Goal: Transaction & Acquisition: Purchase product/service

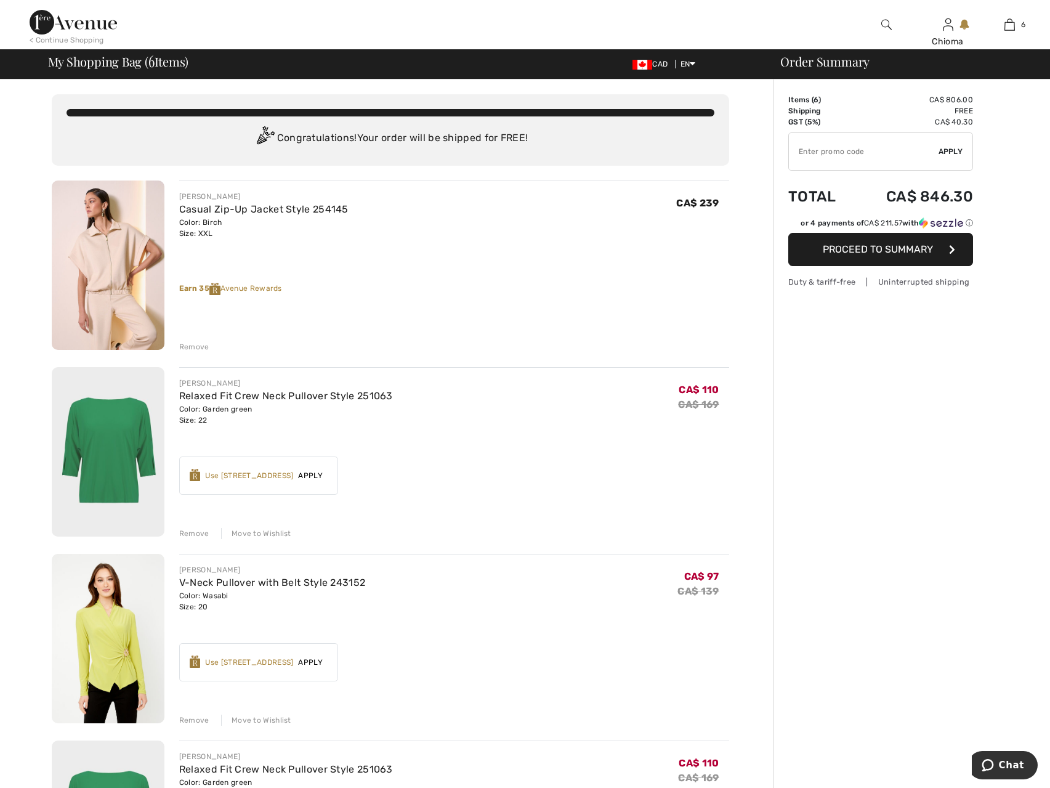
click at [190, 350] on div "Remove" at bounding box center [194, 346] width 30 height 11
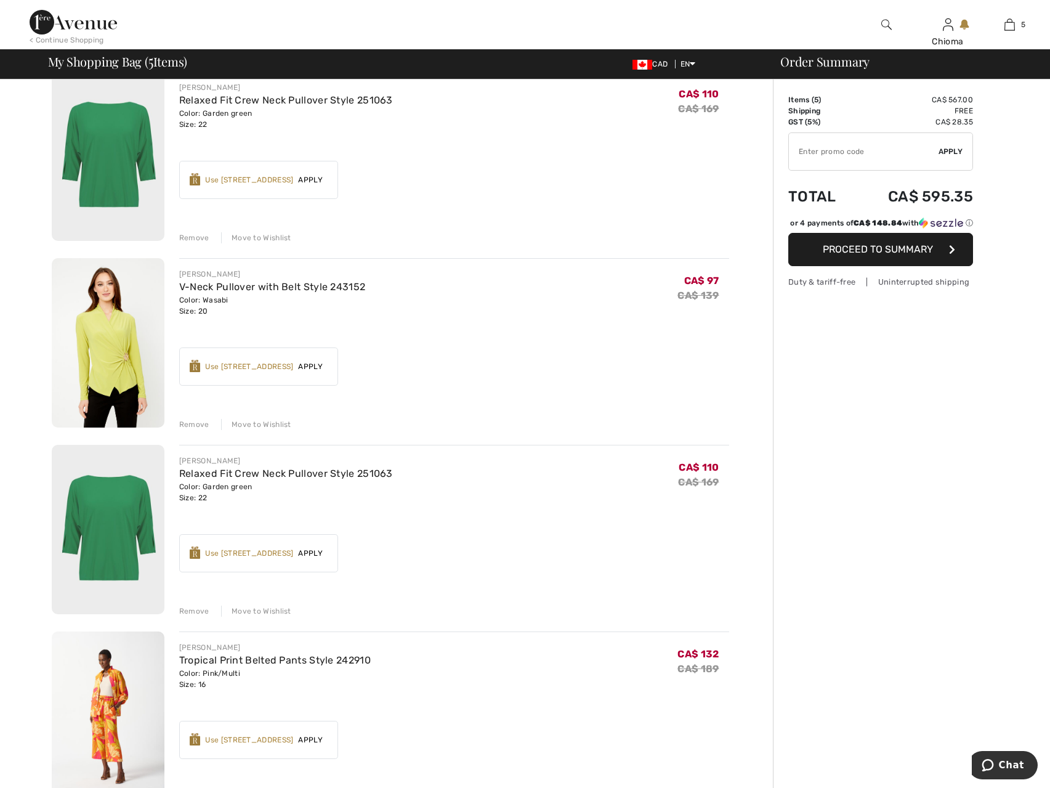
scroll to position [123, 0]
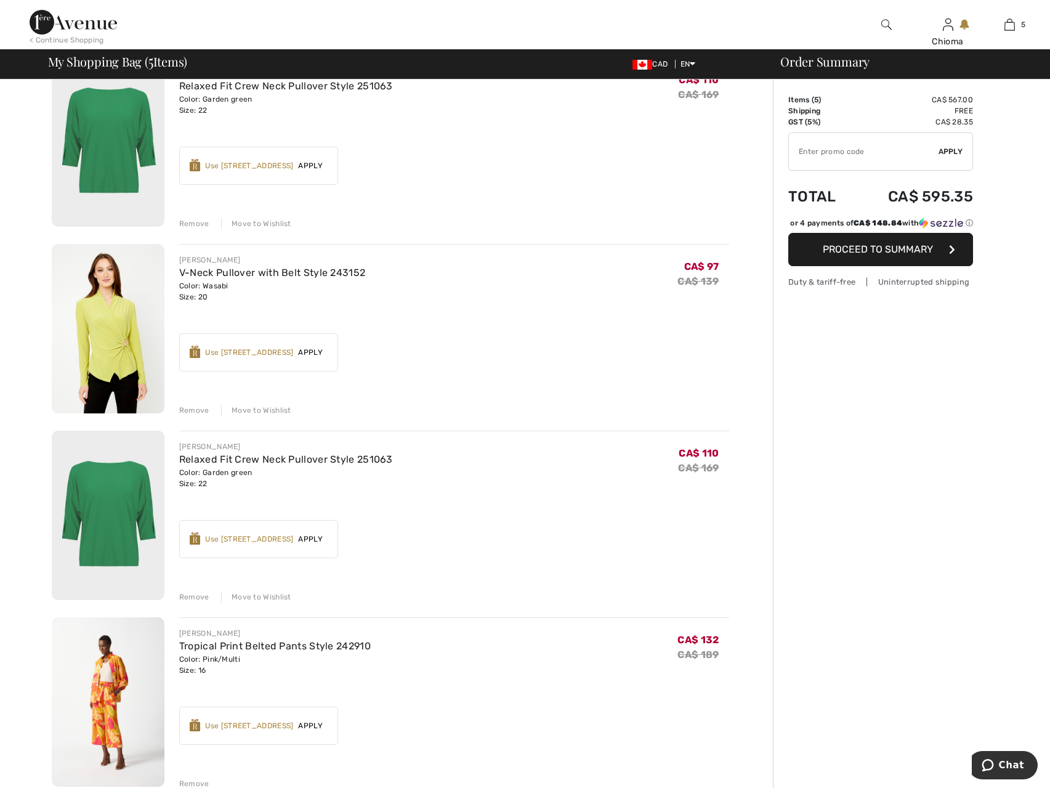
click at [187, 597] on div "Remove" at bounding box center [194, 596] width 30 height 11
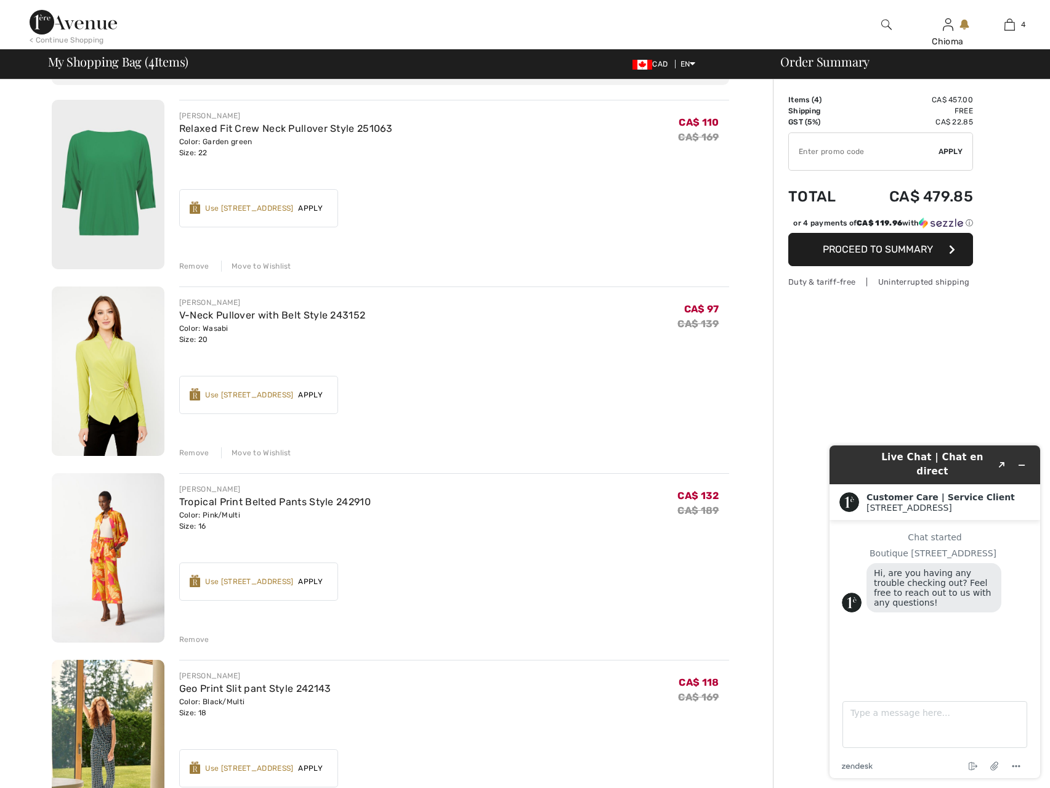
scroll to position [62, 0]
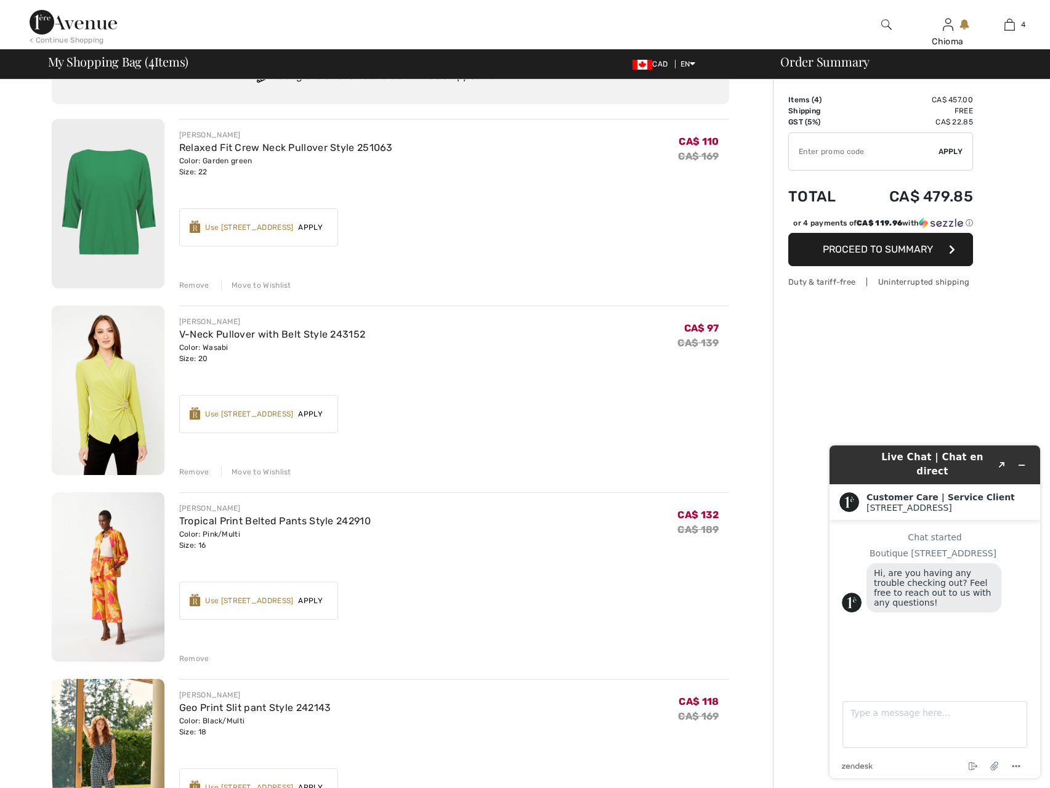
click at [820, 149] on input "TEXT" at bounding box center [864, 151] width 150 height 37
type input "SALEAVENUE"
click at [943, 146] on span "Apply" at bounding box center [951, 151] width 25 height 11
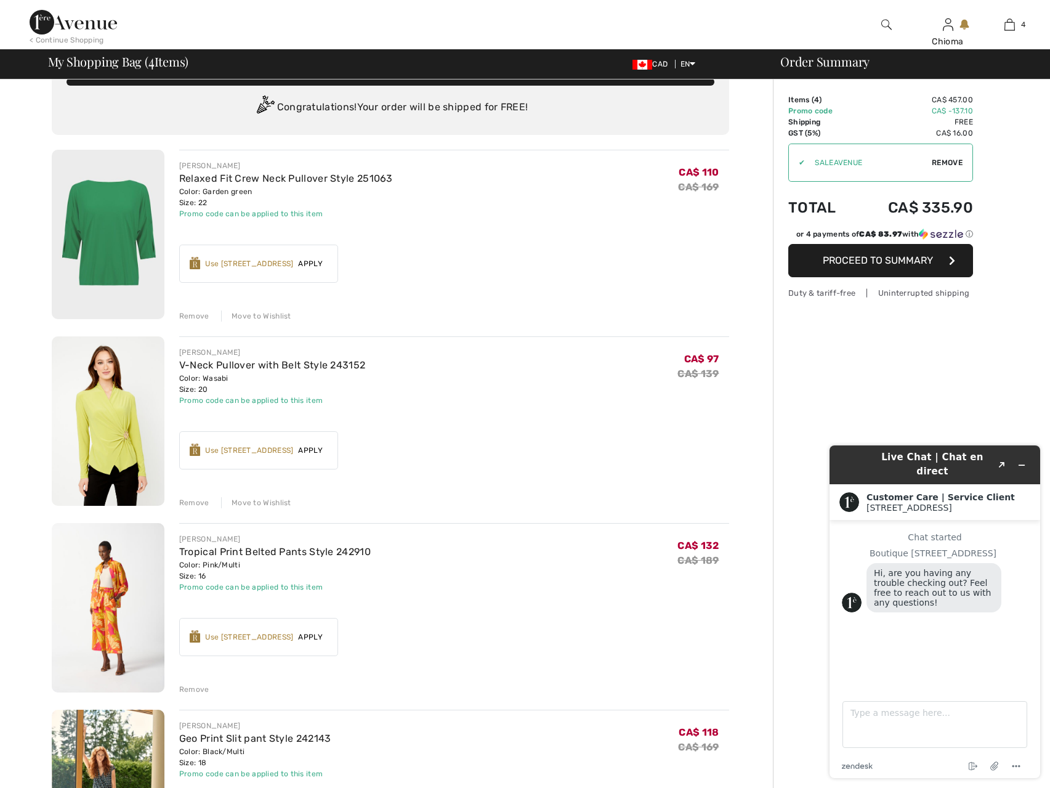
scroll to position [0, 0]
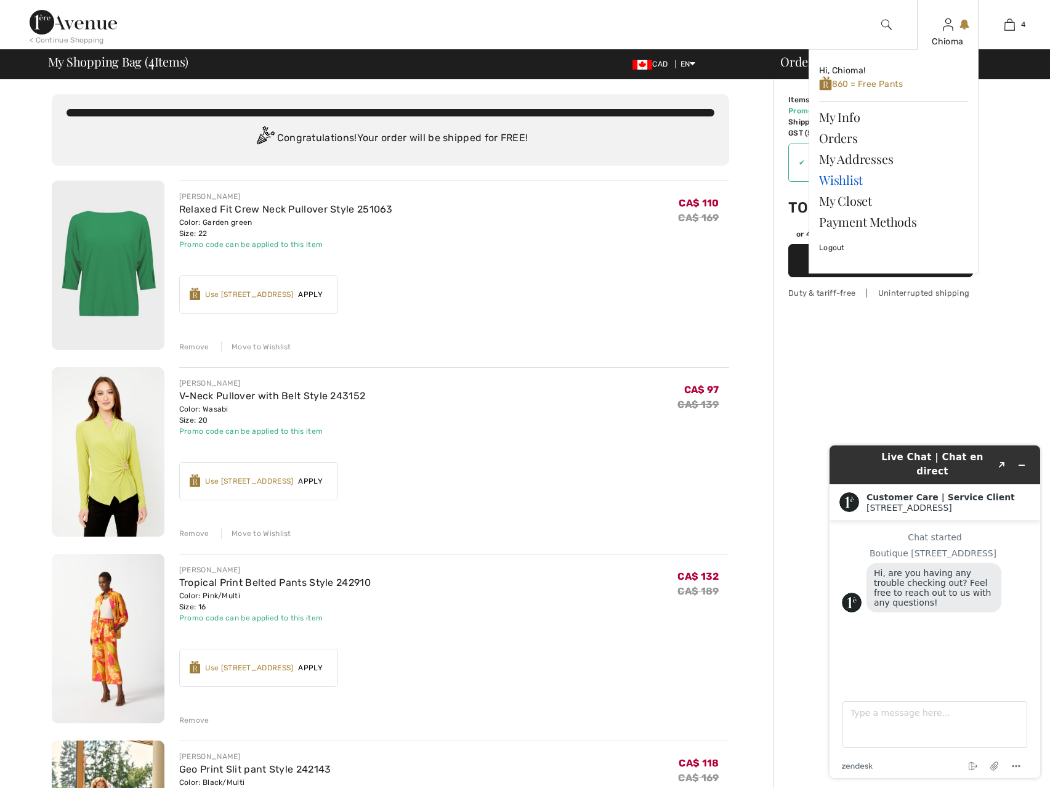
click at [849, 180] on link "Wishlist" at bounding box center [893, 179] width 149 height 21
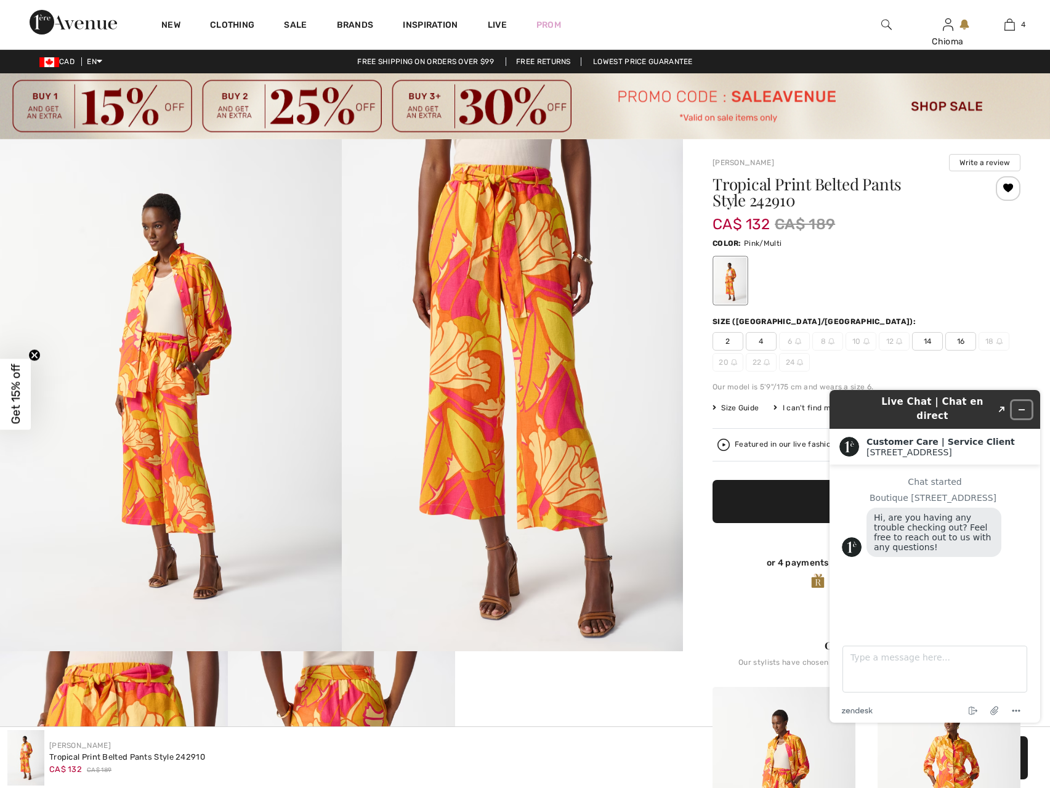
click at [1021, 401] on button "Minimize widget" at bounding box center [1022, 409] width 20 height 17
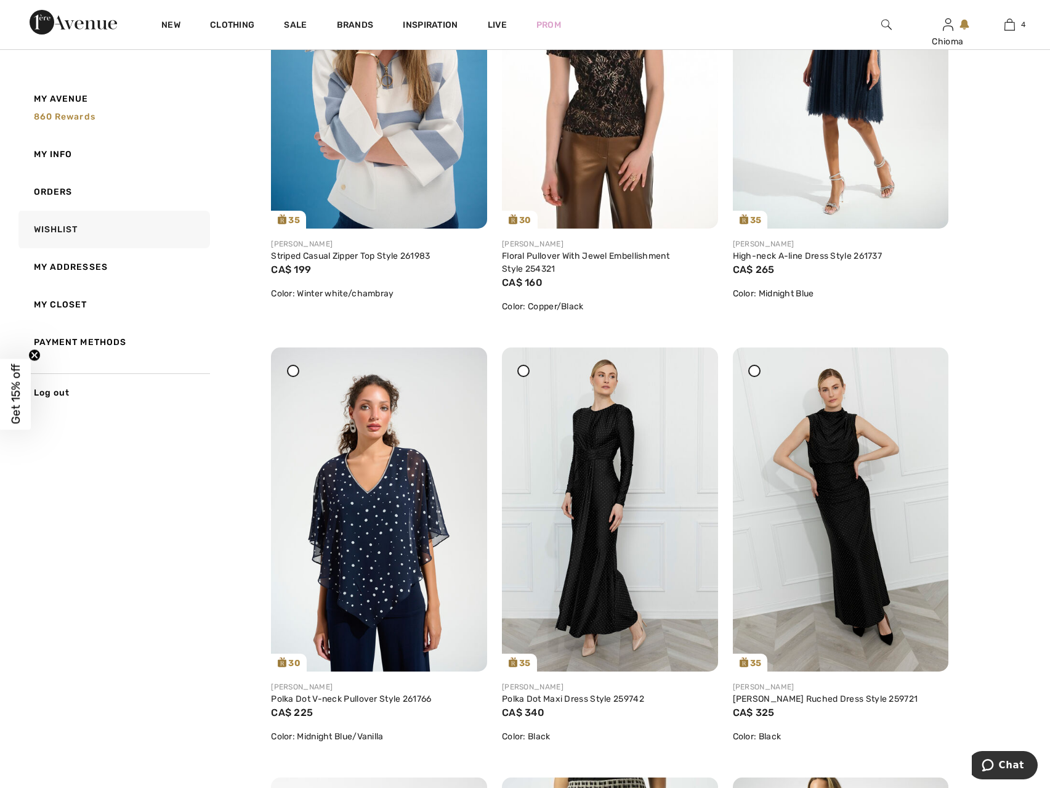
scroll to position [1724, 0]
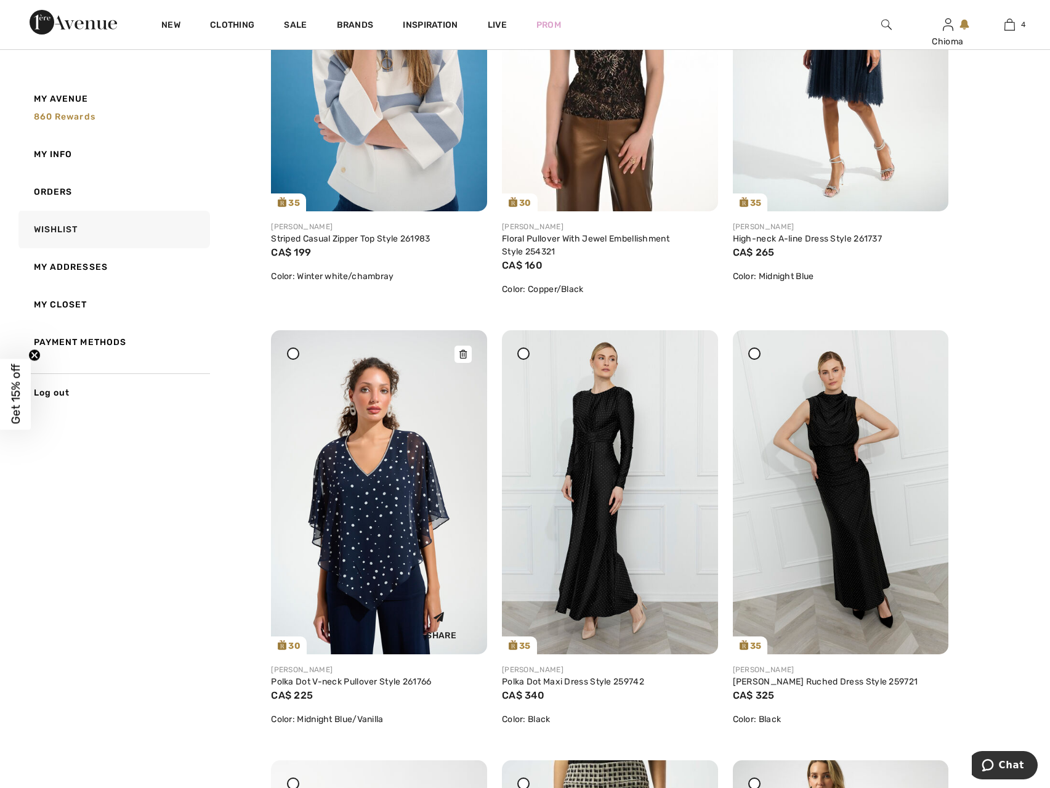
click at [460, 353] on icon at bounding box center [462, 354] width 7 height 9
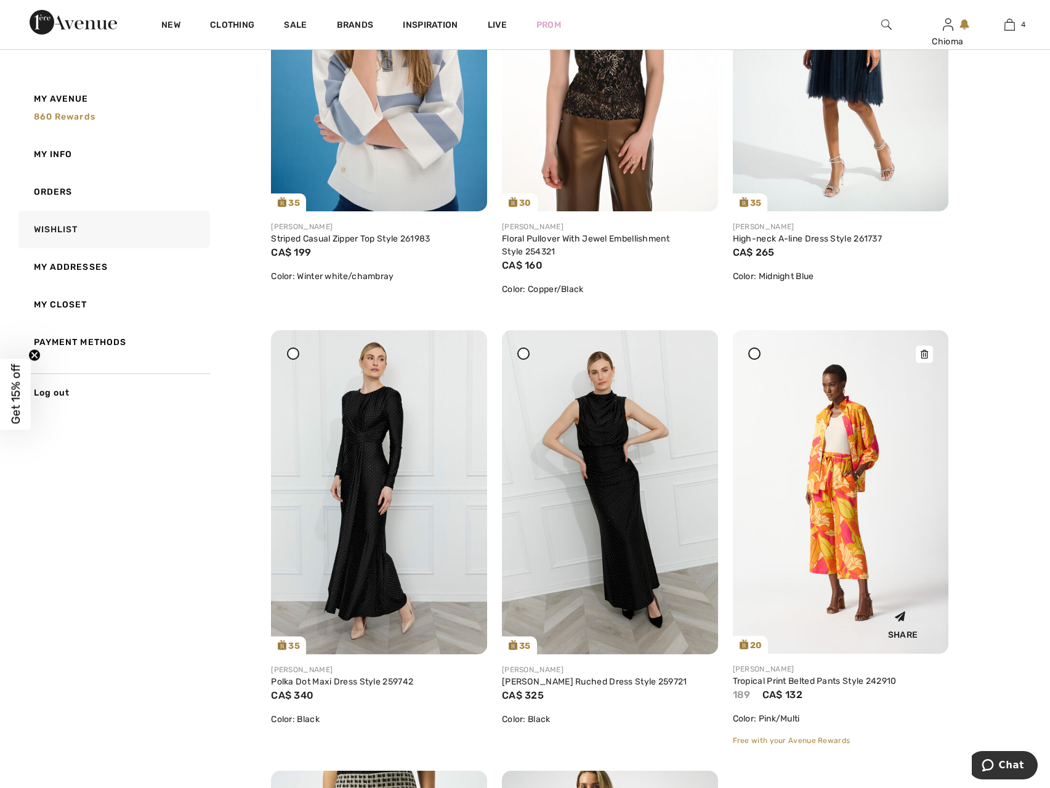
click at [924, 355] on icon at bounding box center [924, 354] width 7 height 9
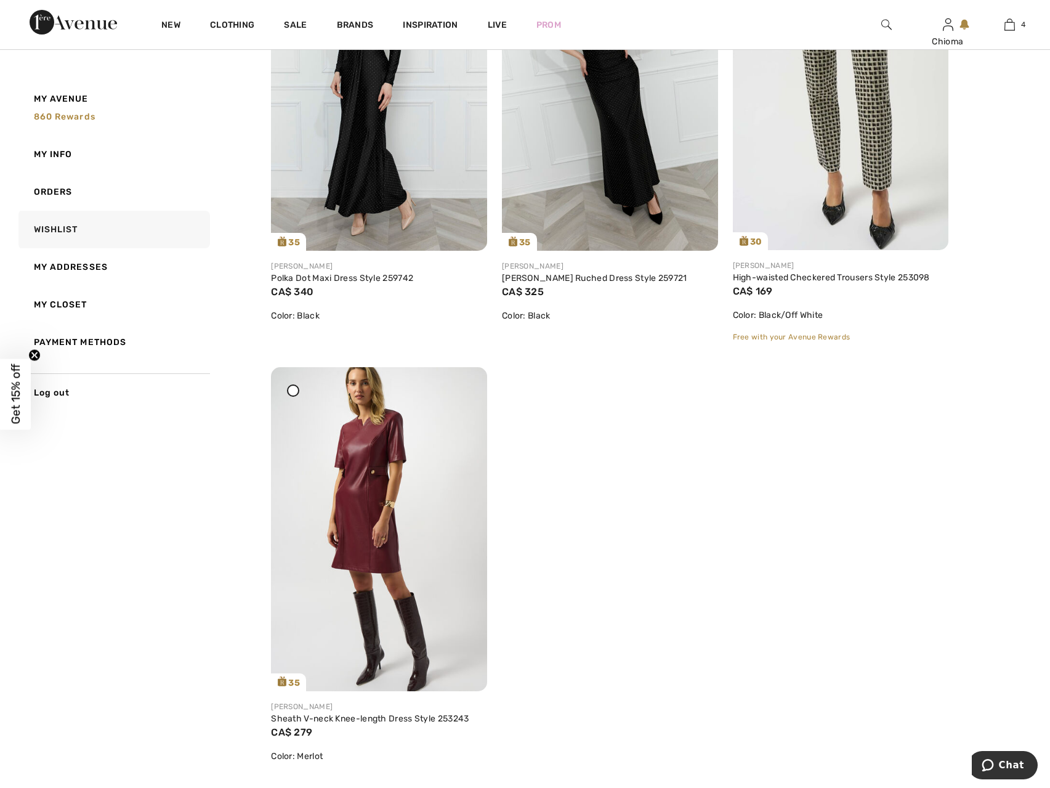
scroll to position [2156, 0]
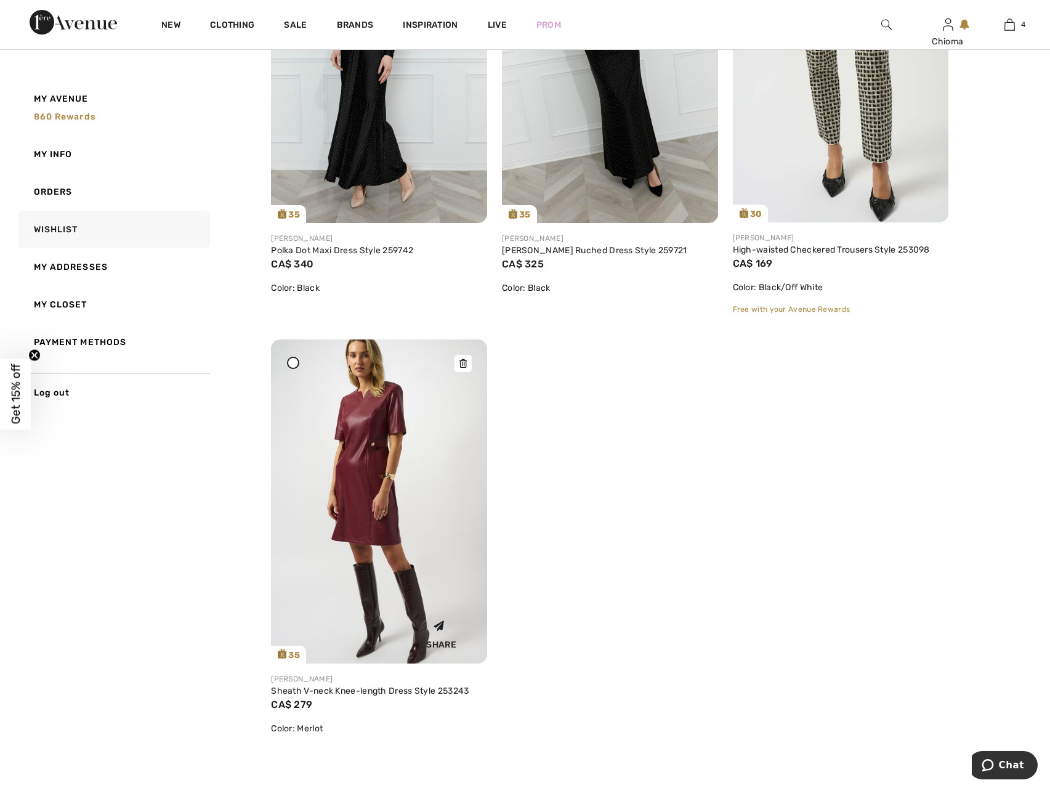
click at [407, 422] on img at bounding box center [379, 500] width 216 height 323
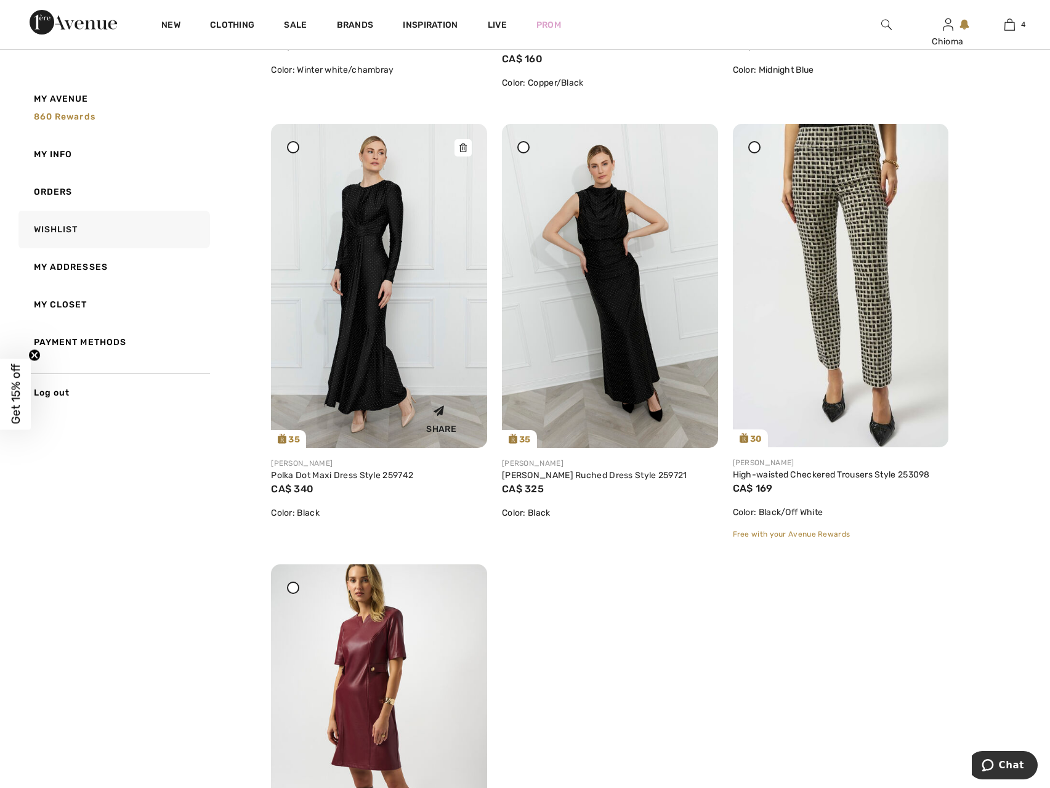
scroll to position [1909, 0]
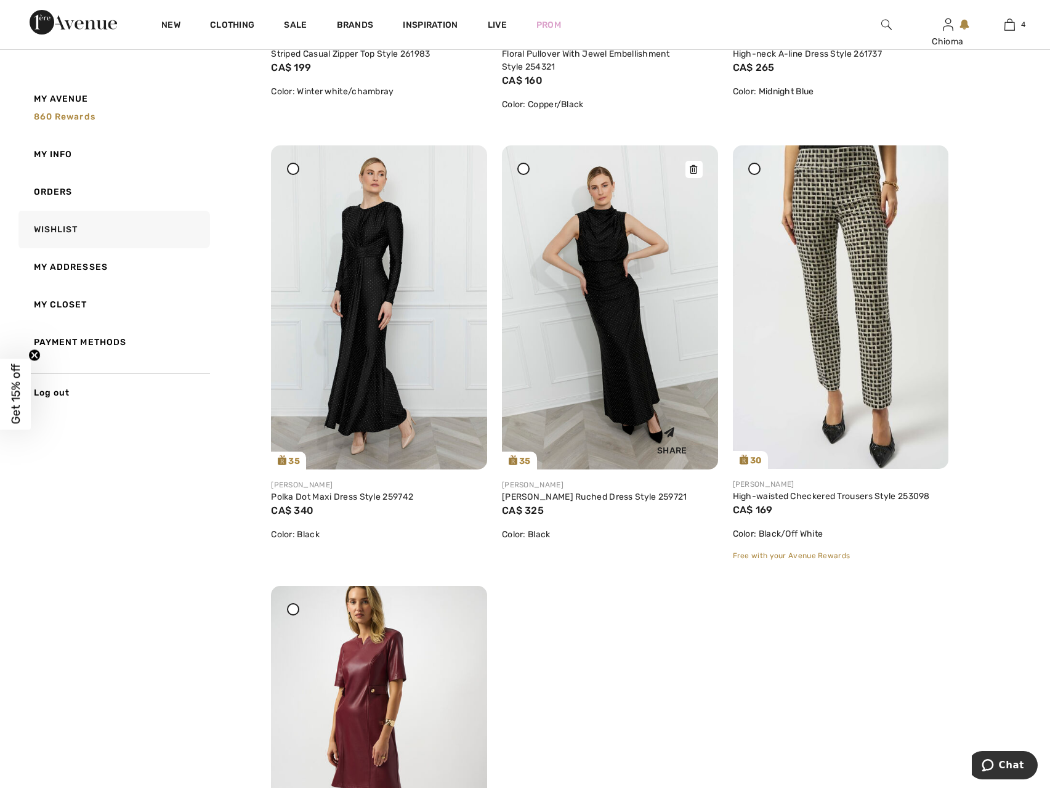
click at [616, 298] on img at bounding box center [610, 307] width 216 height 324
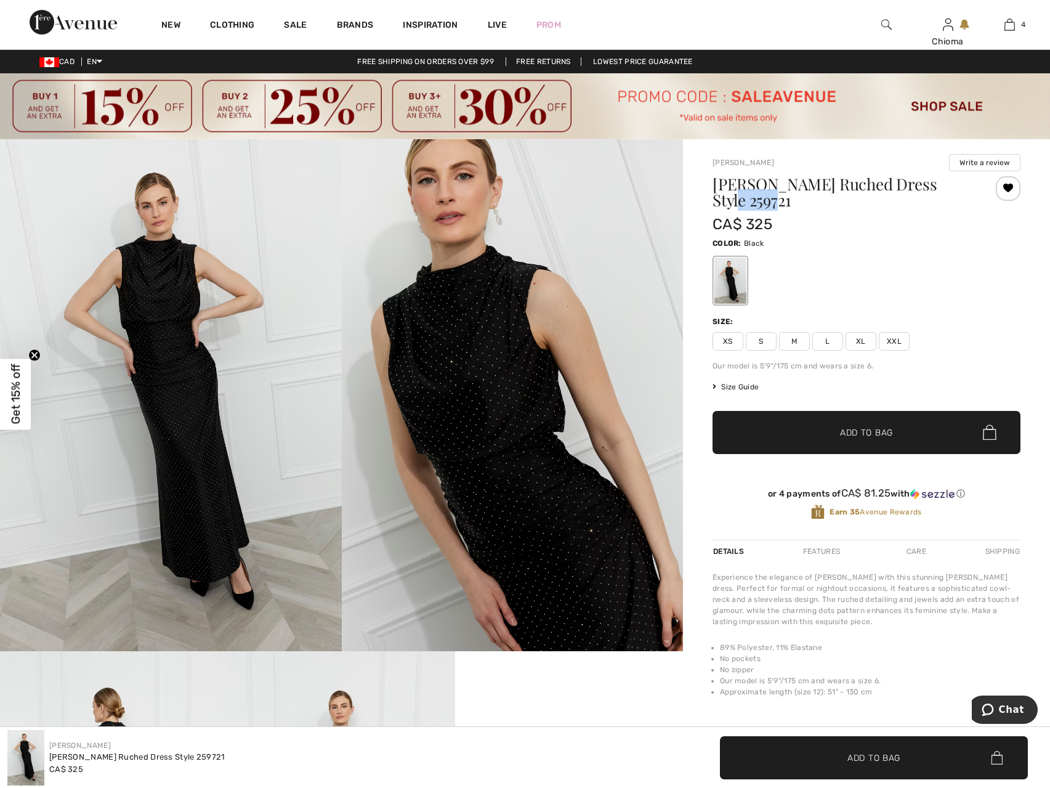
drag, startPoint x: 750, startPoint y: 204, endPoint x: 794, endPoint y: 202, distance: 44.4
click at [794, 202] on h1 "Maxi Sheath Ruched Dress Style 259721" at bounding box center [841, 192] width 257 height 32
copy h1 "259721"
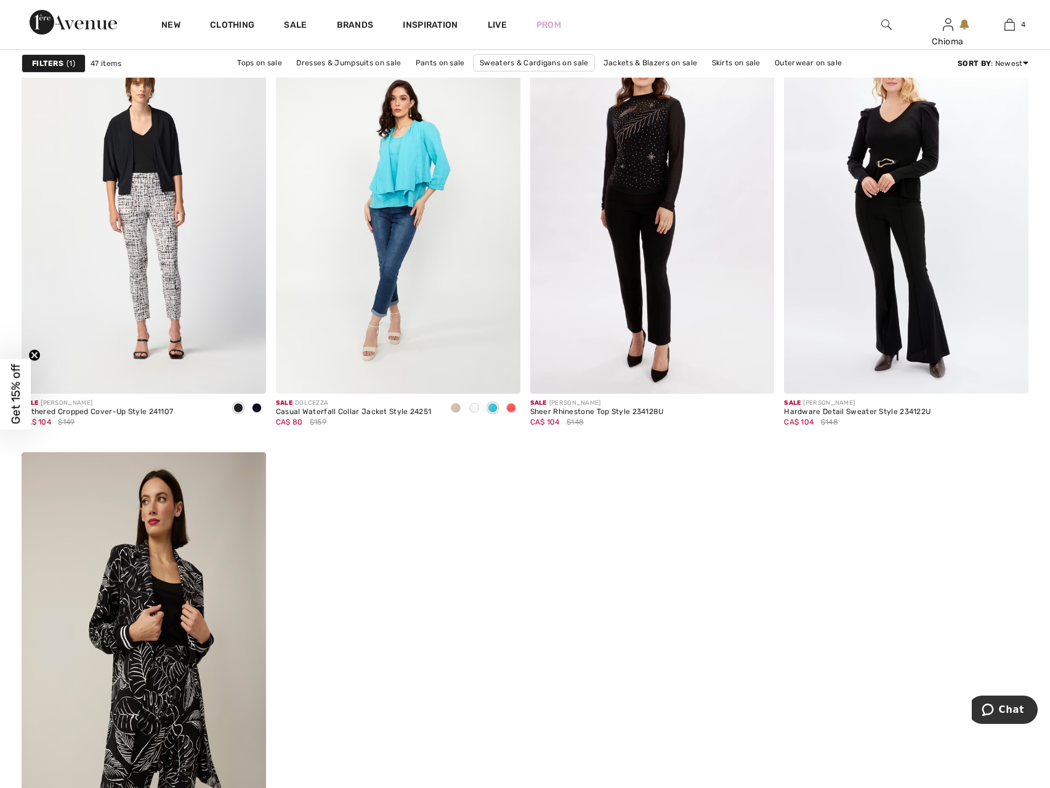
scroll to position [5666, 0]
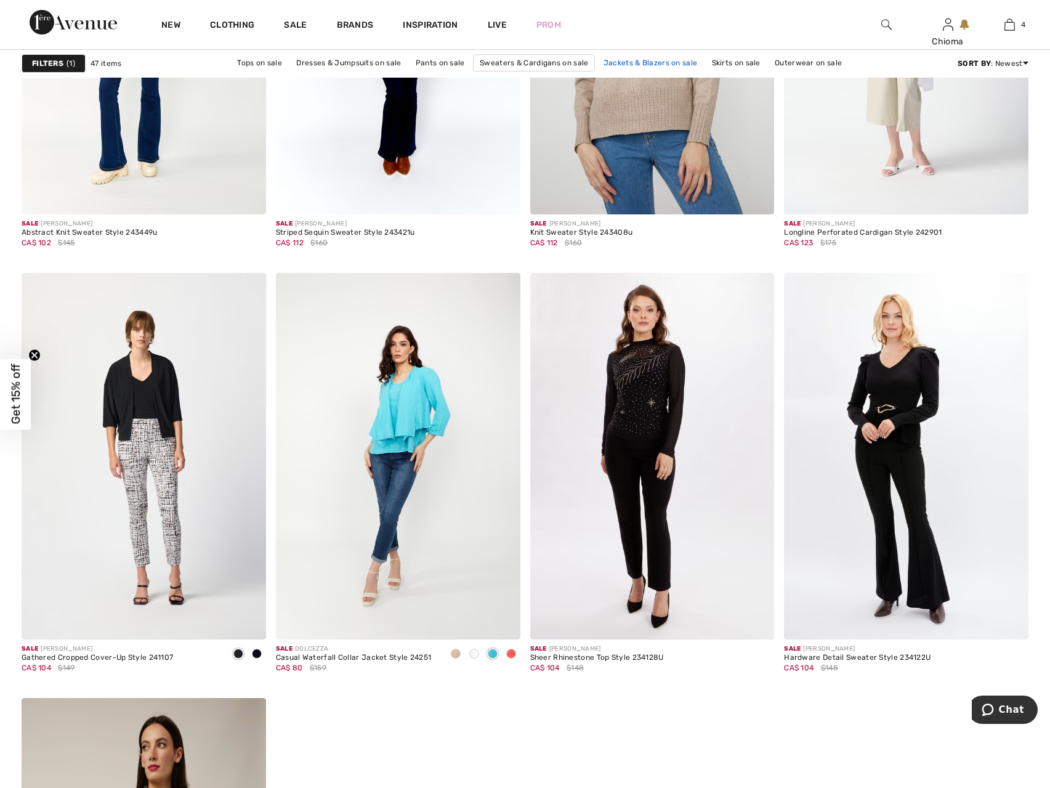
click at [652, 63] on link "Jackets & Blazers on sale" at bounding box center [650, 63] width 107 height 16
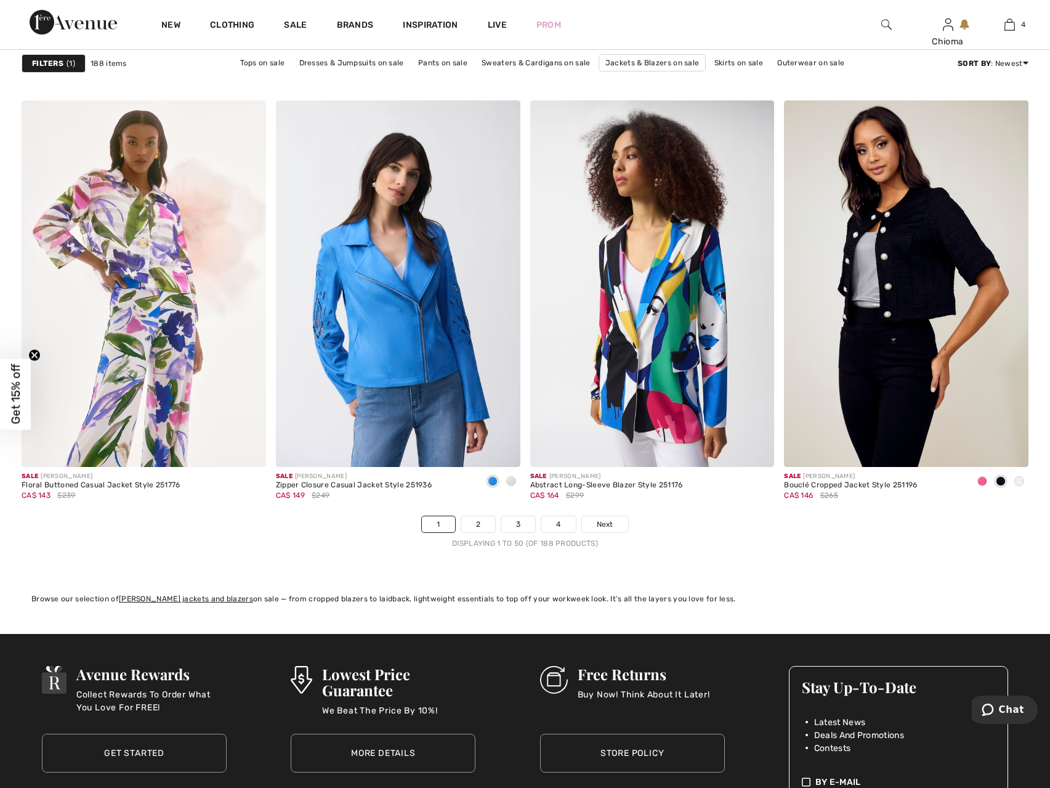
scroll to position [6282, 0]
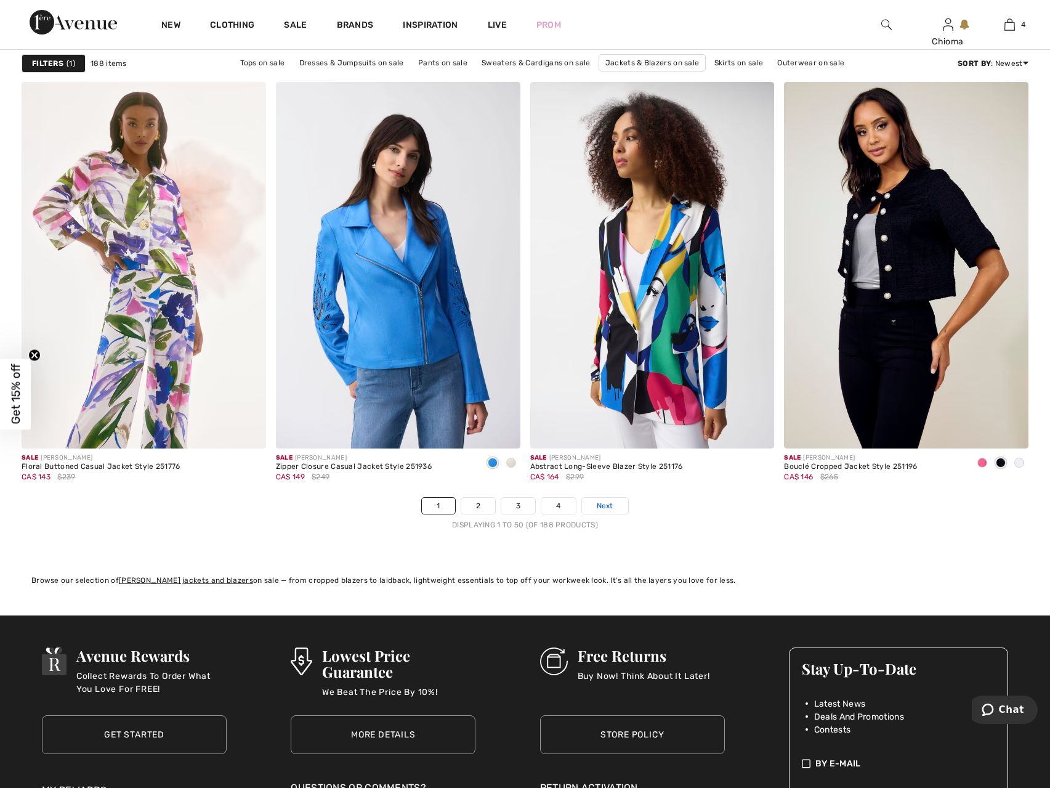
click at [597, 506] on span "Next" at bounding box center [605, 505] width 17 height 11
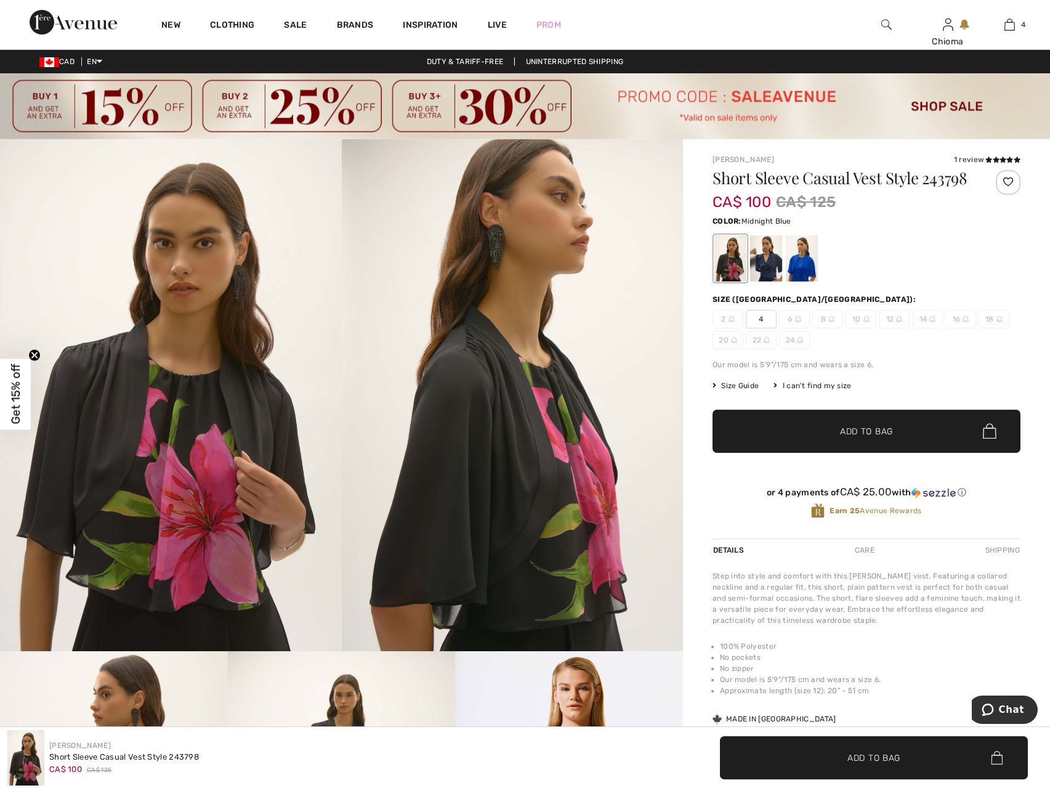
click at [761, 264] on div at bounding box center [766, 258] width 32 height 46
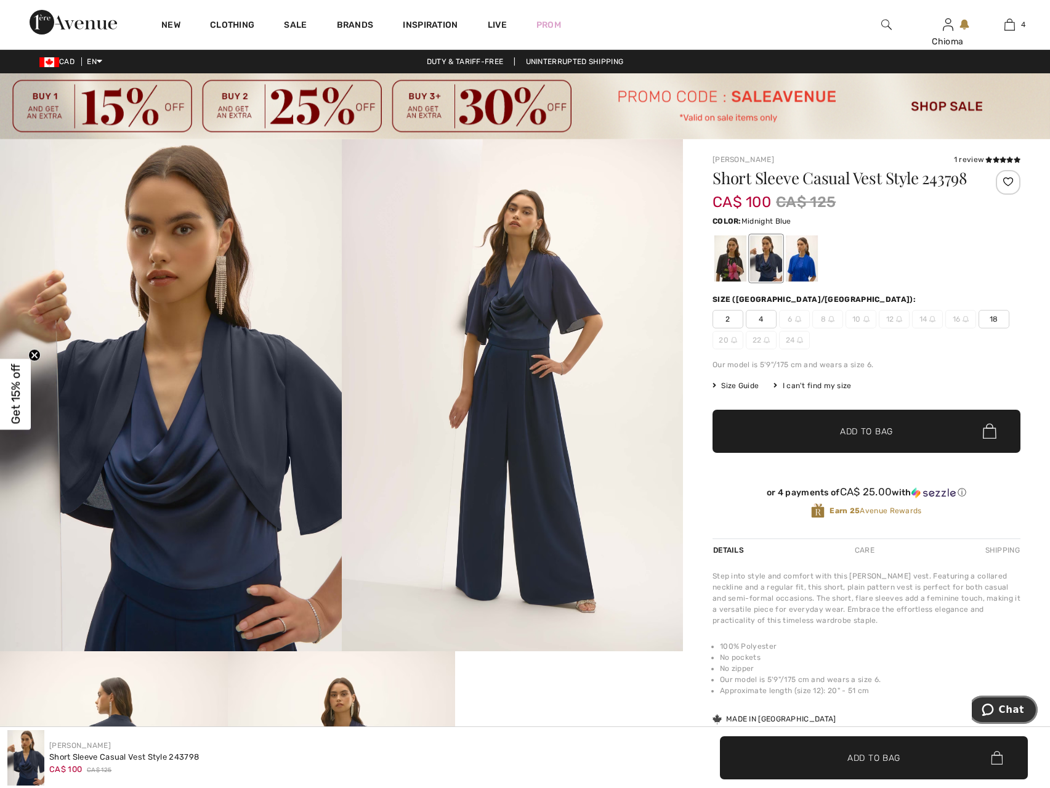
click at [1008, 708] on span "Chat" at bounding box center [1011, 709] width 25 height 11
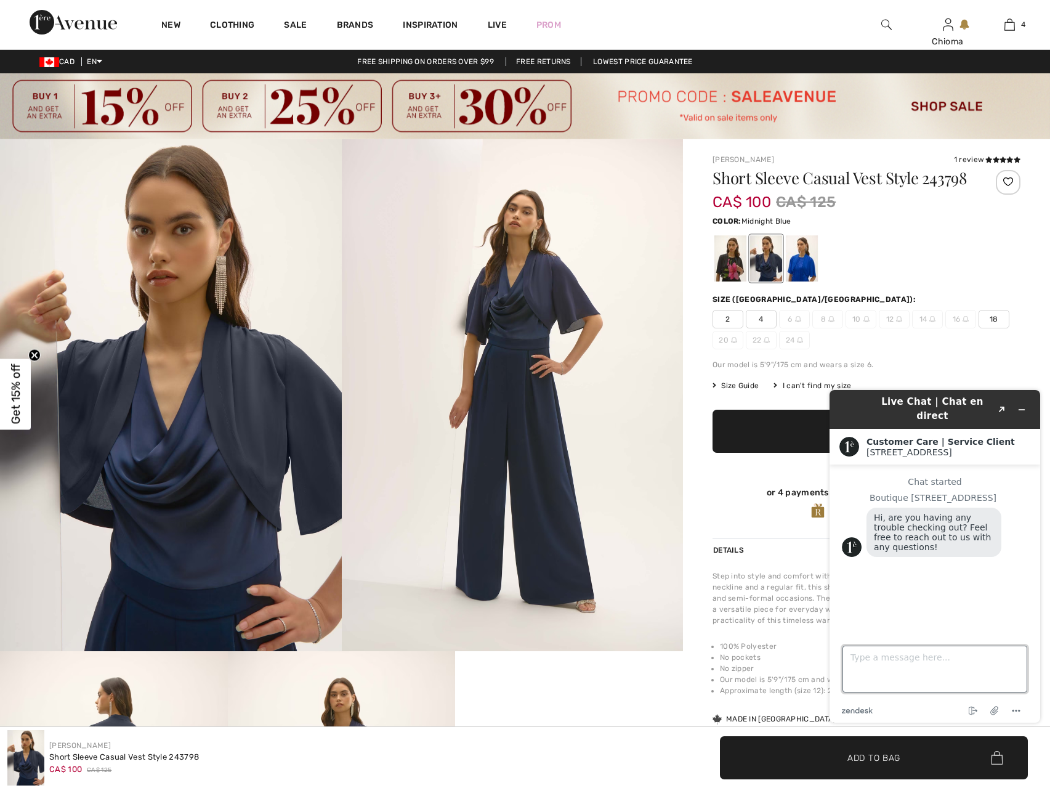
click at [985, 661] on textarea "Type a message here..." at bounding box center [934, 668] width 185 height 47
type textarea "hi can you confirm if style 243798 size 10 Midnight Blue is in stock? Your webs…"
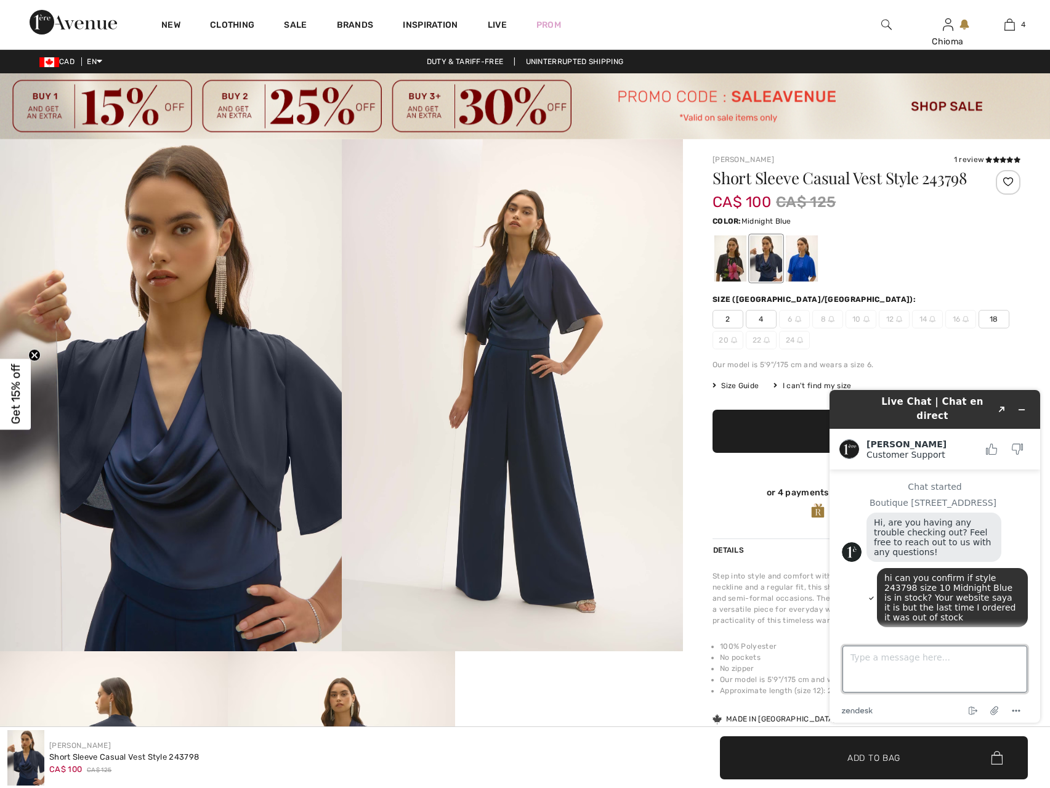
scroll to position [2, 0]
click at [799, 268] on div at bounding box center [802, 258] width 32 height 46
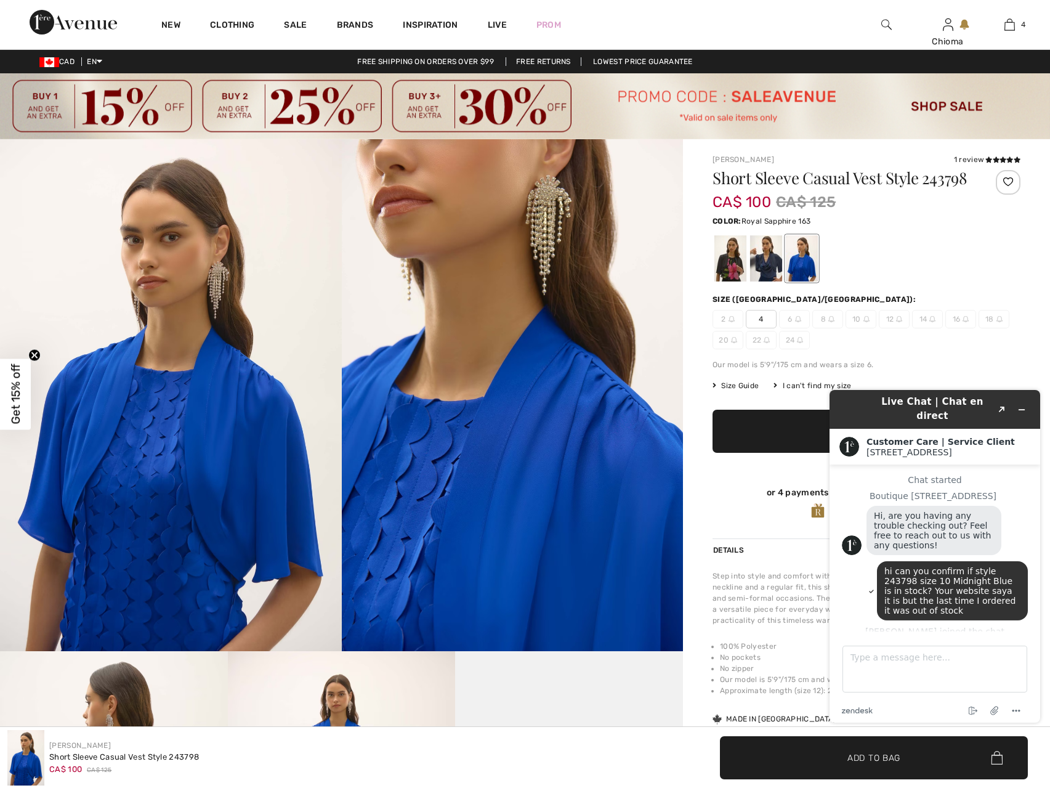
scroll to position [62, 0]
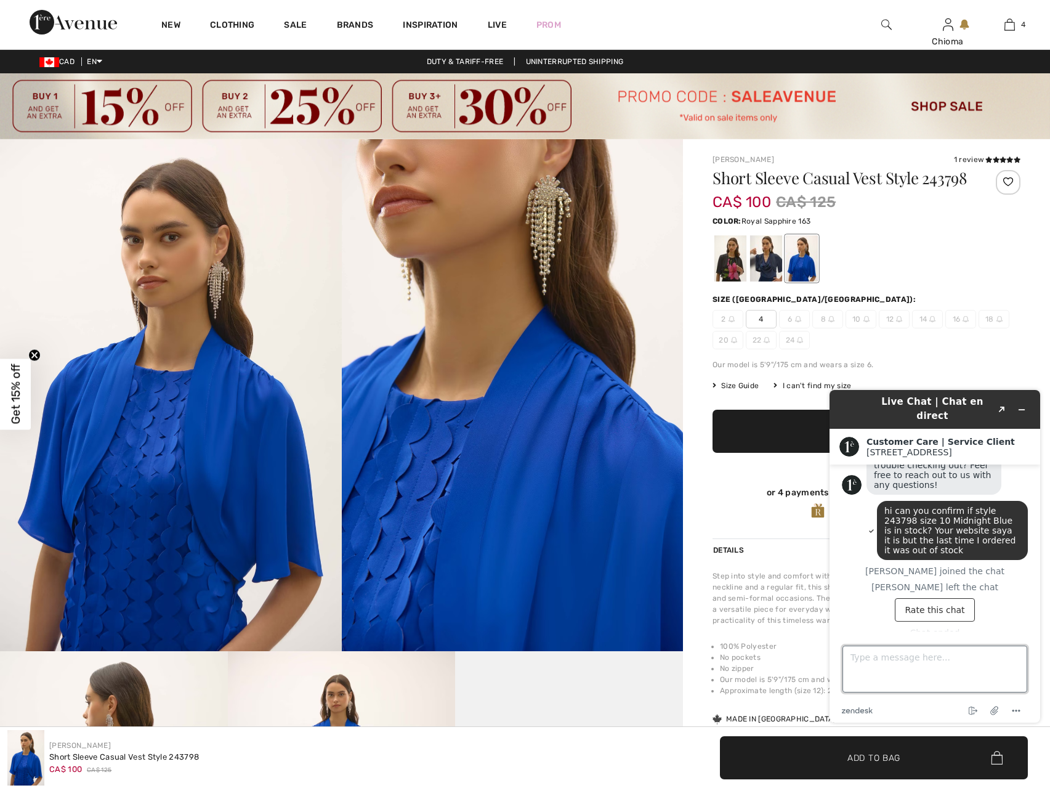
click at [907, 669] on textarea "Type a message here..." at bounding box center [934, 668] width 185 height 47
type textarea "hello"
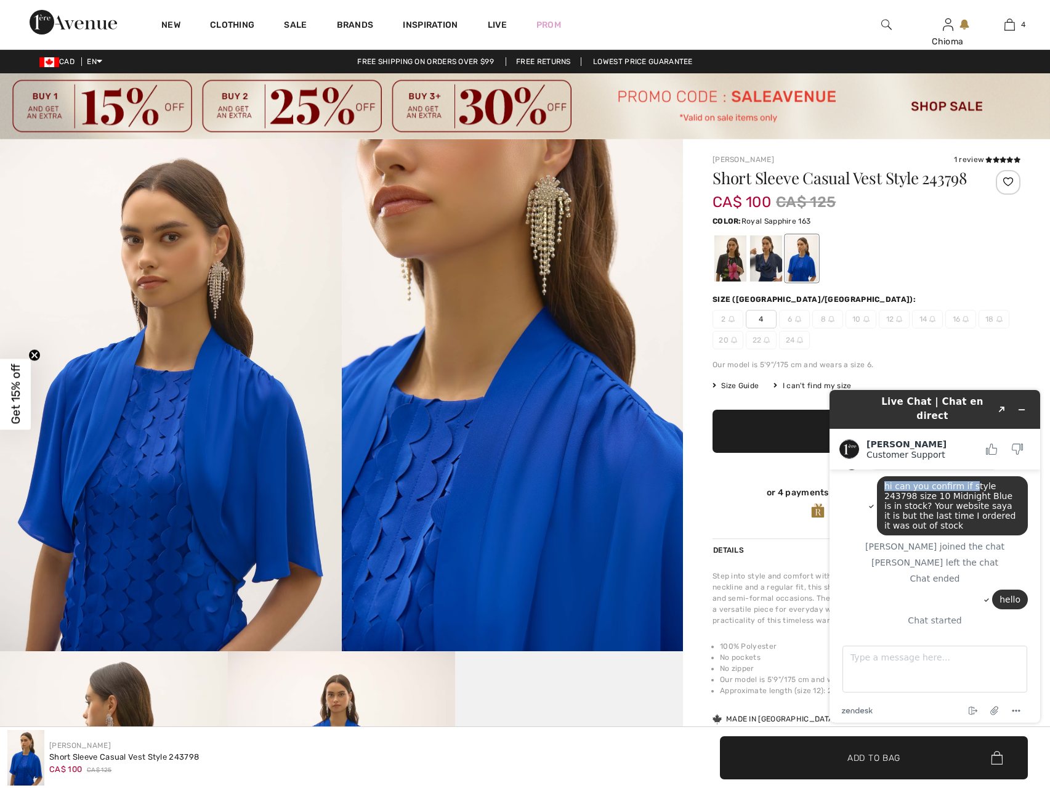
scroll to position [73, 0]
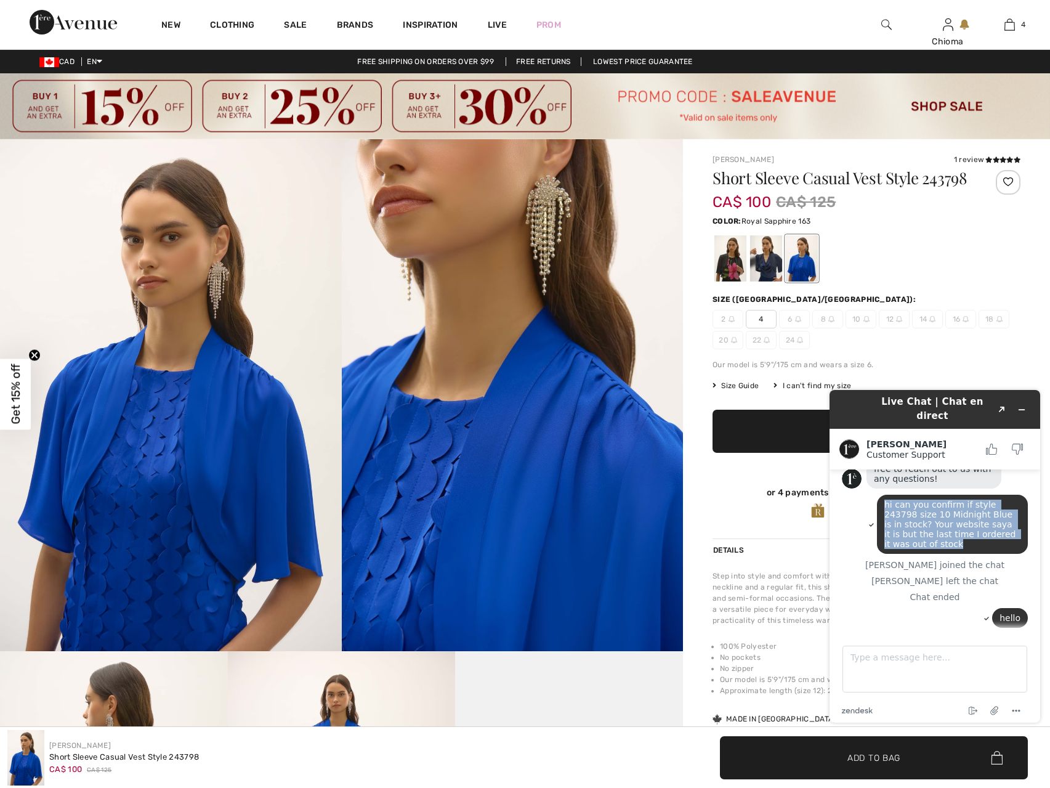
drag, startPoint x: 881, startPoint y: 471, endPoint x: 1013, endPoint y: 531, distance: 145.0
click at [1013, 531] on div "hi can you confirm if style 243798 size 10 Midnight Blue is in stock? Your webs…" at bounding box center [952, 524] width 151 height 59
copy span "hi can you confirm if style 243798 size 10 Midnight Blue is in stock? Your webs…"
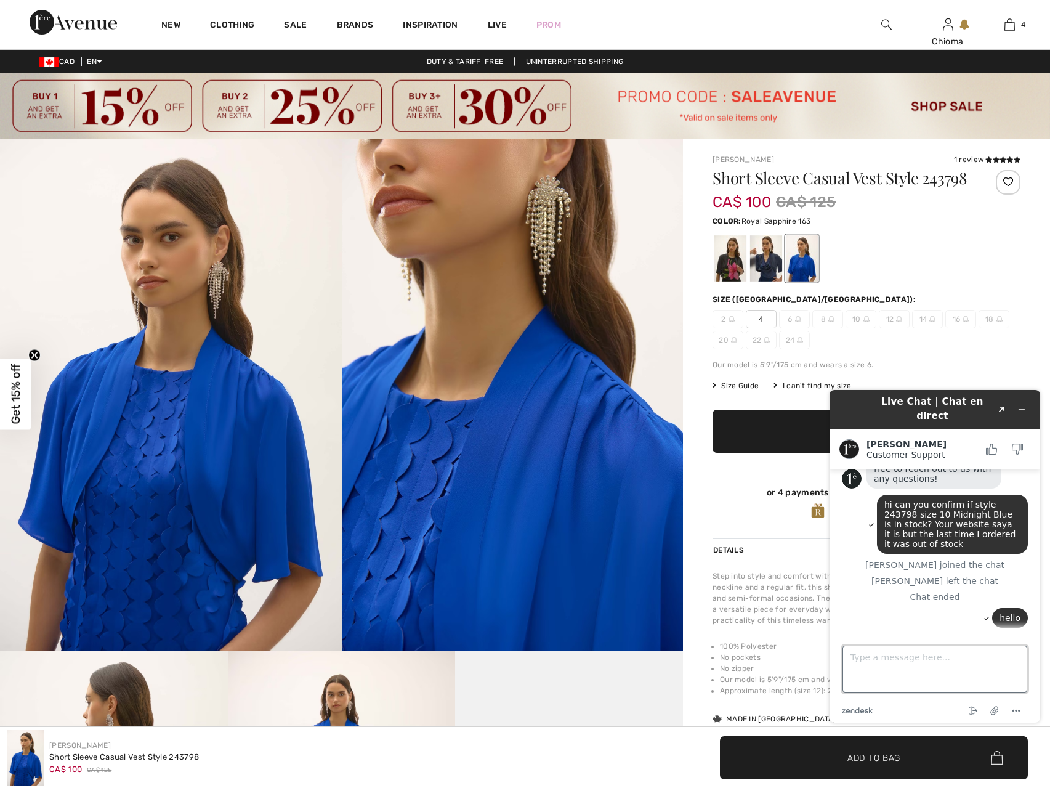
click at [867, 663] on textarea "Type a message here..." at bounding box center [934, 668] width 185 height 47
type textarea "I was asking about style 243798"
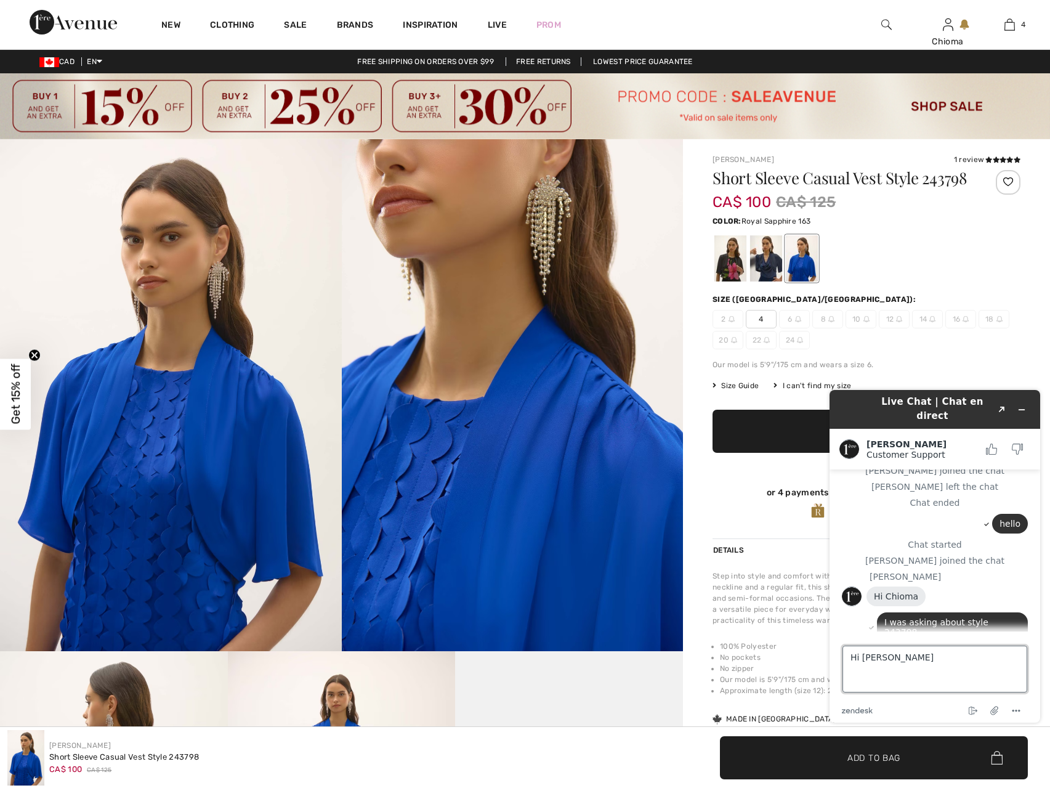
type textarea "Hi Adelina"
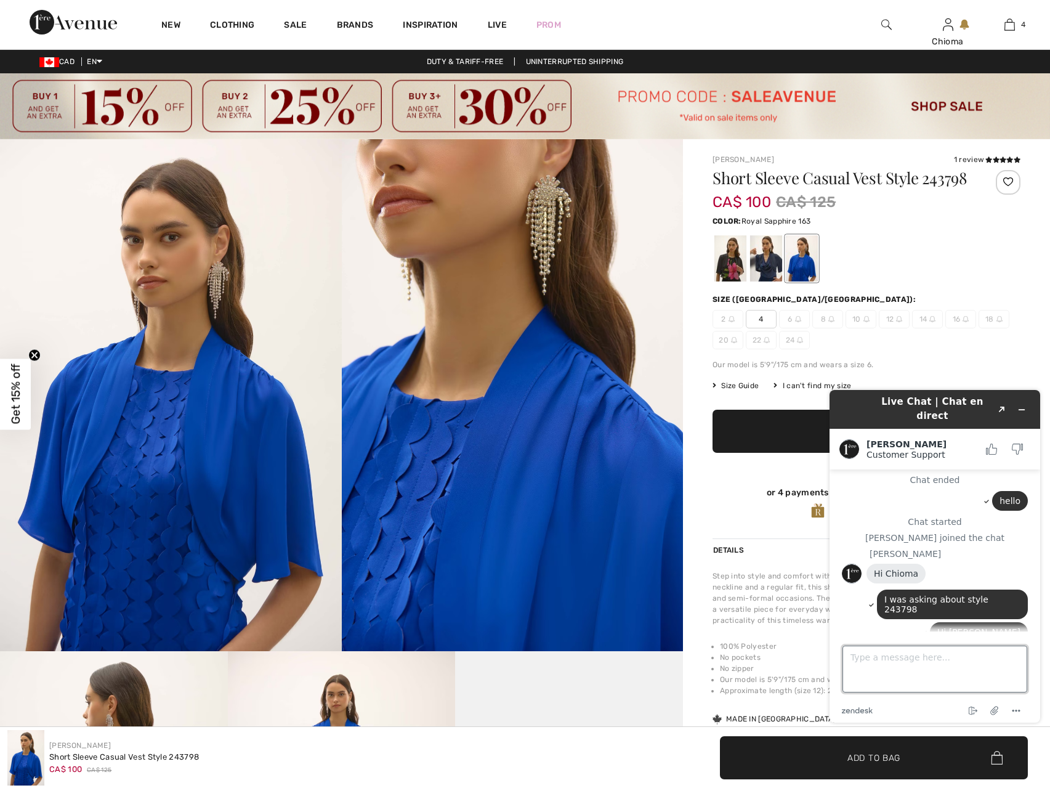
paste textarea "hi can you confirm if style 243798 size 10 Midnight Blue is in stock? Your webs…"
drag, startPoint x: 850, startPoint y: 655, endPoint x: 860, endPoint y: 658, distance: 10.3
click at [860, 658] on textarea "hi can you confirm if style 243798 size 10 Midnight Blue is in stock? Your webs…" at bounding box center [934, 668] width 185 height 47
click at [865, 679] on textarea "can you confirm if style 243798 size 10 Midnight Blue is in stock? Your website…" at bounding box center [934, 668] width 185 height 47
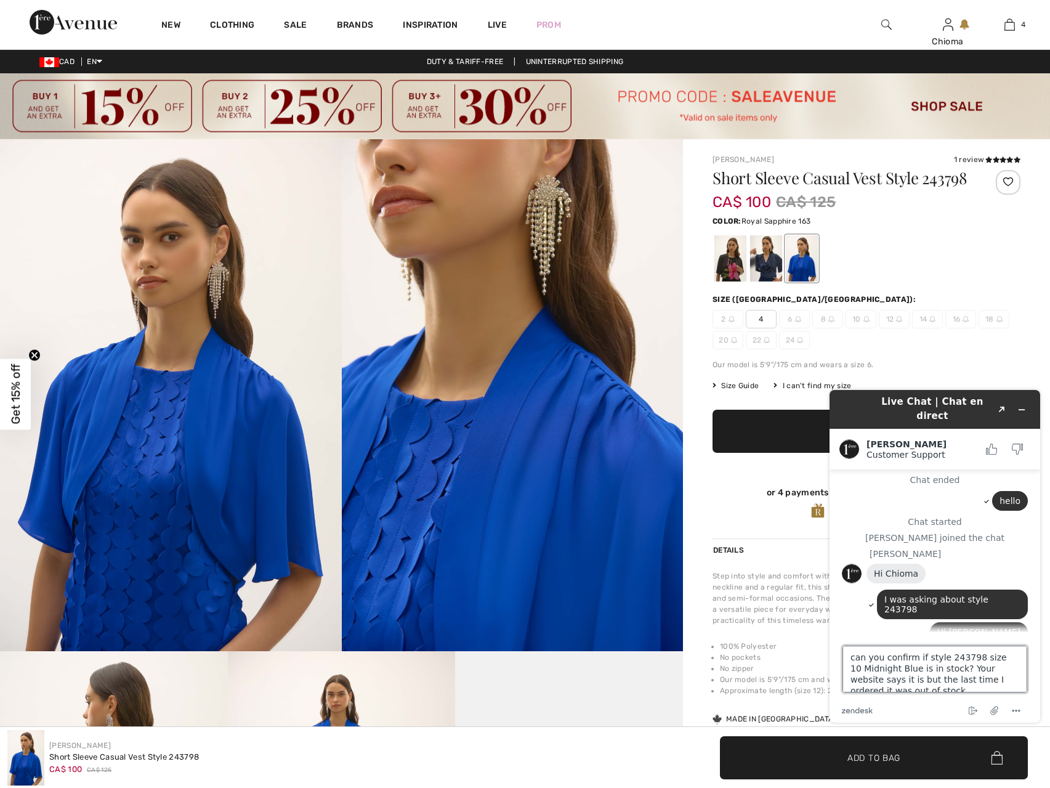
click at [966, 677] on textarea "can you confirm if style 243798 size 10 Midnight Blue is in stock? Your website…" at bounding box center [934, 668] width 185 height 47
type textarea "can you confirm if style 243798 size 10 Midnight Blue is in stock? Your website…"
click at [947, 684] on textarea "can you confirm if style 243798 size 10 Midnight Blue is in stock? Your website…" at bounding box center [934, 668] width 185 height 47
click at [932, 685] on textarea "can you confirm if style 243798 size 10 Midnight Blue is in stock? Your website…" at bounding box center [934, 668] width 185 height 47
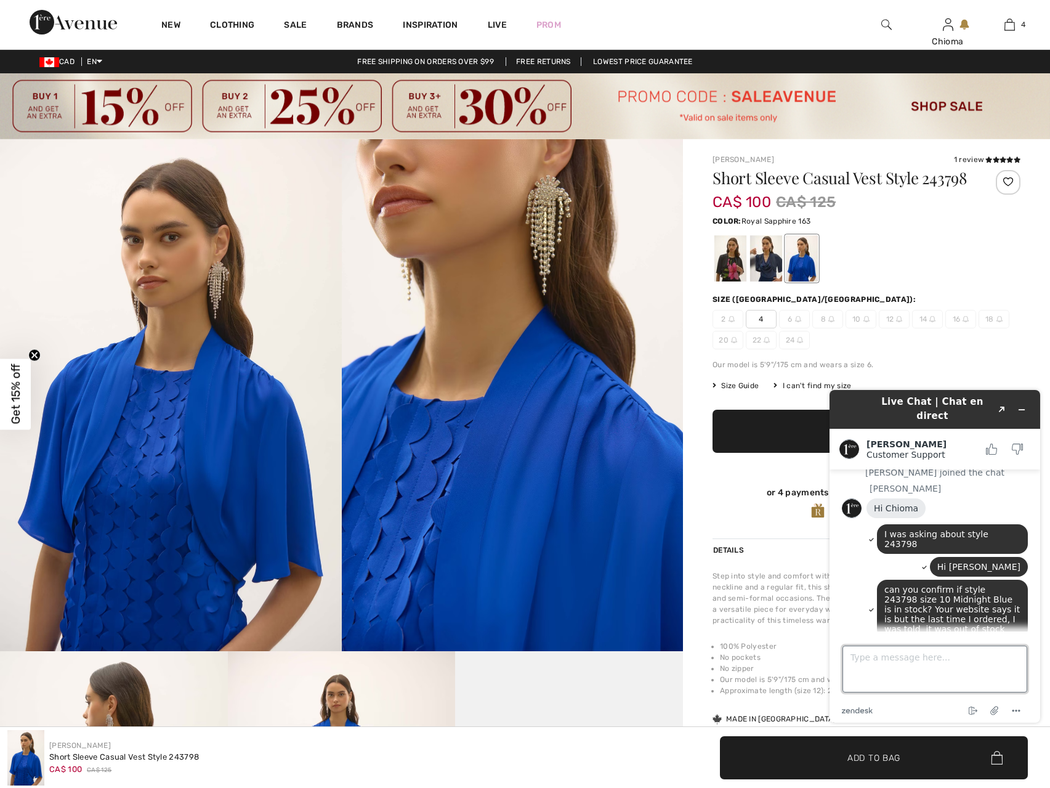
scroll to position [317, 0]
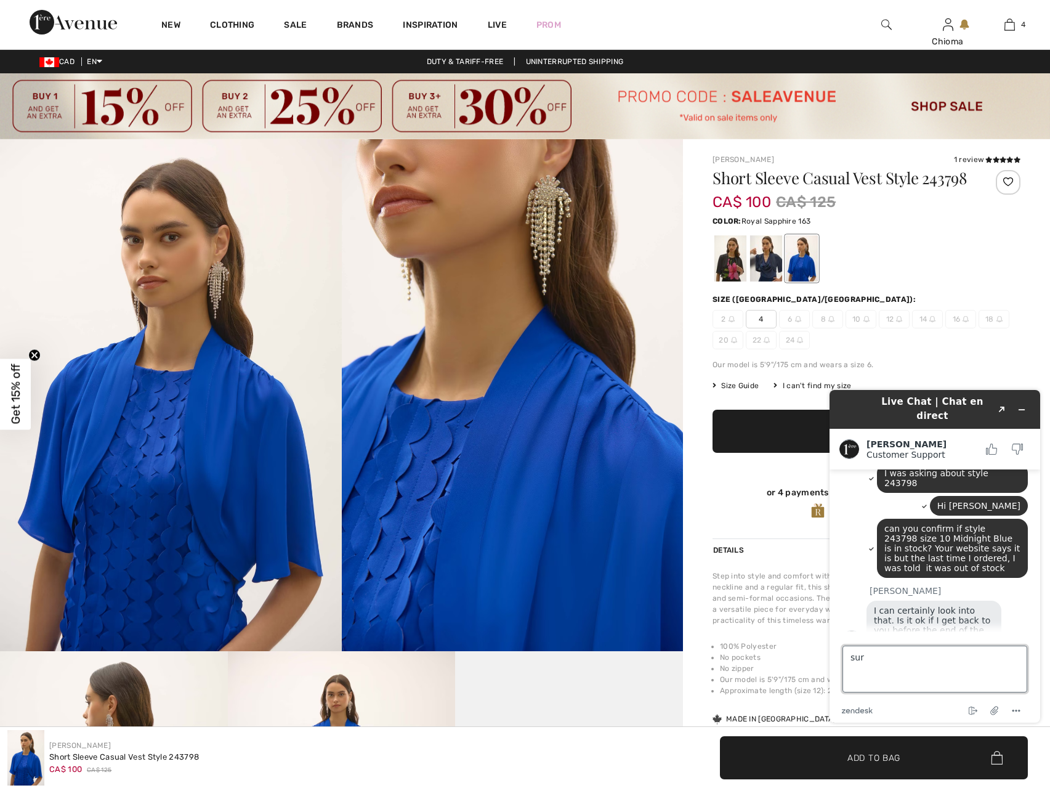
type textarea "sure"
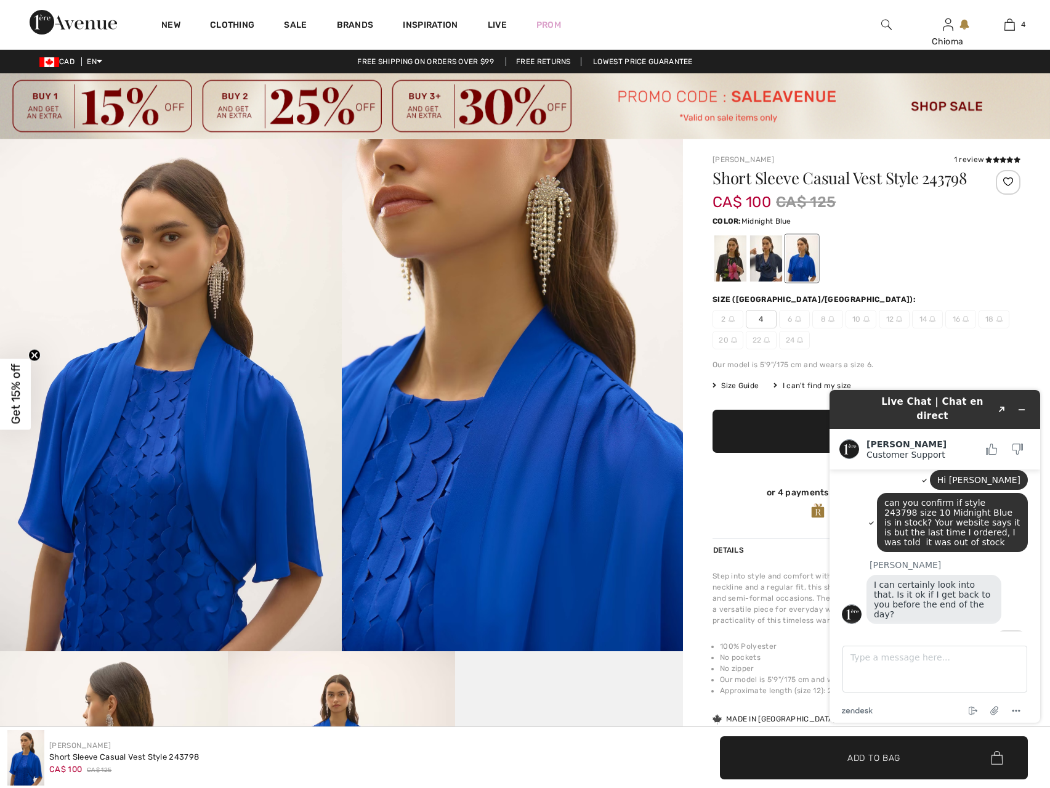
click at [760, 265] on div at bounding box center [766, 258] width 32 height 46
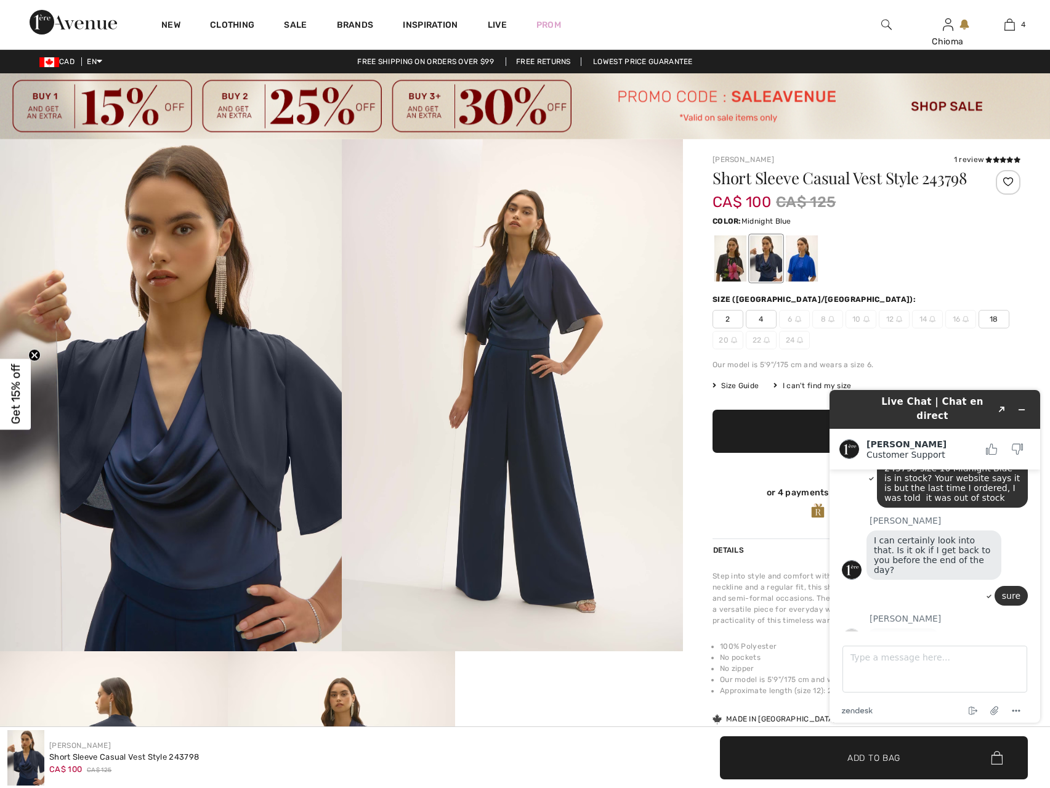
scroll to position [387, 0]
click at [997, 318] on span "18" at bounding box center [994, 319] width 31 height 18
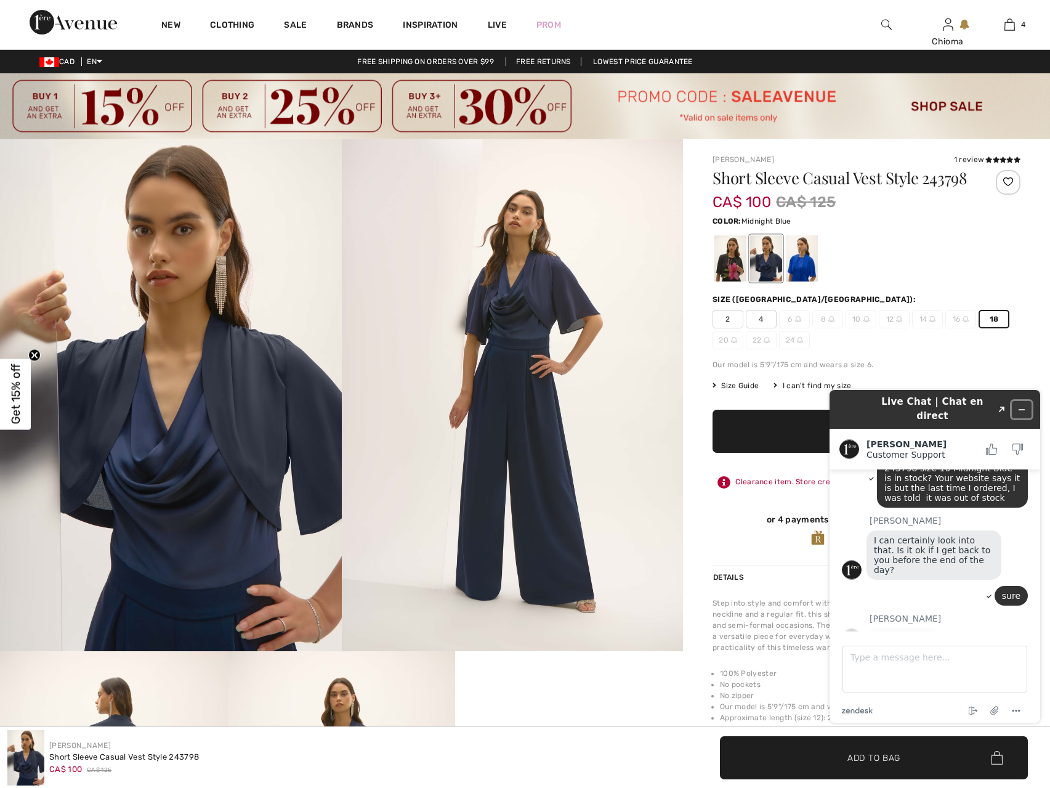
click at [1020, 405] on icon "Minimize widget" at bounding box center [1021, 409] width 9 height 9
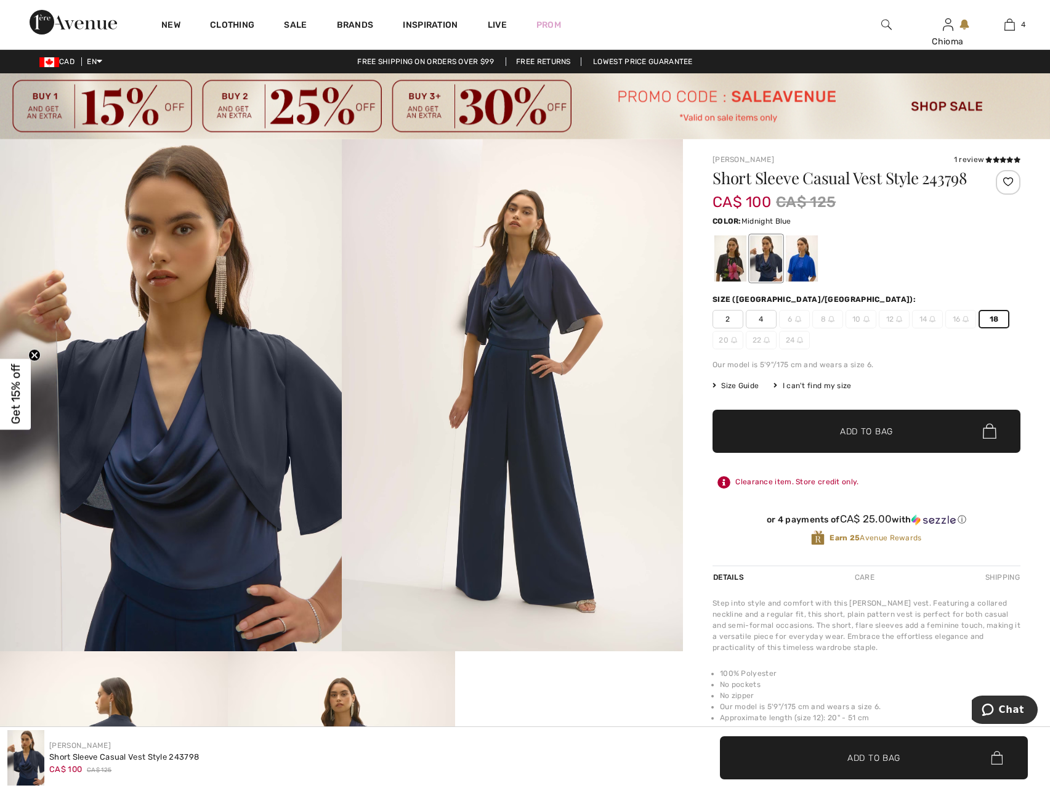
click at [917, 435] on span "✔ Added to Bag Add to Bag" at bounding box center [867, 431] width 308 height 43
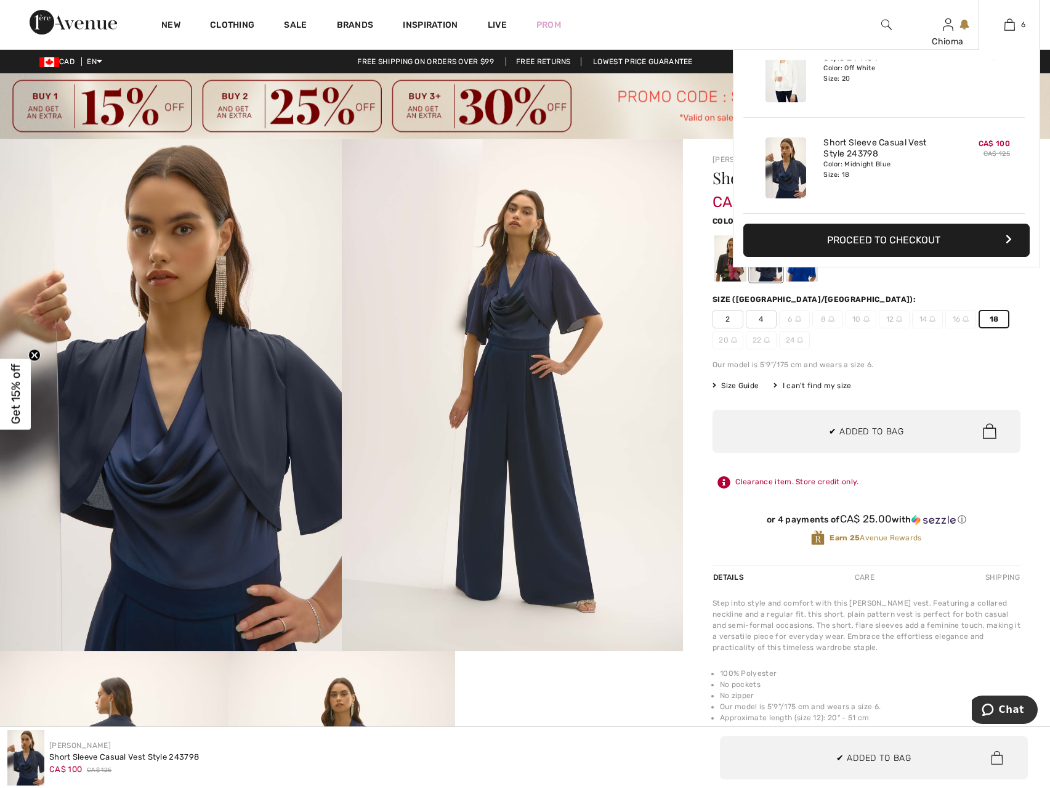
scroll to position [0, 0]
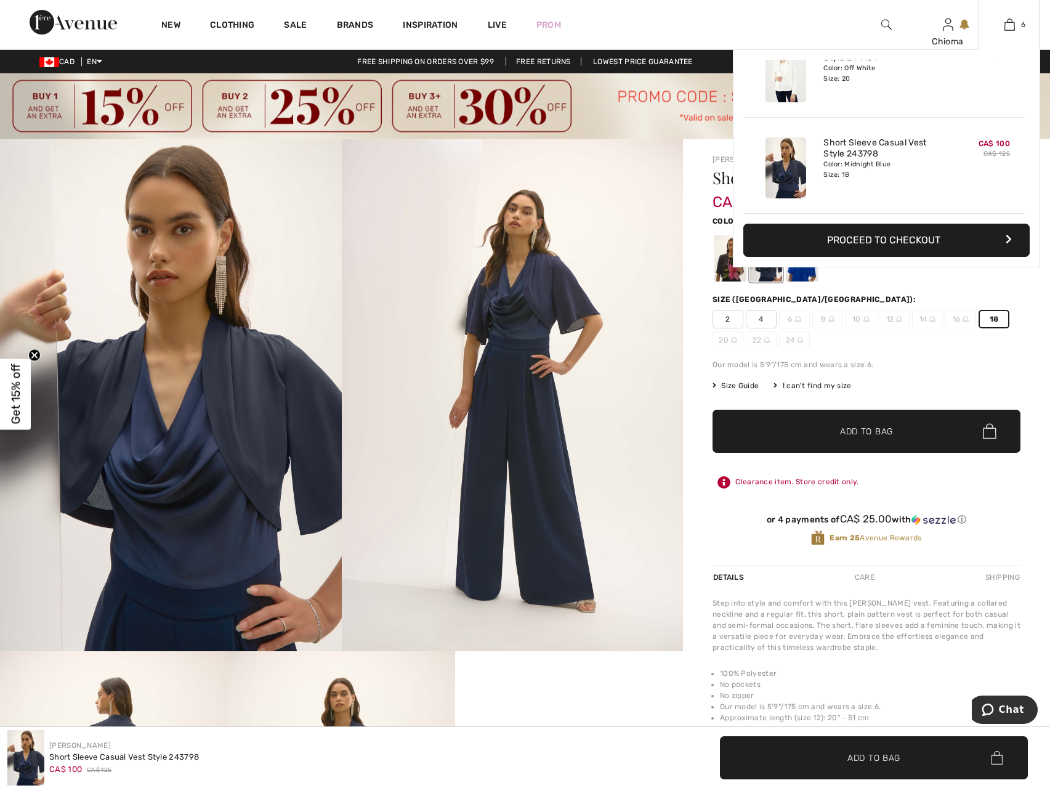
click at [867, 238] on button "Proceed to Checkout" at bounding box center [886, 240] width 286 height 33
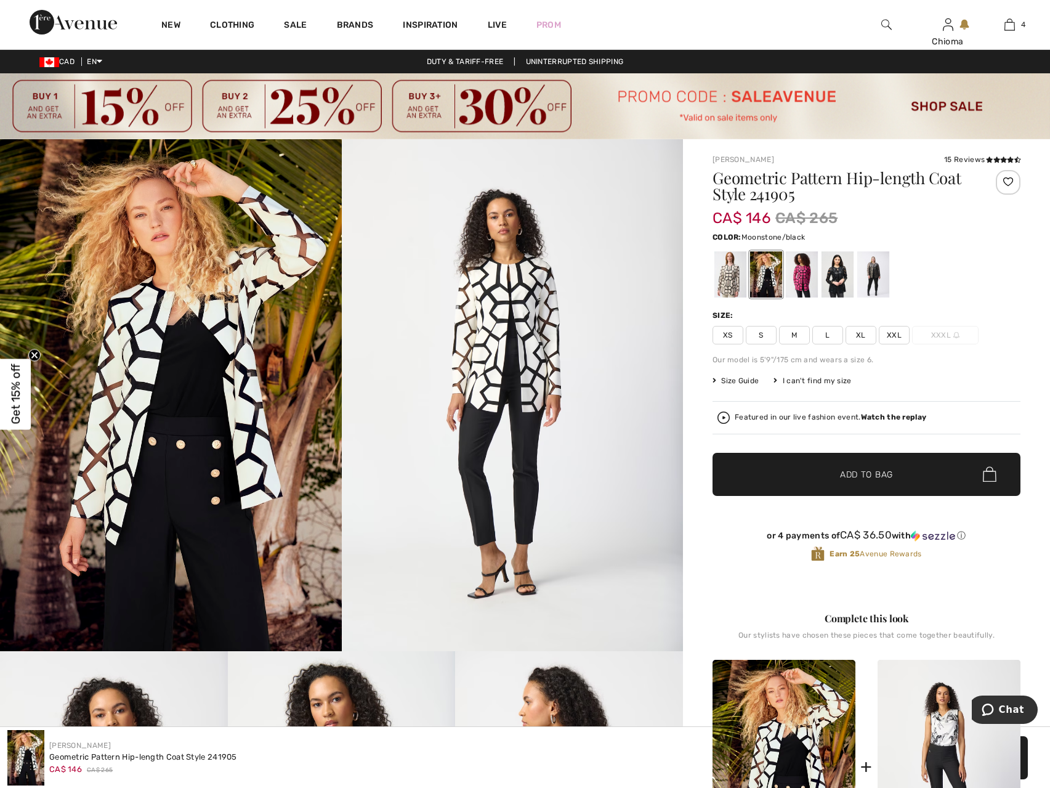
click at [726, 278] on div at bounding box center [730, 274] width 32 height 46
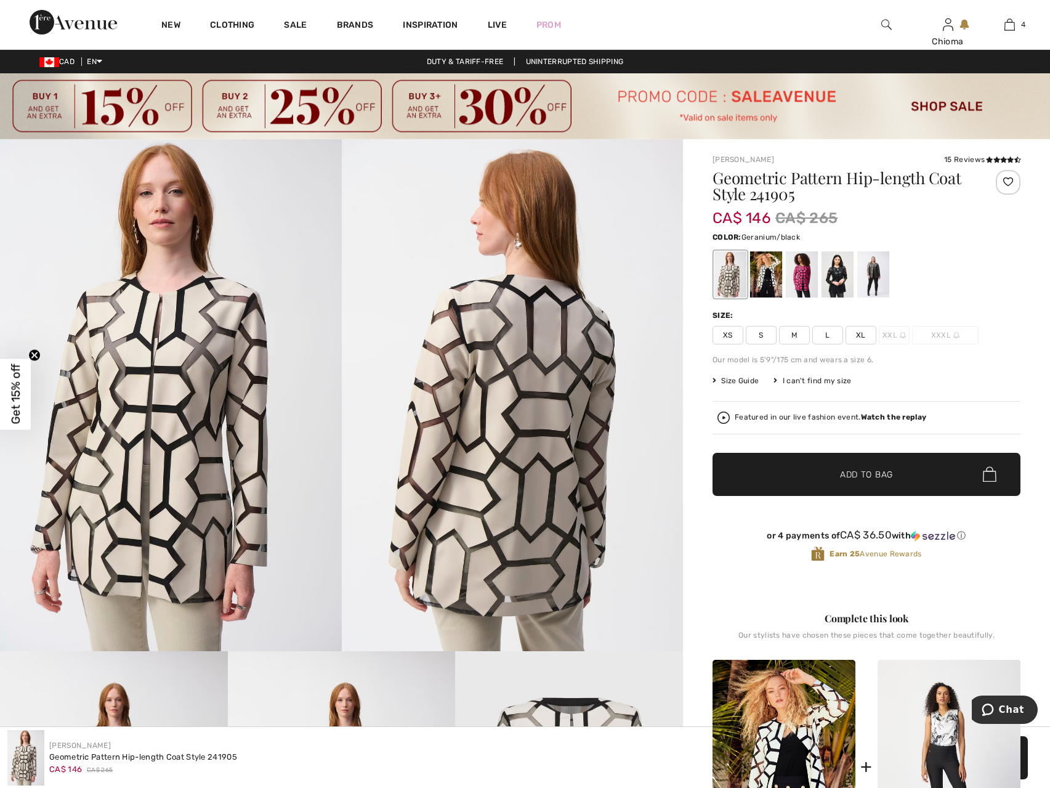
click at [802, 280] on div at bounding box center [802, 274] width 32 height 46
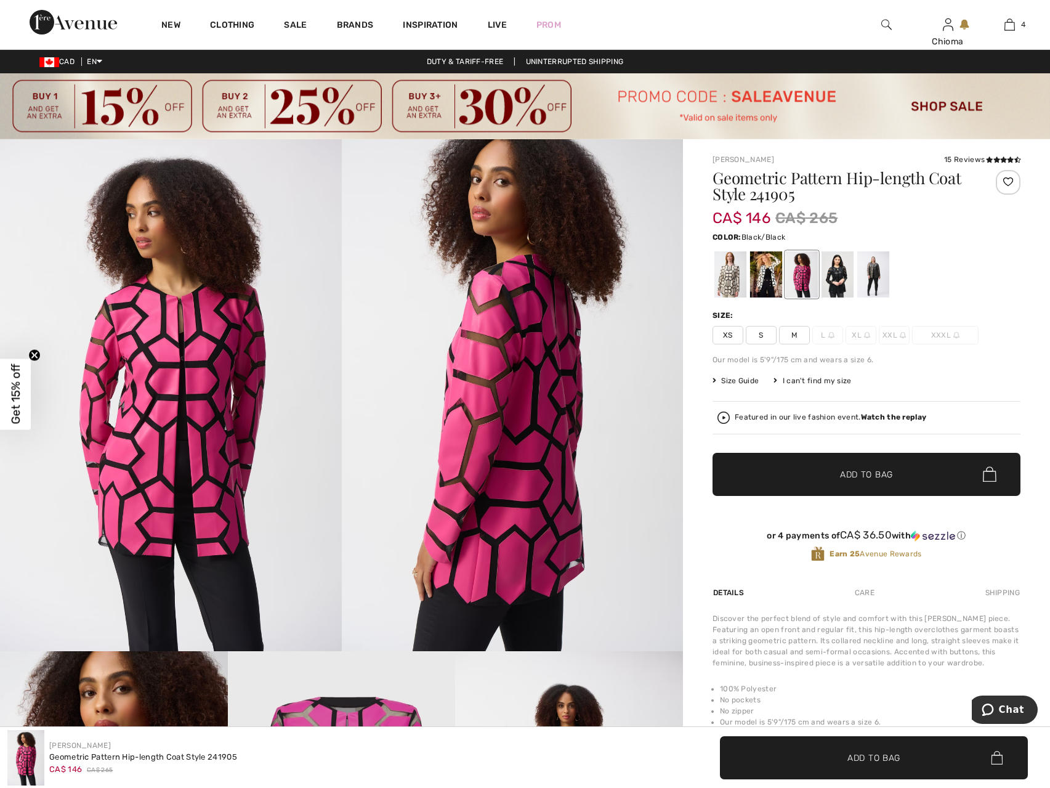
click at [836, 274] on div at bounding box center [838, 274] width 32 height 46
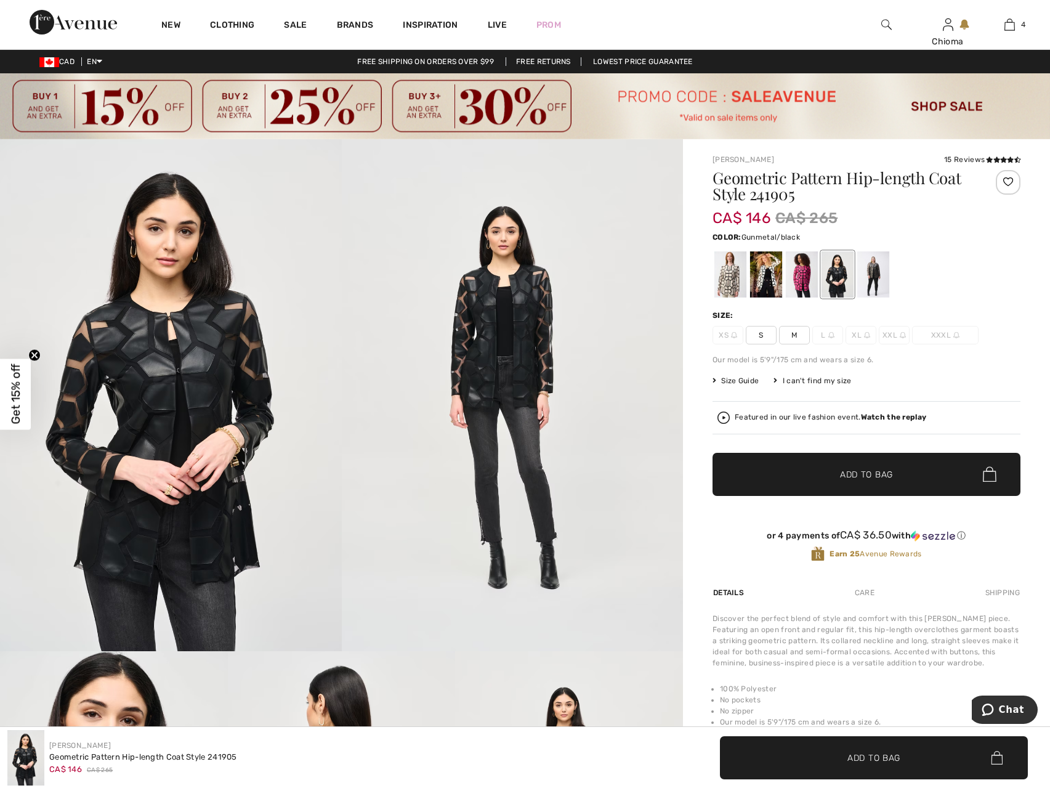
click at [873, 275] on div at bounding box center [873, 274] width 32 height 46
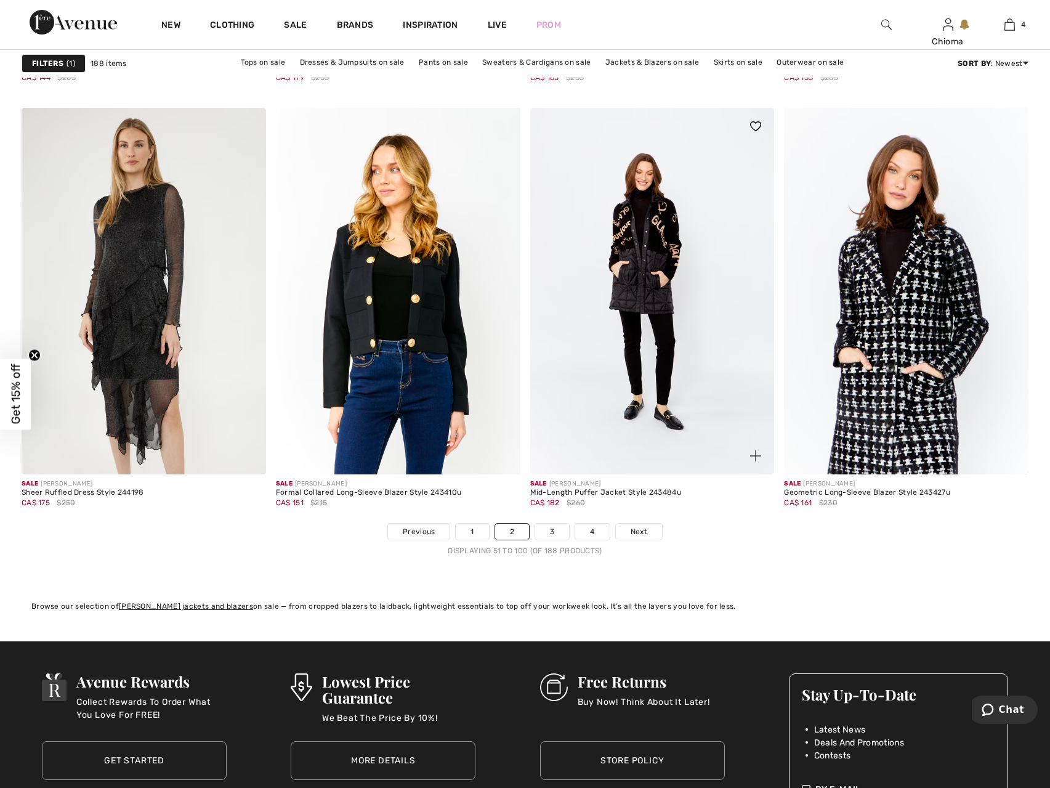
scroll to position [6528, 0]
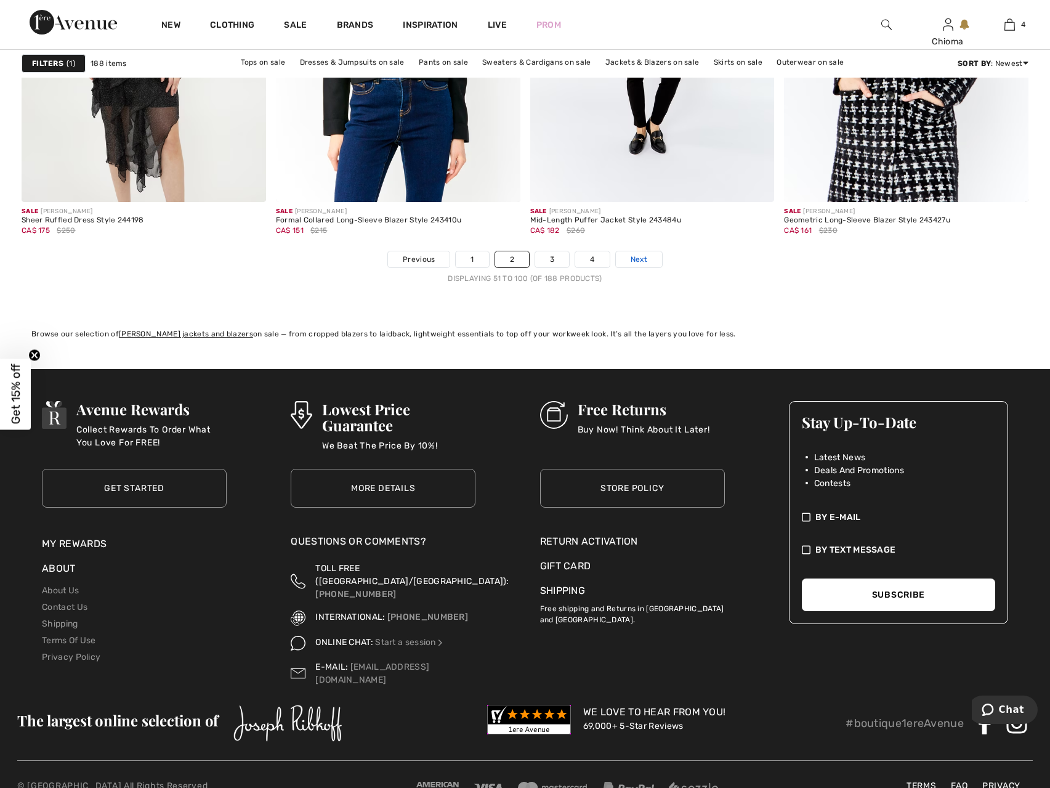
click at [636, 258] on span "Next" at bounding box center [639, 259] width 17 height 11
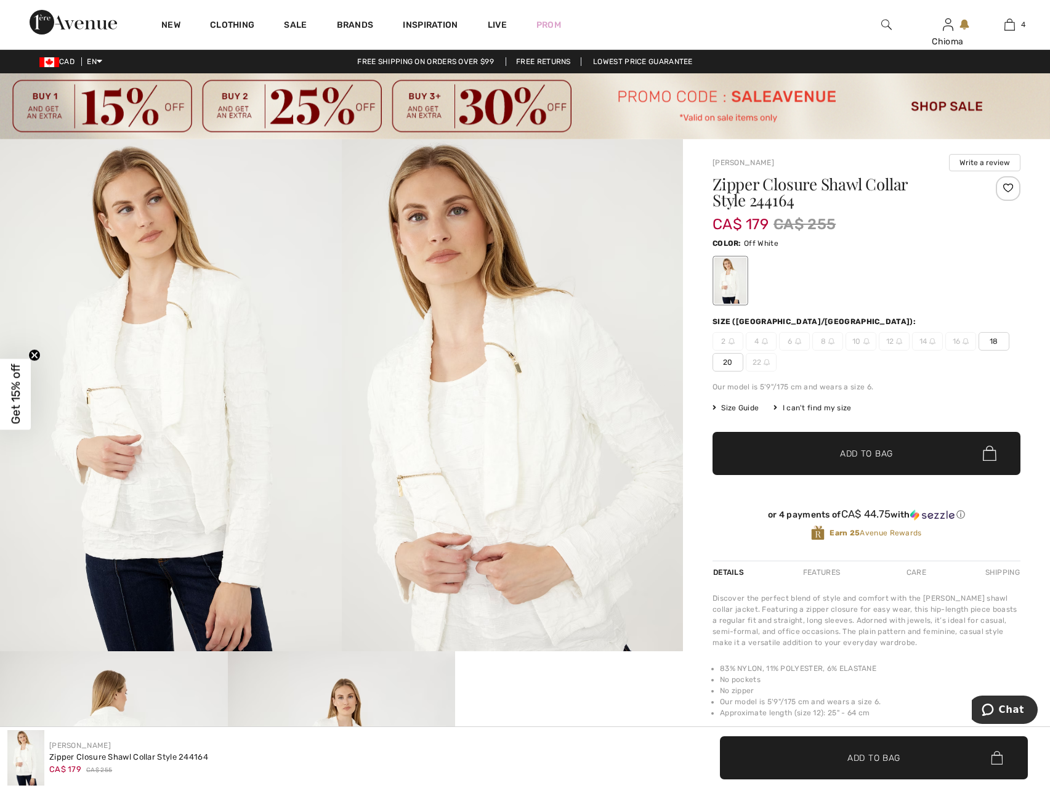
click at [724, 367] on span "20" at bounding box center [728, 362] width 31 height 18
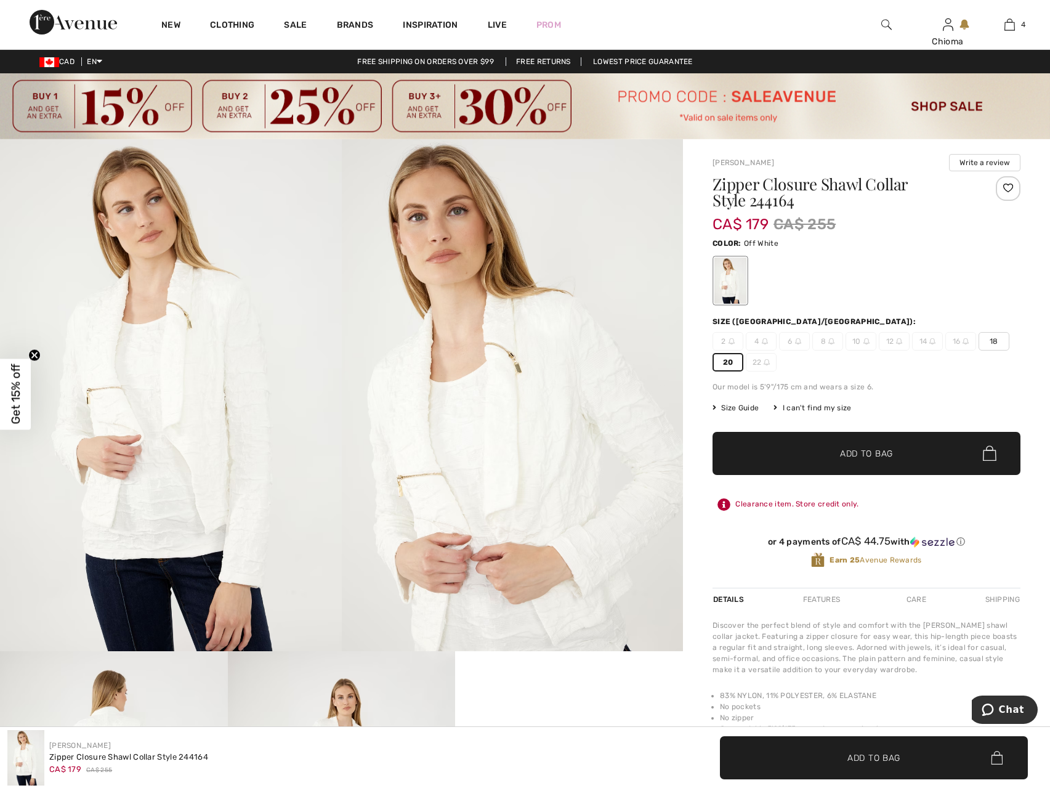
click at [763, 455] on span "✔ Added to Bag Add to Bag" at bounding box center [867, 453] width 308 height 43
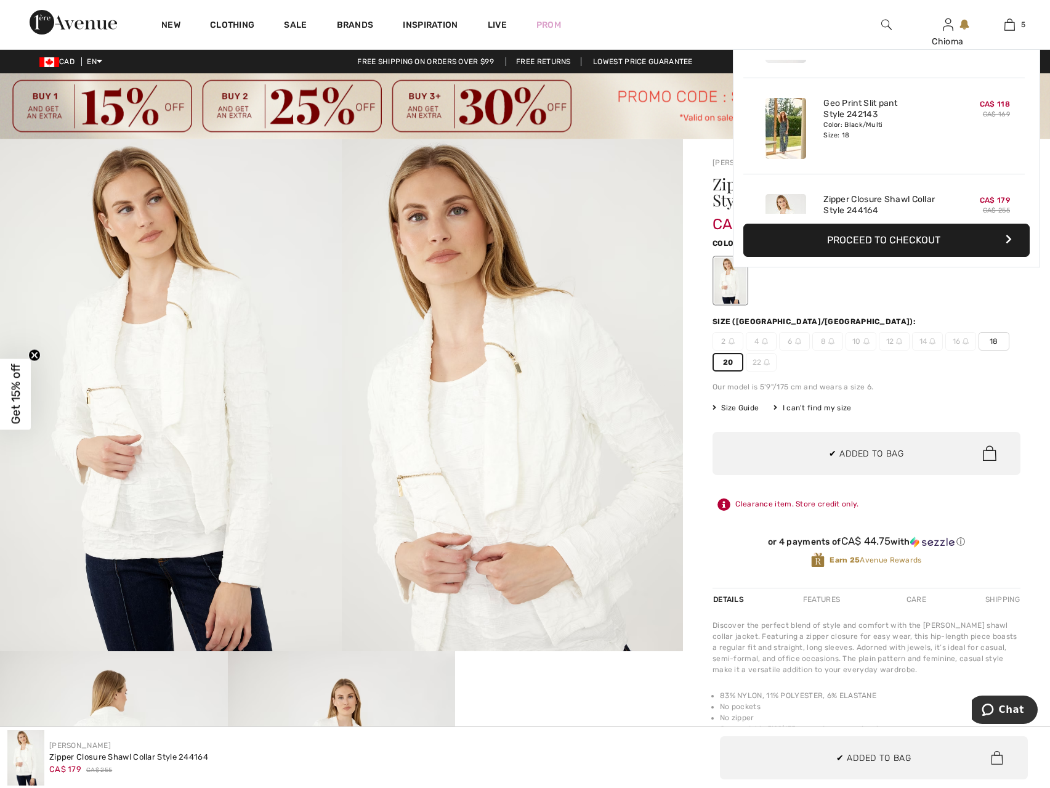
scroll to position [326, 0]
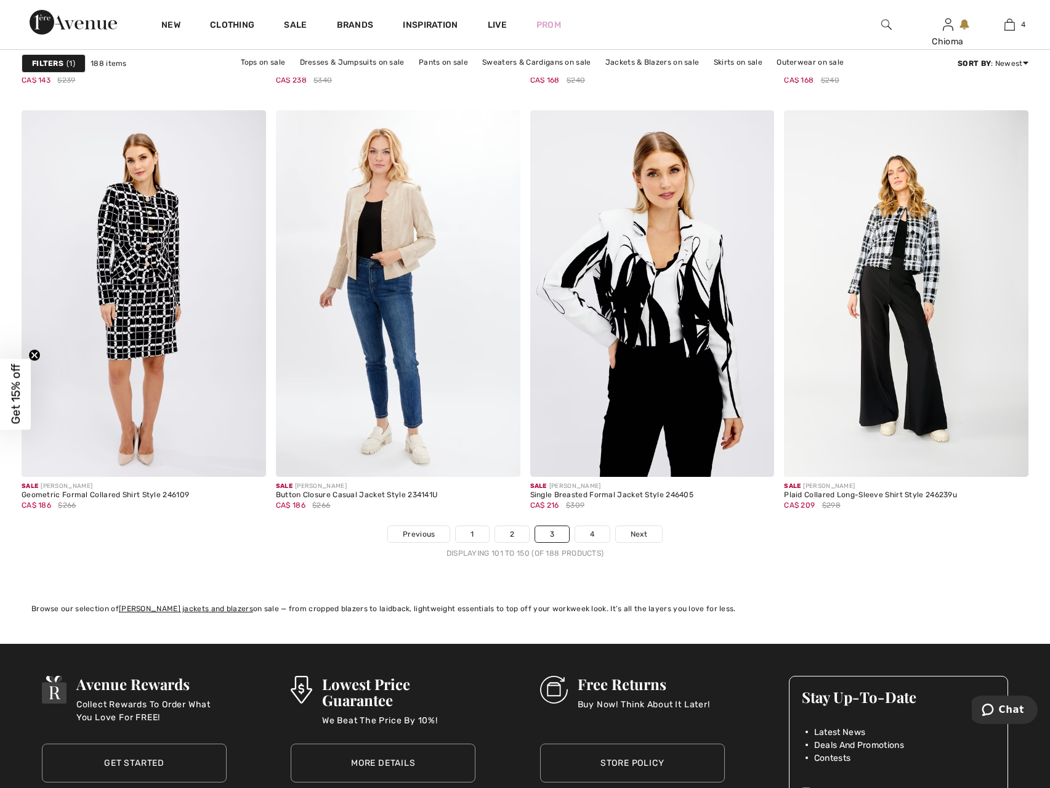
scroll to position [6282, 0]
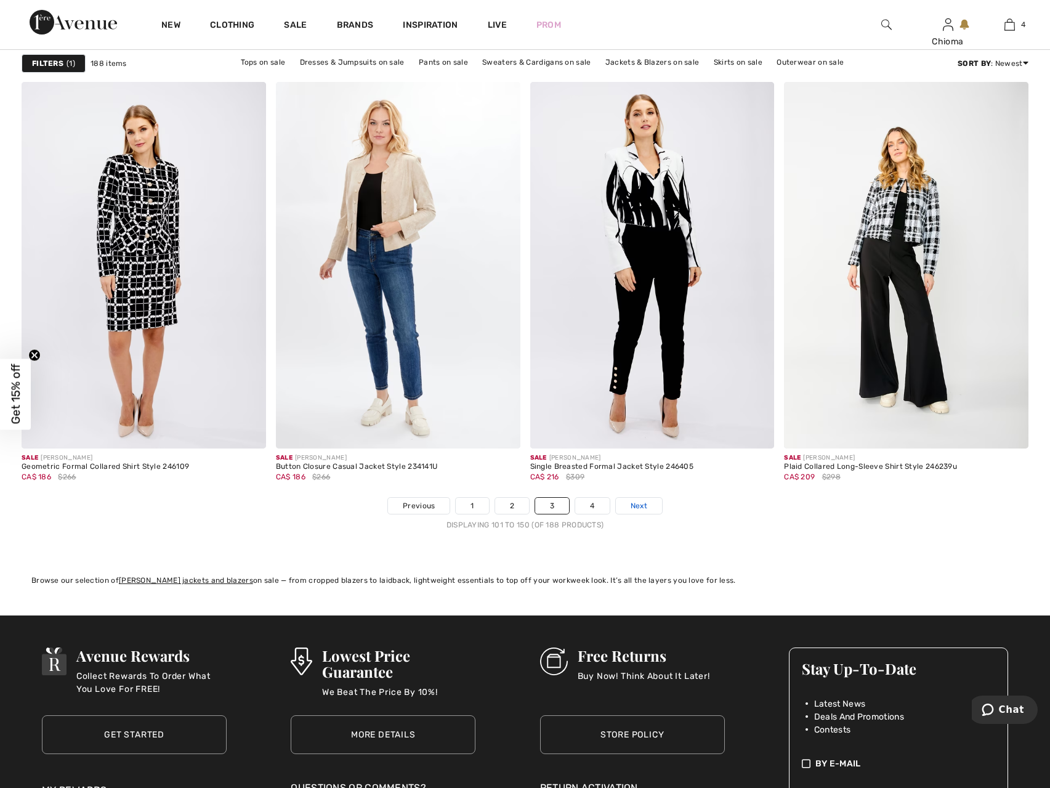
click at [634, 506] on span "Next" at bounding box center [639, 505] width 17 height 11
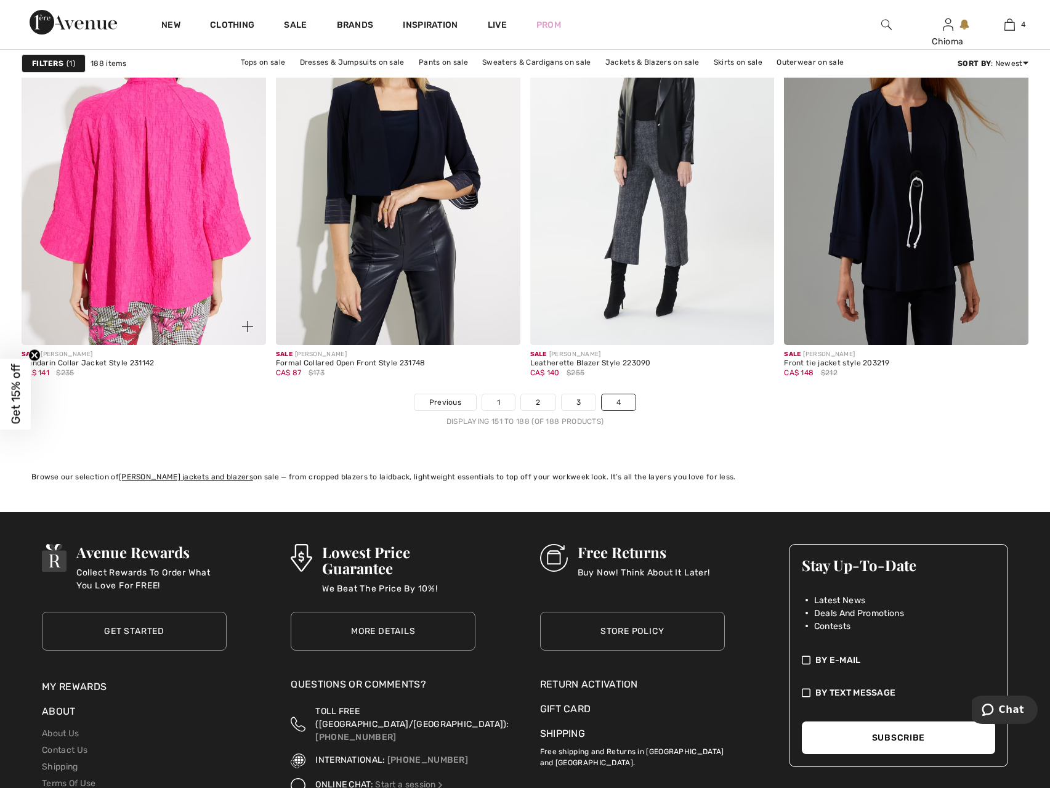
scroll to position [4865, 0]
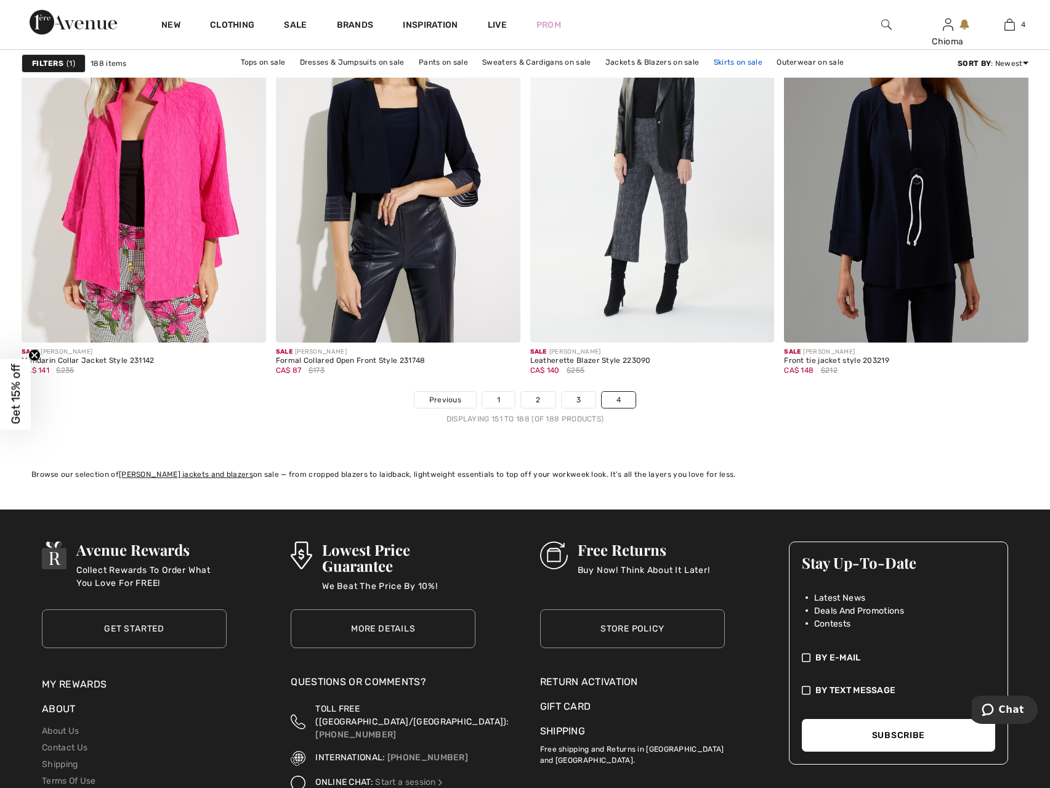
click at [733, 59] on link "Skirts on sale" at bounding box center [738, 62] width 61 height 16
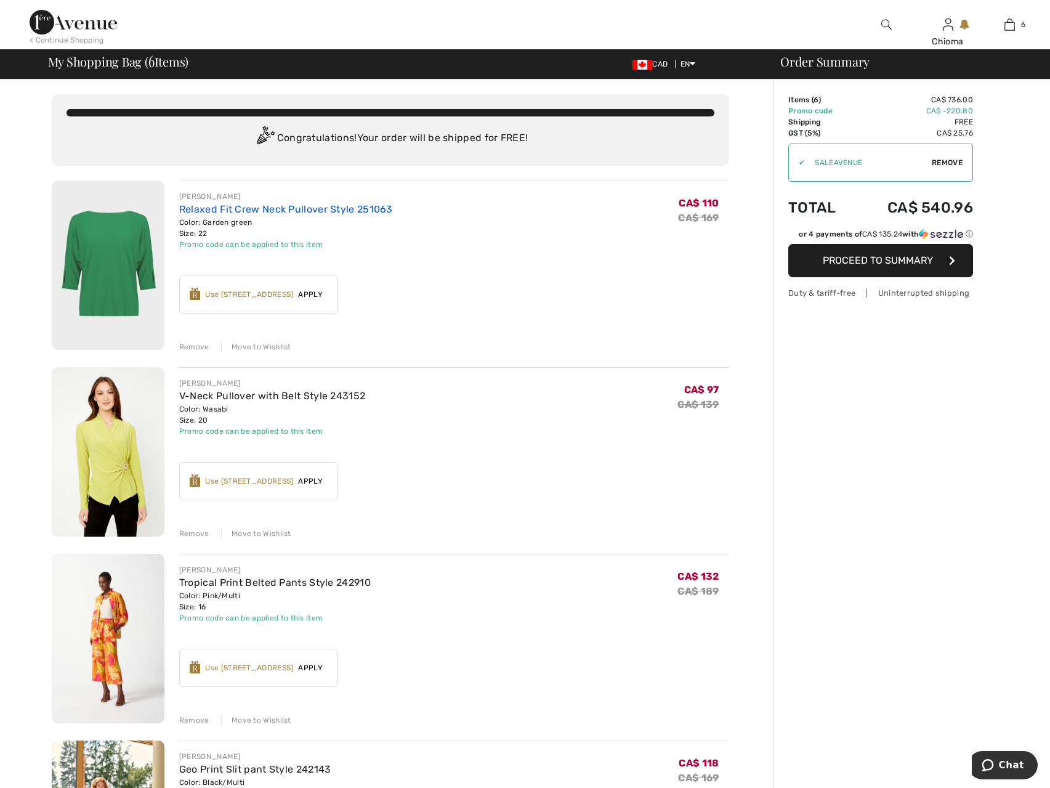
click at [366, 209] on link "Relaxed Fit Crew Neck Pullover Style 251063" at bounding box center [286, 209] width 214 height 12
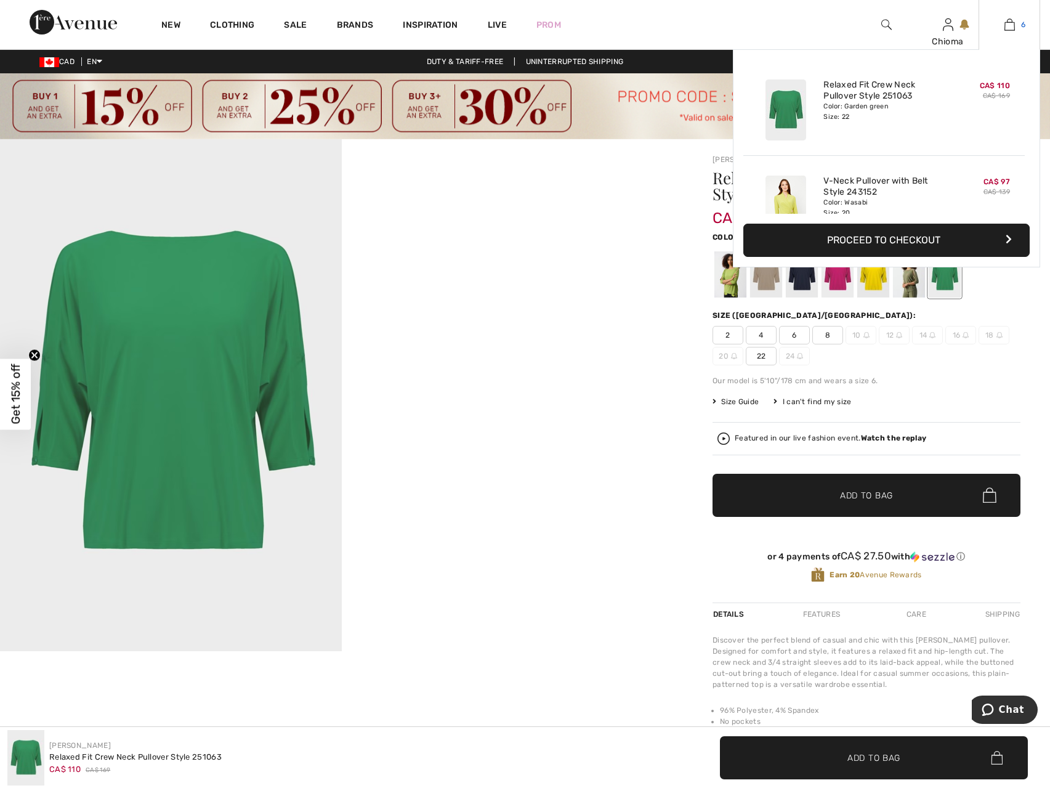
click at [1017, 25] on link "6" at bounding box center [1009, 24] width 60 height 15
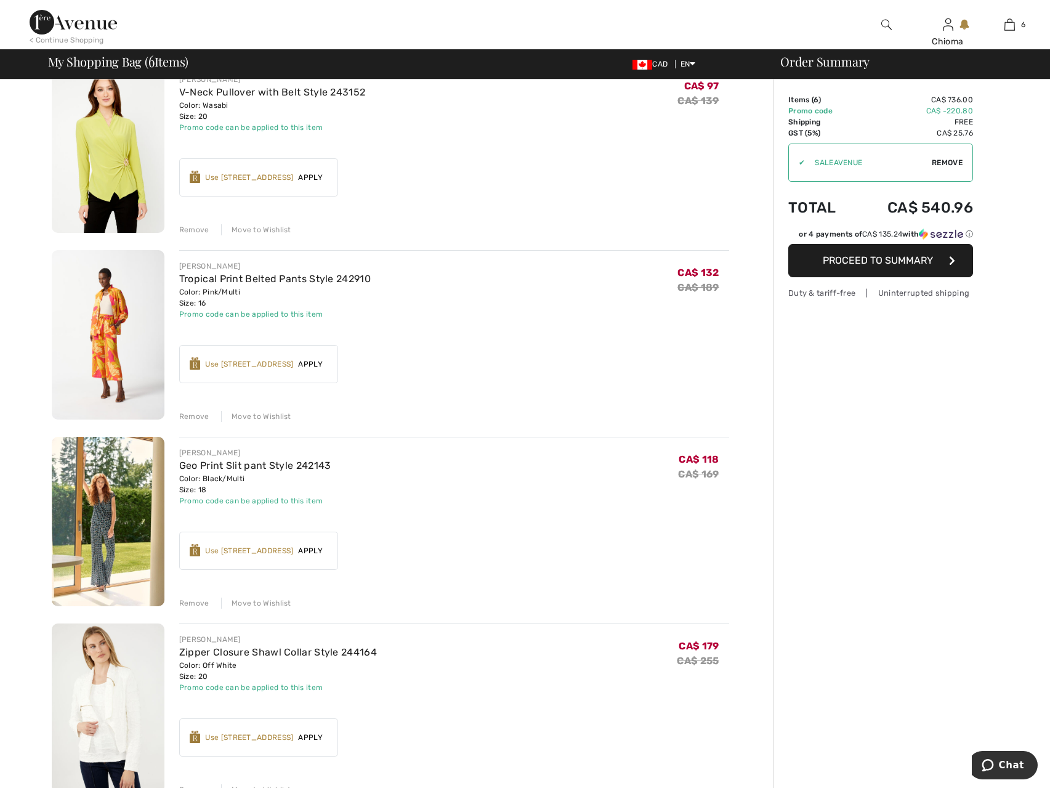
scroll to position [370, 0]
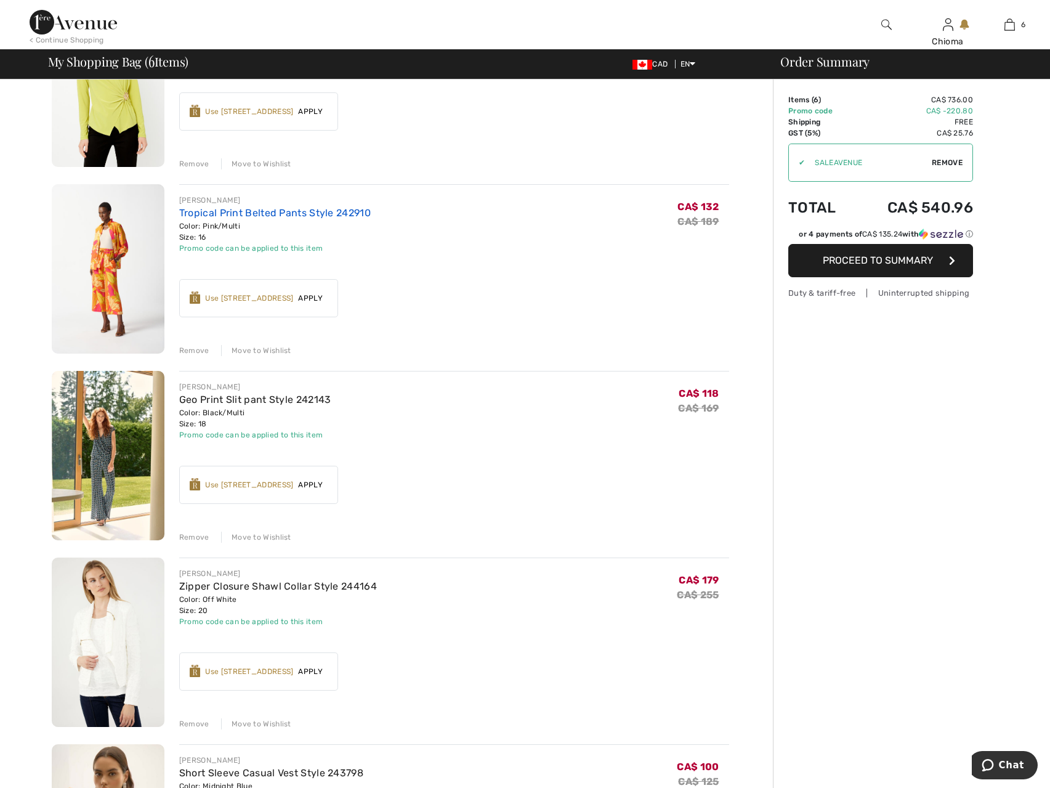
click at [299, 215] on link "Tropical Print Belted Pants Style 242910" at bounding box center [275, 213] width 192 height 12
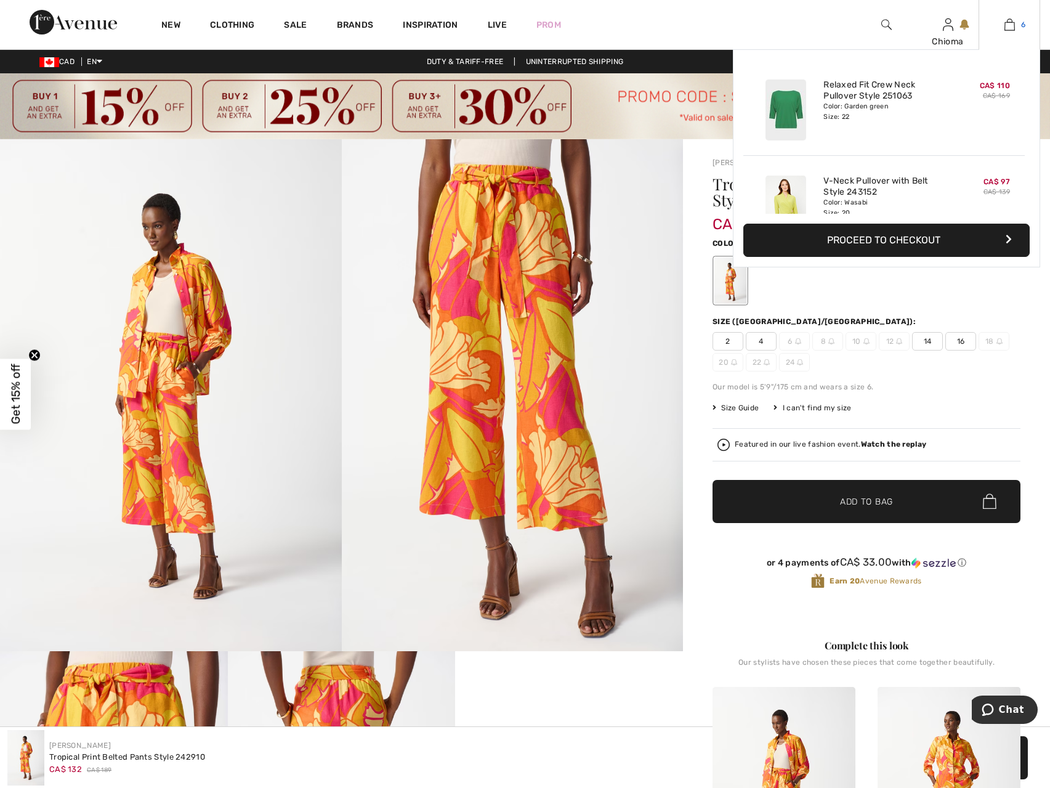
click at [1008, 26] on img at bounding box center [1009, 24] width 10 height 15
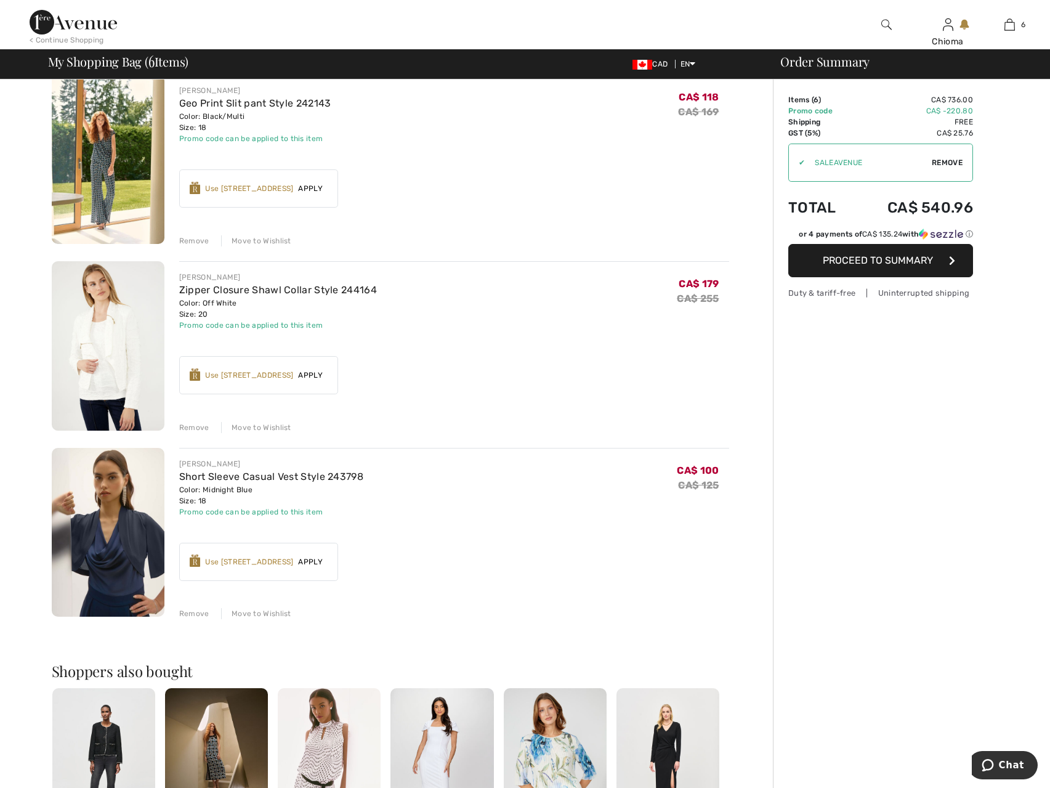
scroll to position [677, 0]
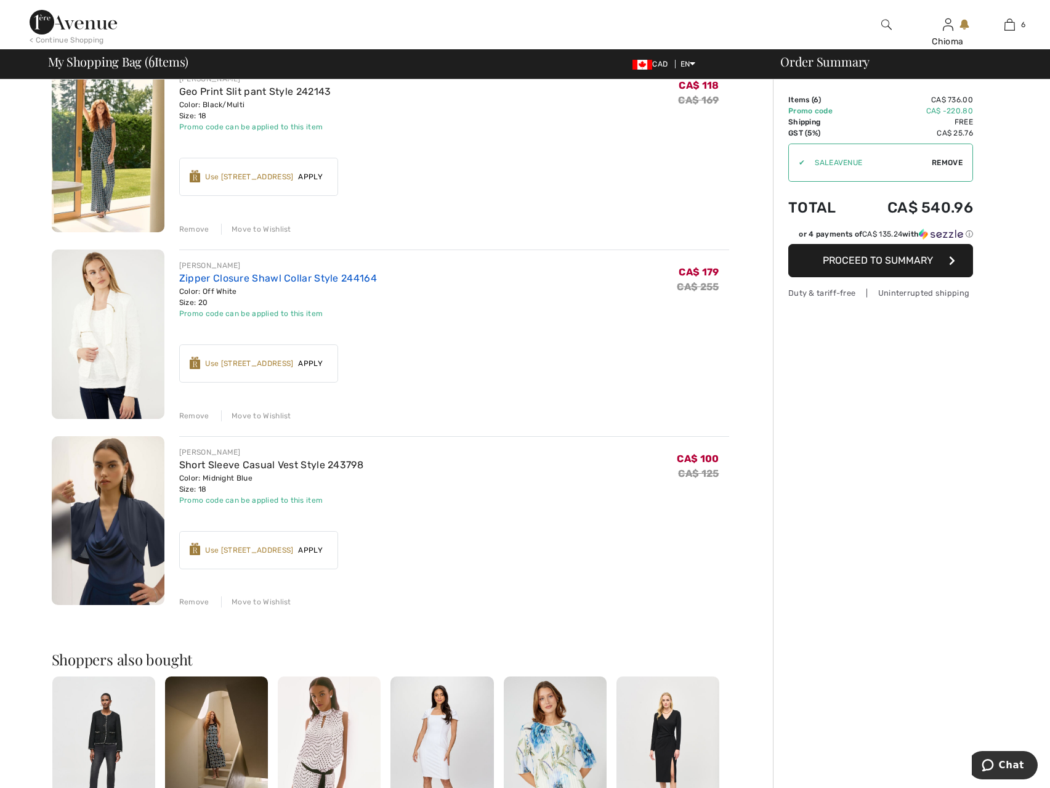
click at [352, 280] on link "Zipper Closure Shawl Collar Style 244164" at bounding box center [278, 278] width 198 height 12
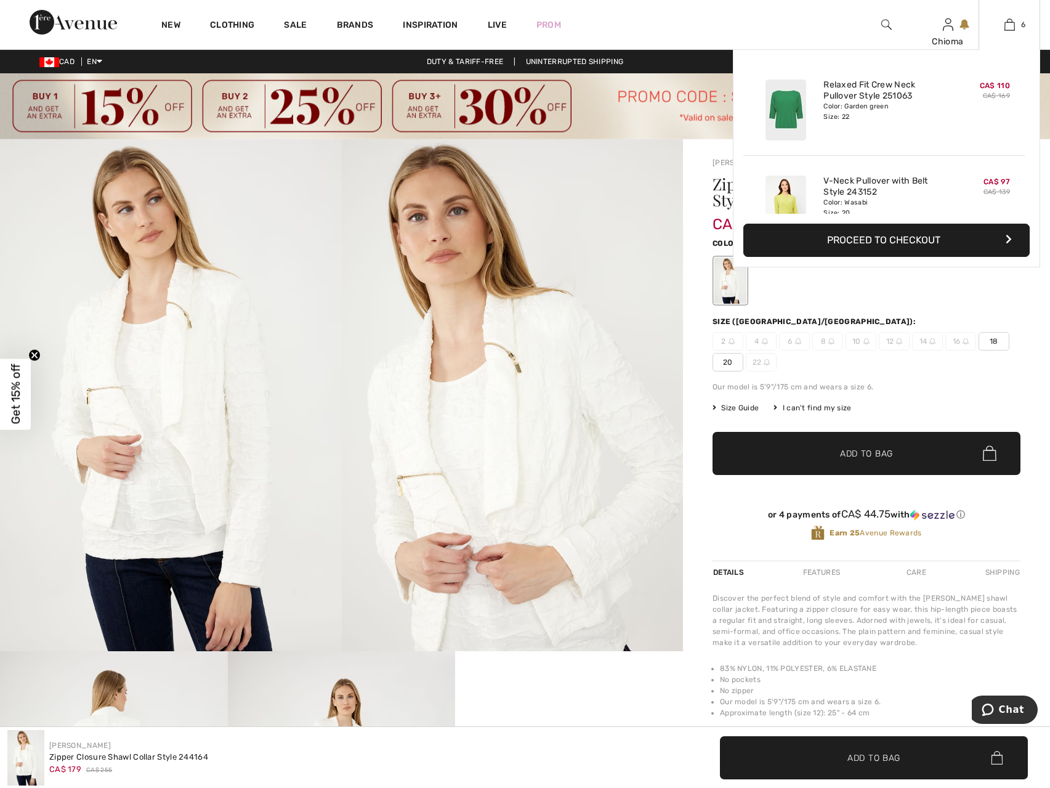
click at [964, 235] on button "Proceed to Checkout" at bounding box center [886, 240] width 286 height 33
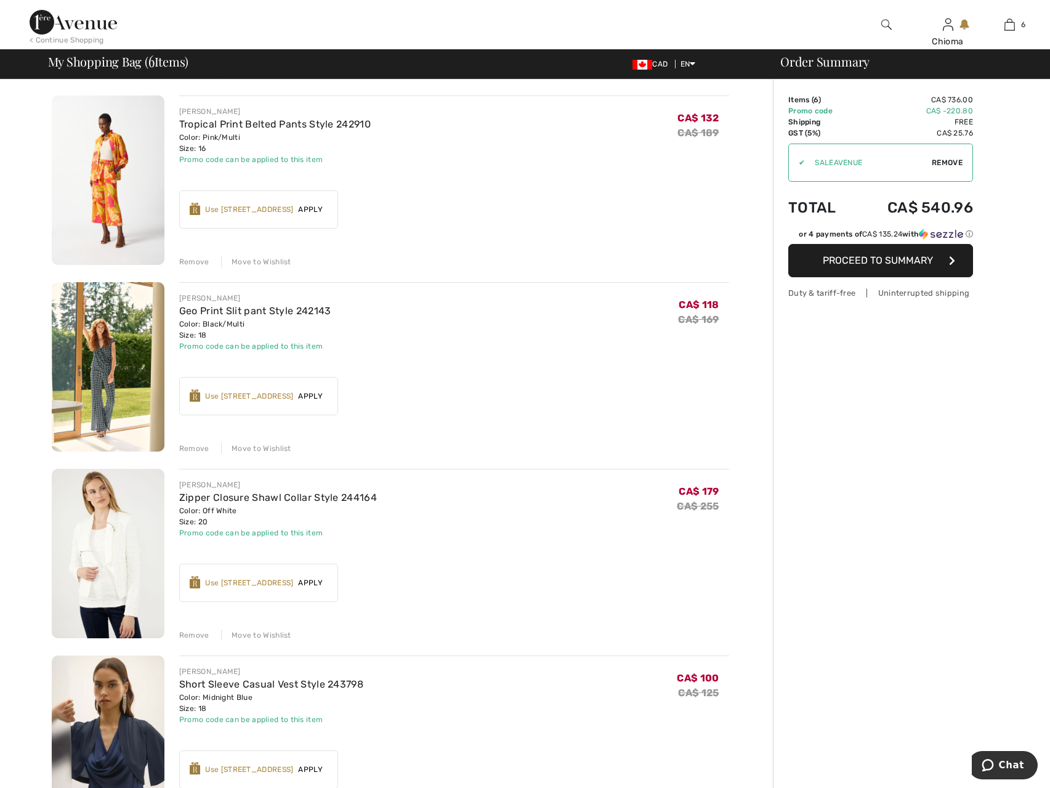
scroll to position [493, 0]
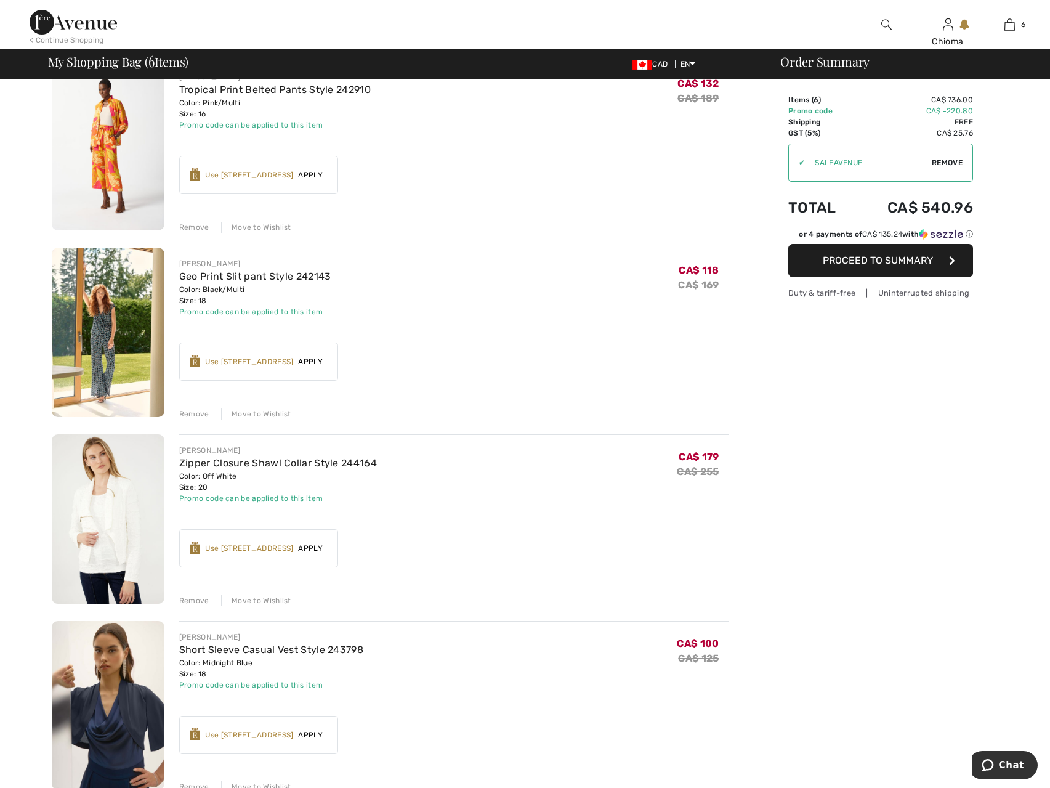
click at [185, 599] on div "Remove" at bounding box center [194, 600] width 30 height 11
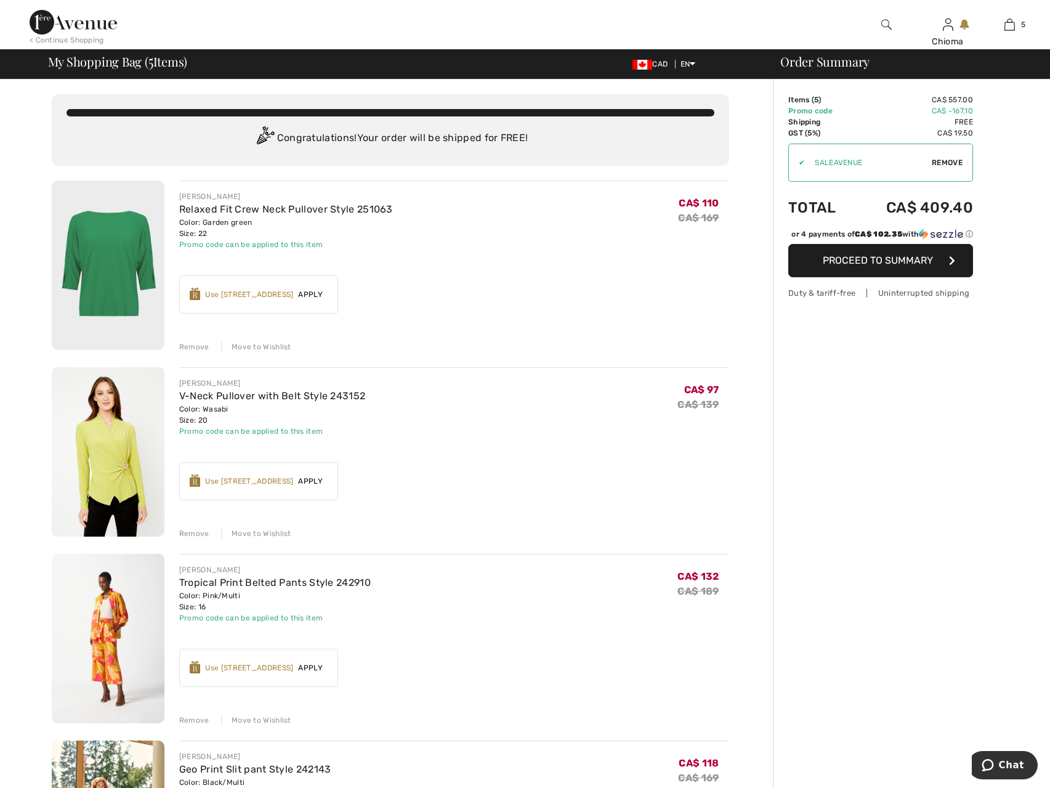
scroll to position [308, 0]
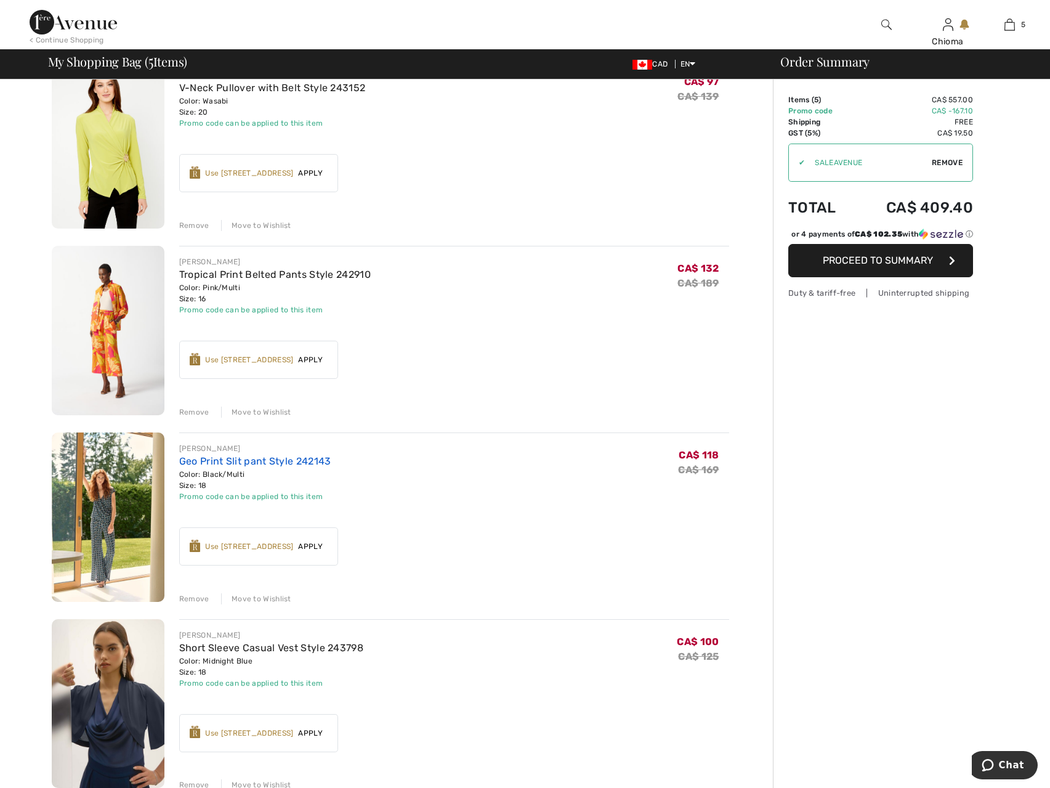
click at [289, 459] on link "Geo Print Slit pant Style 242143" at bounding box center [255, 461] width 152 height 12
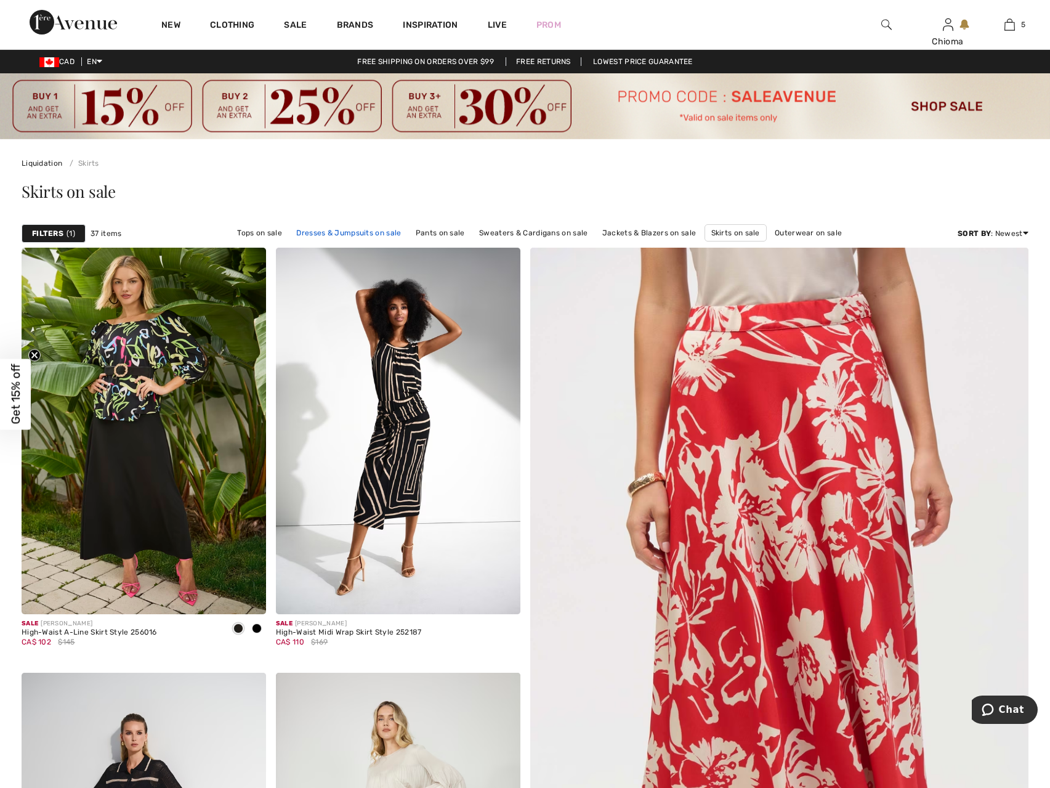
click at [347, 228] on link "Dresses & Jumpsuits on sale" at bounding box center [348, 233] width 117 height 16
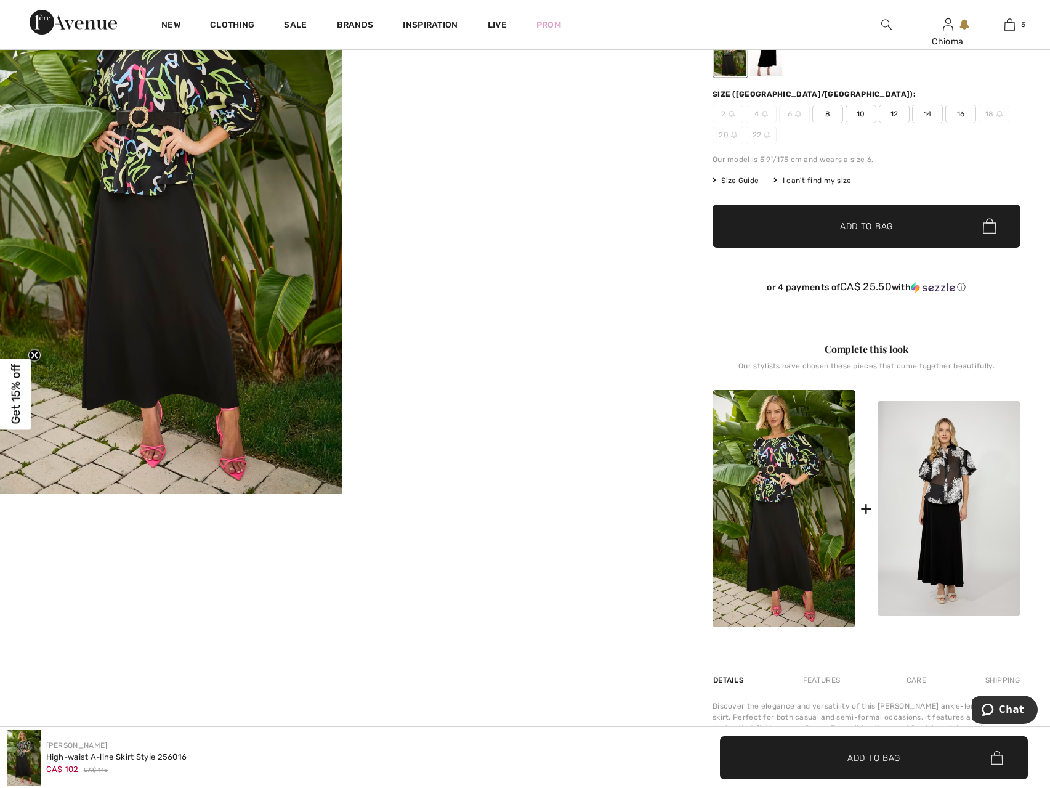
scroll to position [308, 0]
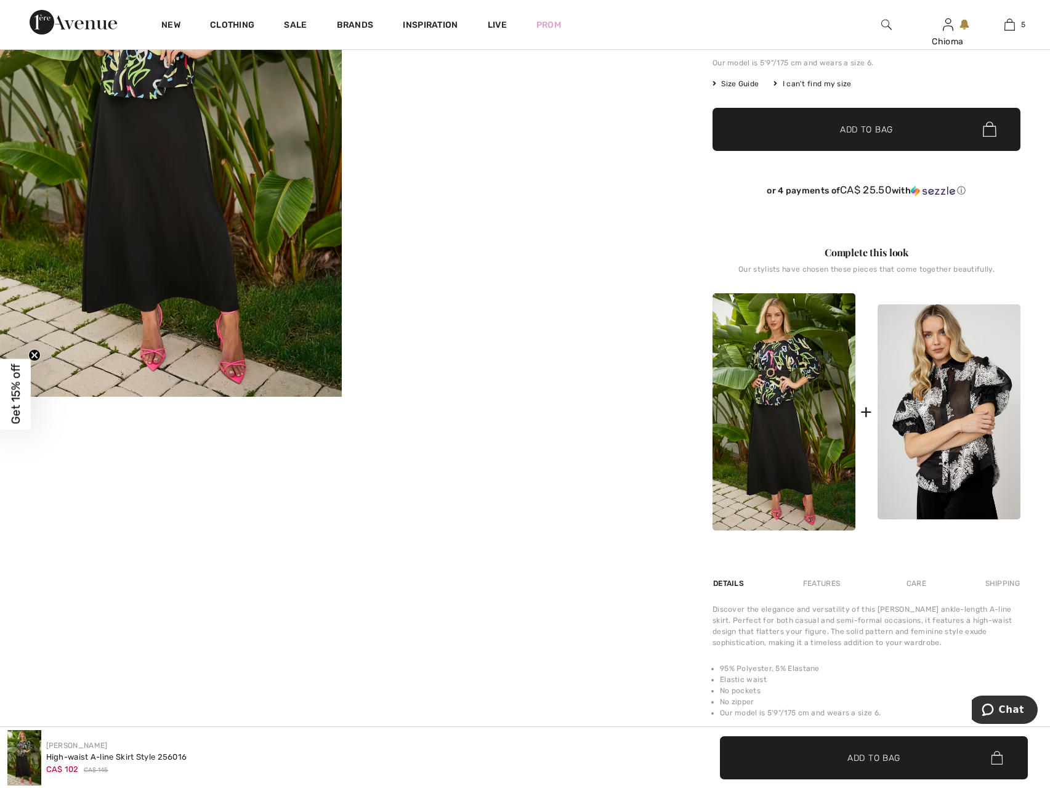
click at [955, 456] on img at bounding box center [949, 411] width 143 height 215
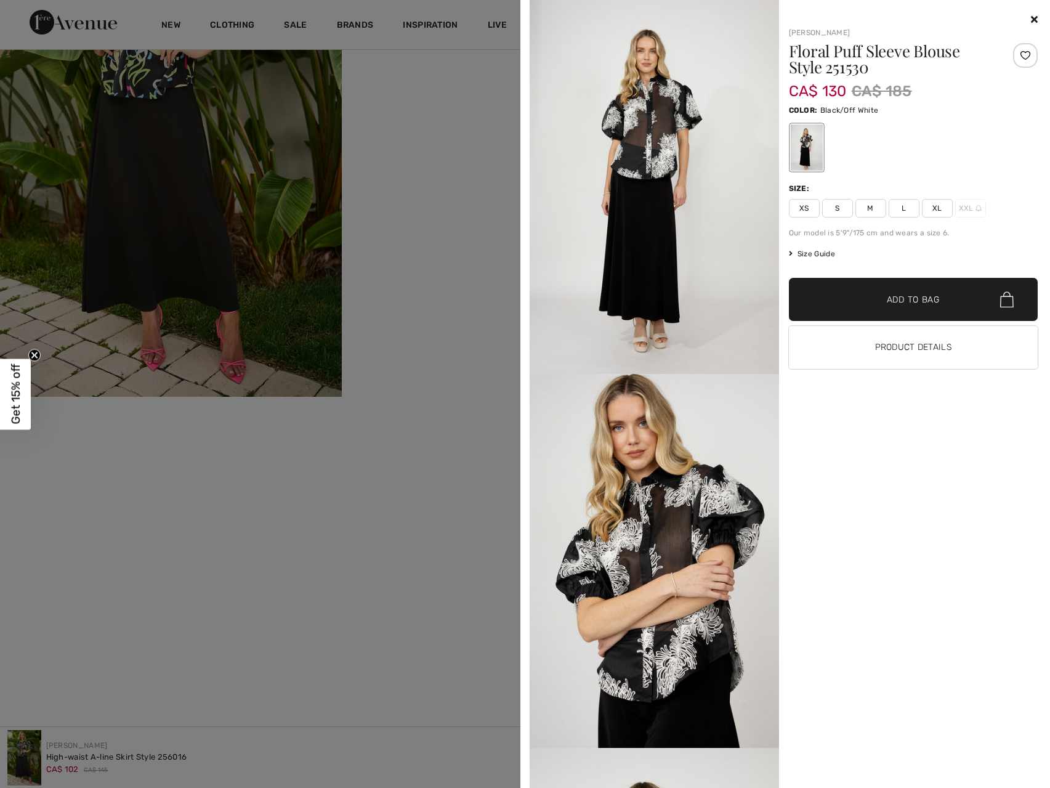
click at [1037, 10] on div "Frank Lyman Floral Puff Sleeve Blouse Style 251530 CA$ 130 CA$ 185 Color: Black…" at bounding box center [781, 394] width 512 height 788
click at [1035, 17] on icon at bounding box center [1034, 19] width 7 height 10
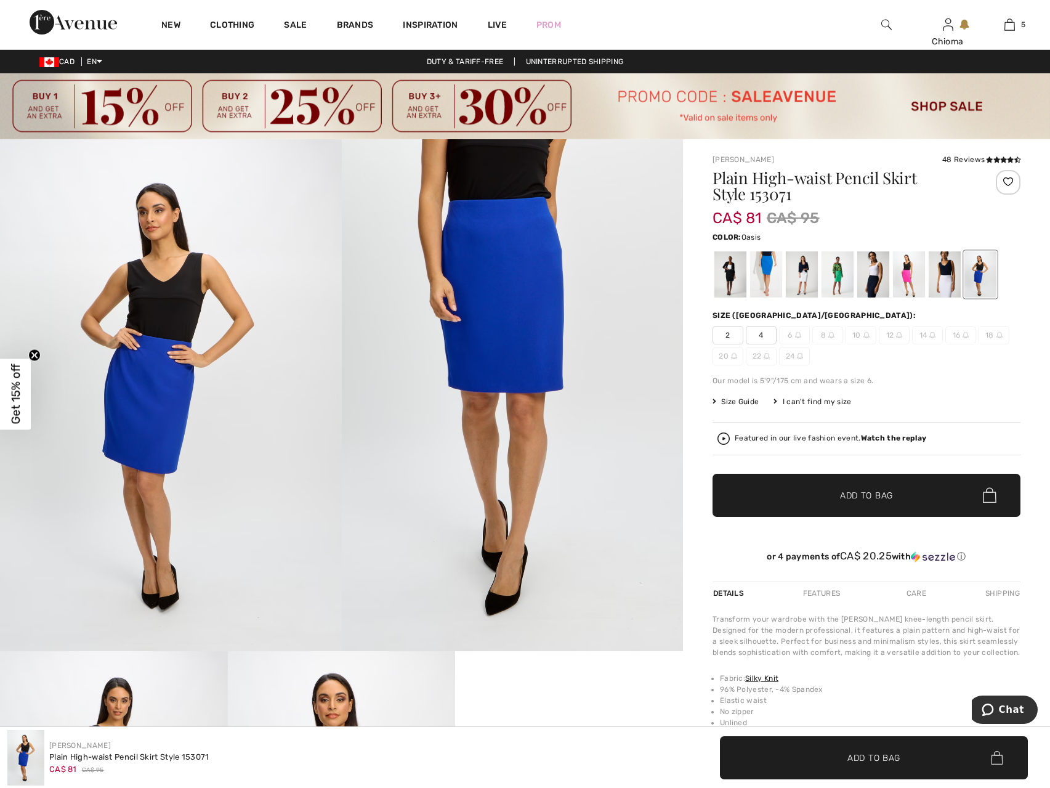
click at [758, 272] on div at bounding box center [766, 274] width 32 height 46
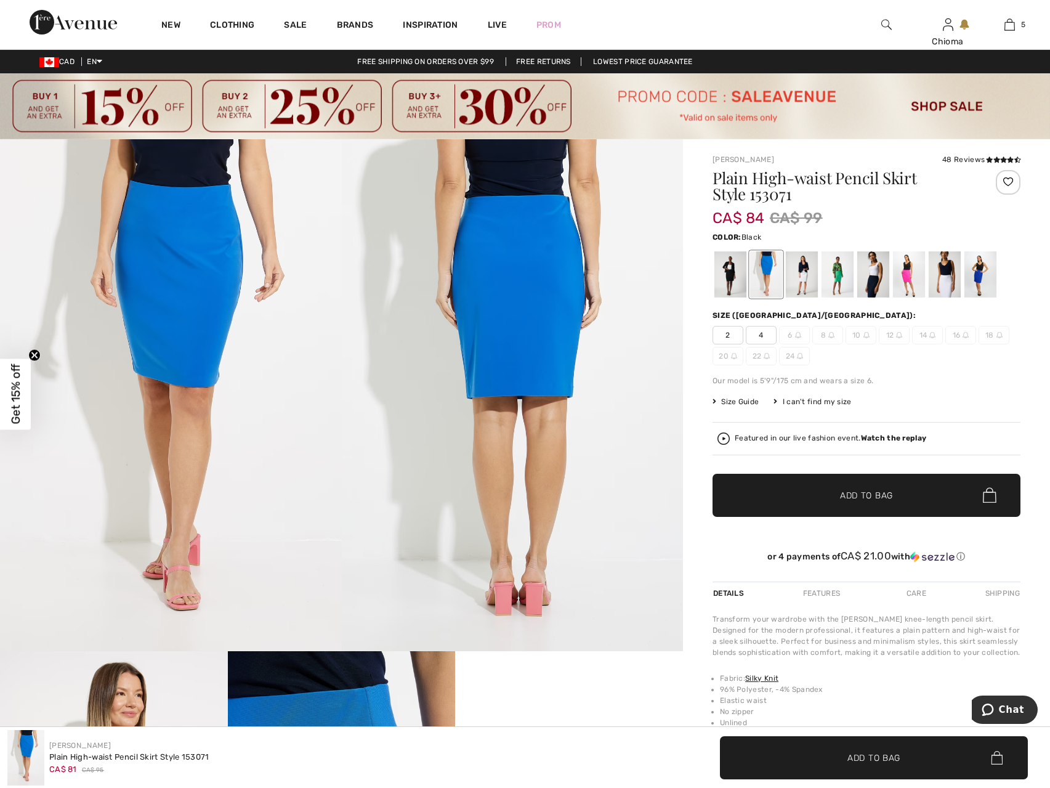
click at [725, 273] on div at bounding box center [730, 274] width 32 height 46
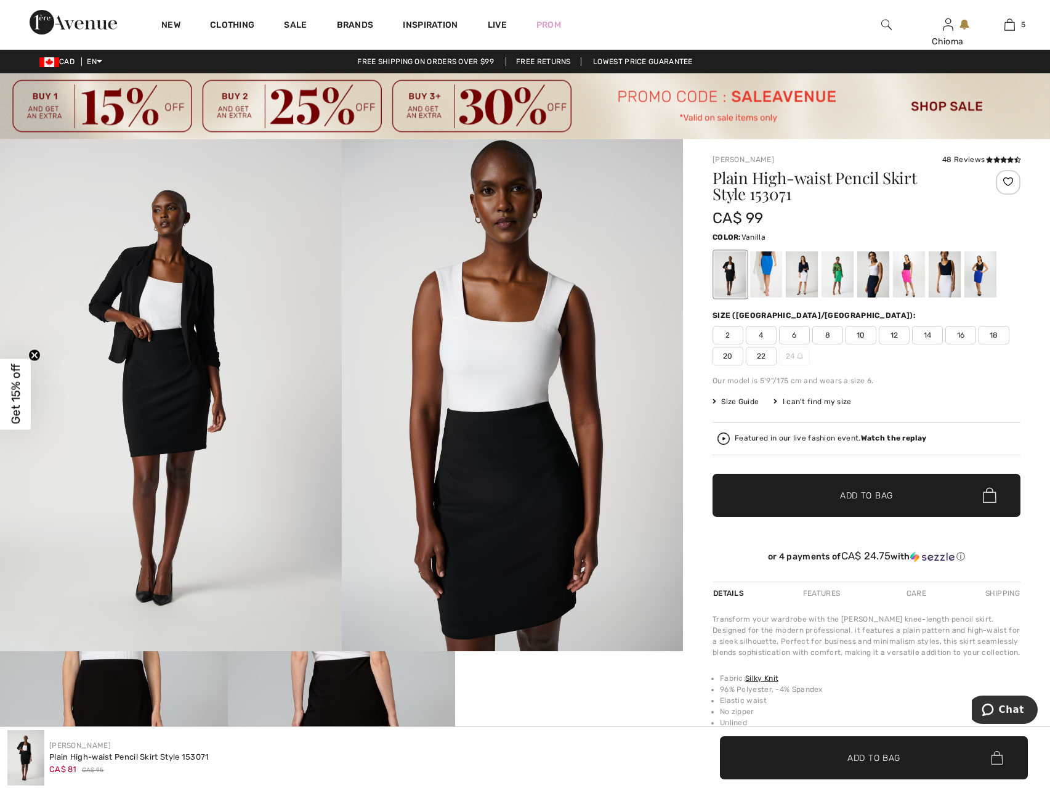
click at [806, 278] on div at bounding box center [802, 274] width 32 height 46
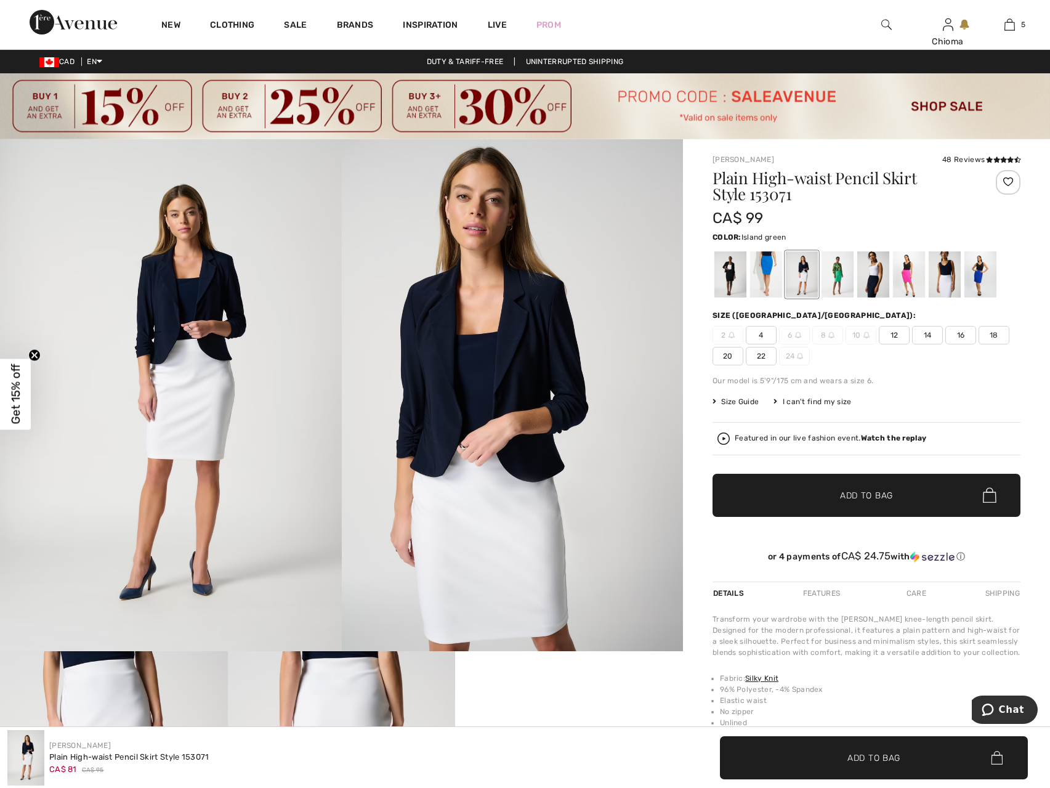
click at [838, 283] on div at bounding box center [838, 274] width 32 height 46
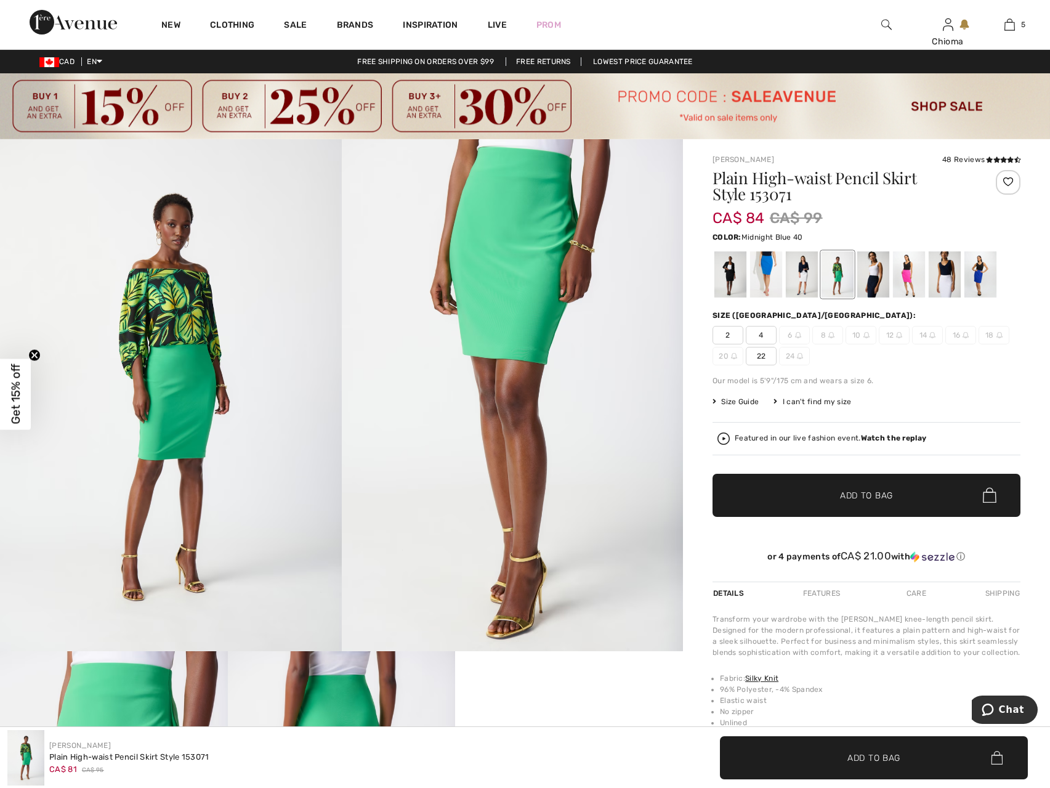
click at [871, 276] on div at bounding box center [873, 274] width 32 height 46
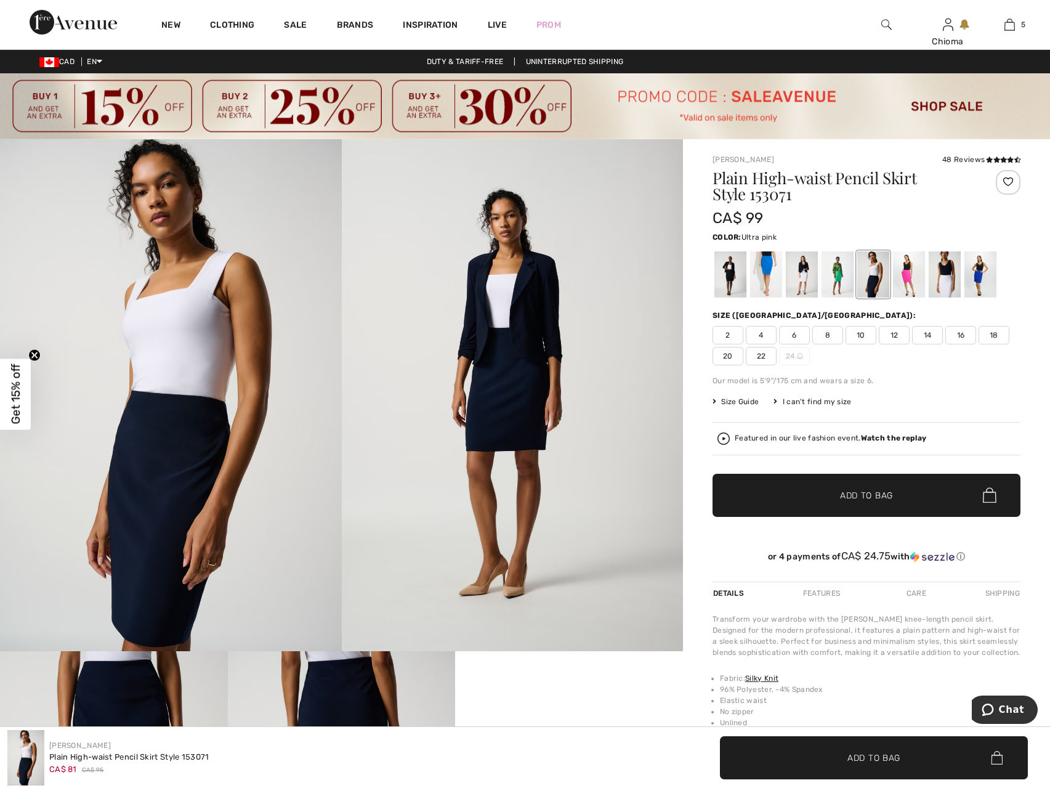
click at [907, 265] on div at bounding box center [909, 274] width 32 height 46
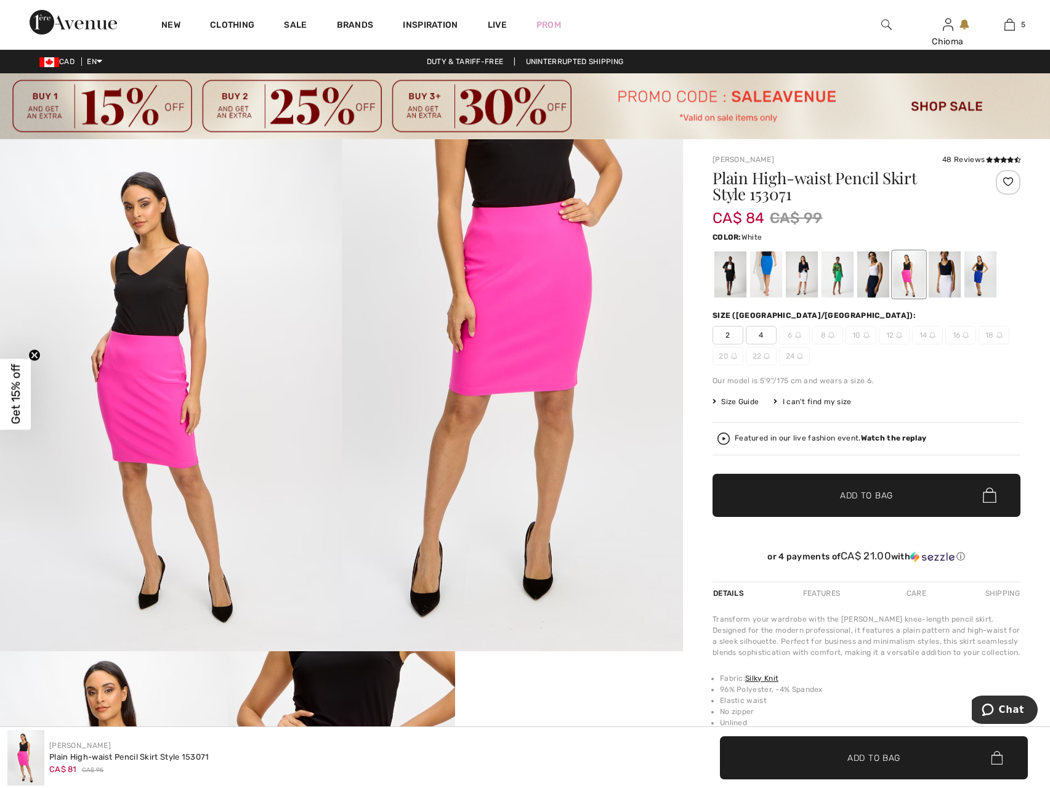
click at [944, 273] on div at bounding box center [945, 274] width 32 height 46
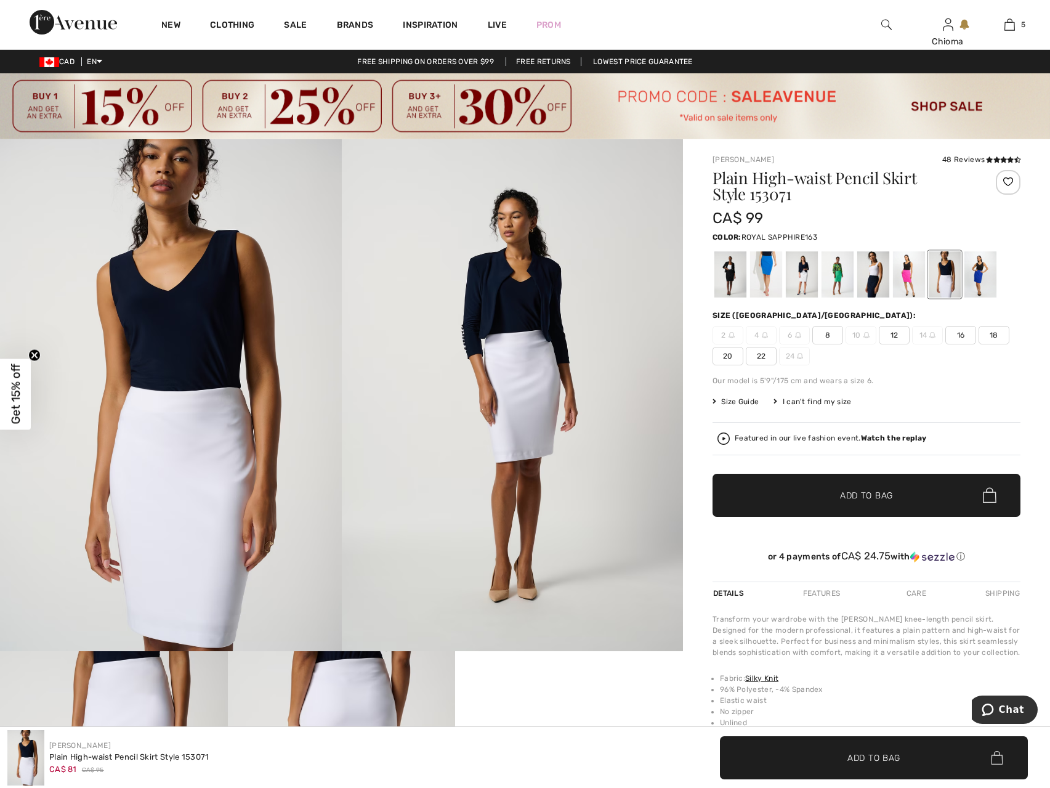
click at [976, 273] on div at bounding box center [980, 274] width 32 height 46
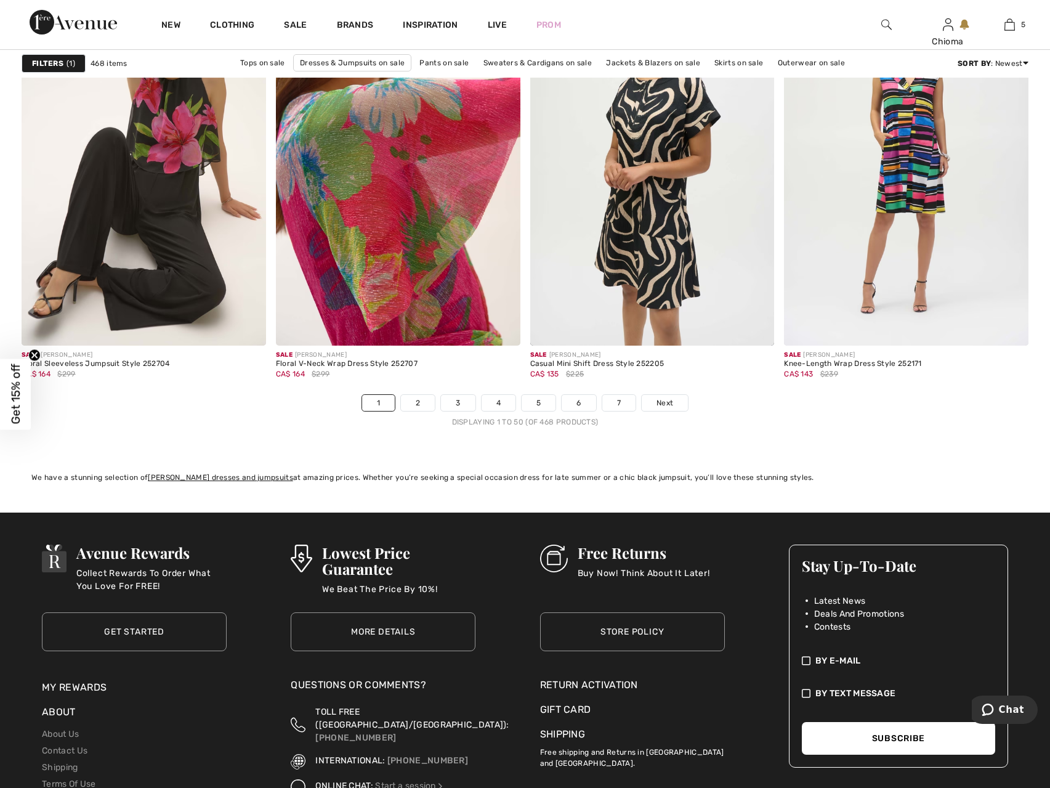
scroll to position [6405, 0]
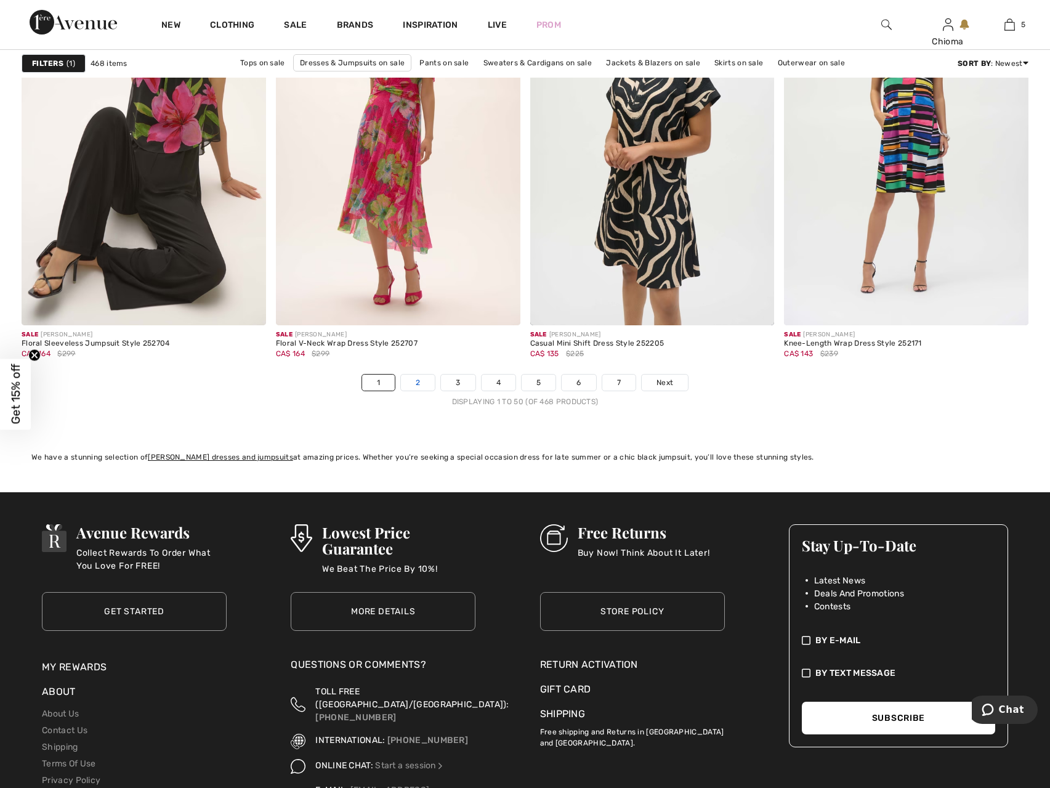
click at [418, 381] on link "2" at bounding box center [418, 382] width 34 height 16
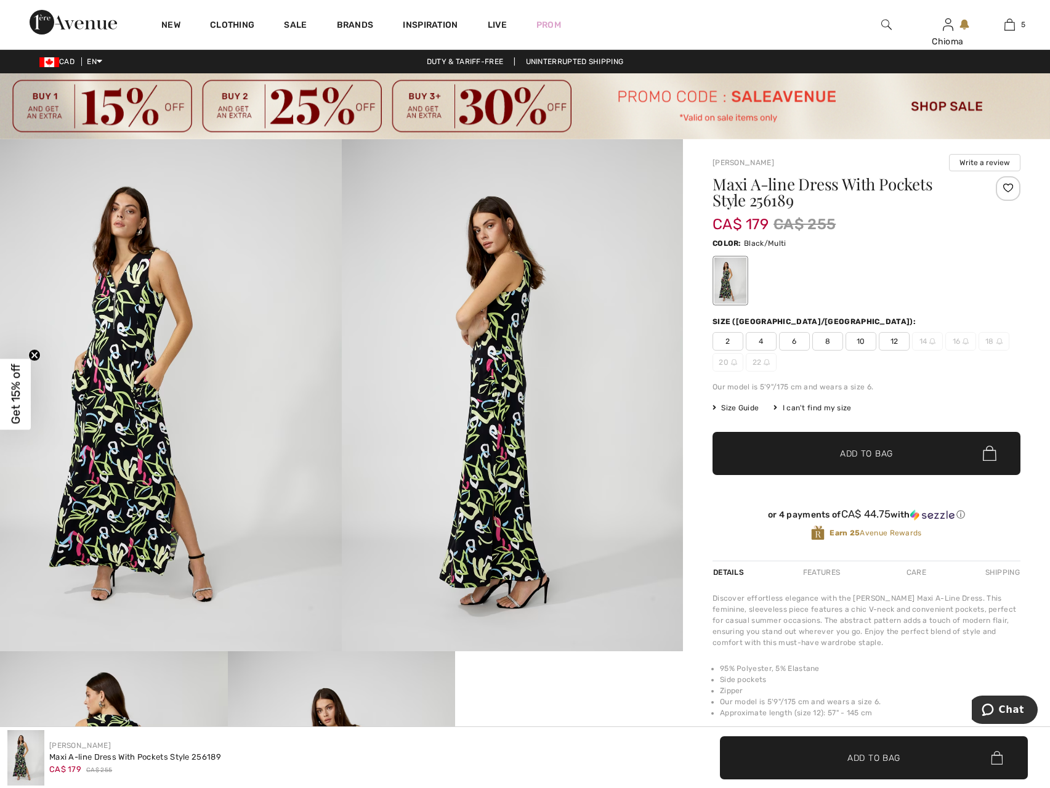
click at [1001, 184] on div at bounding box center [1008, 188] width 25 height 25
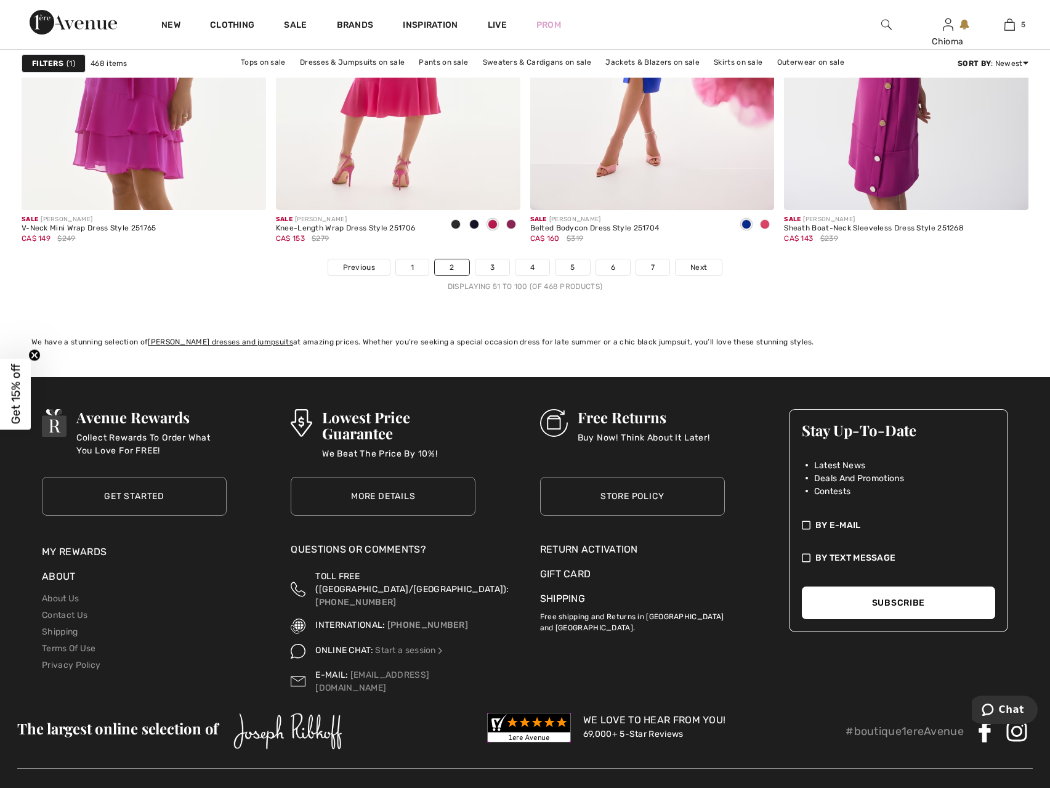
scroll to position [6528, 0]
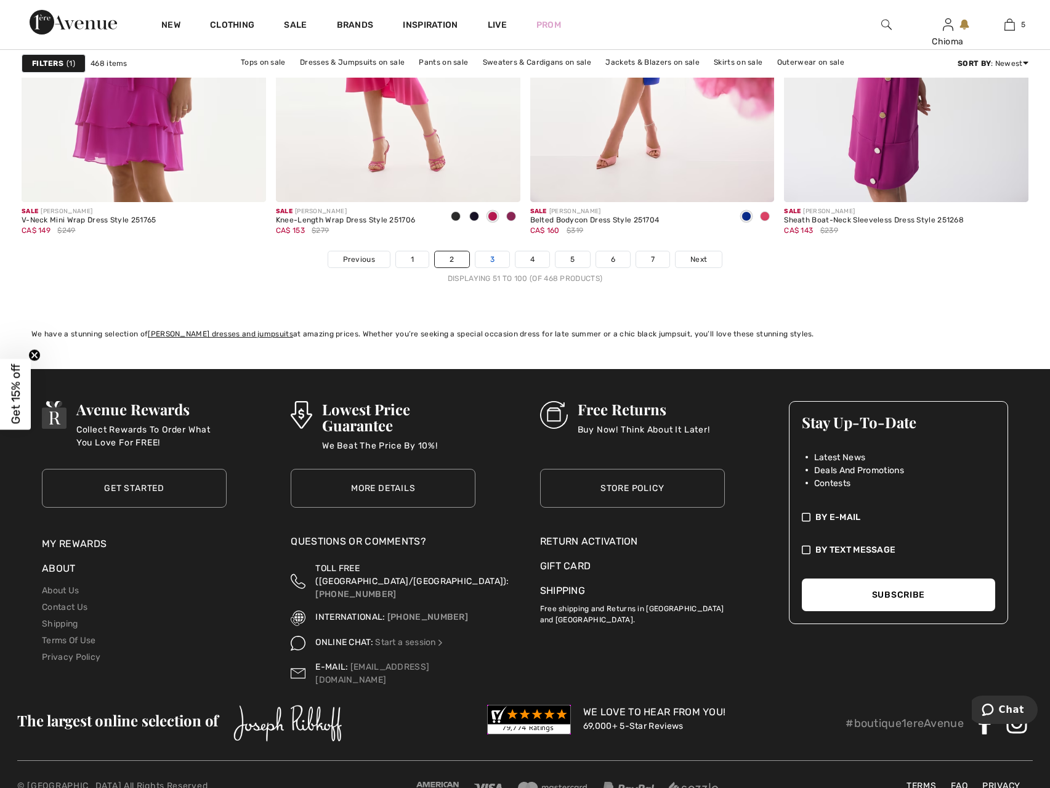
click at [488, 264] on link "3" at bounding box center [492, 259] width 34 height 16
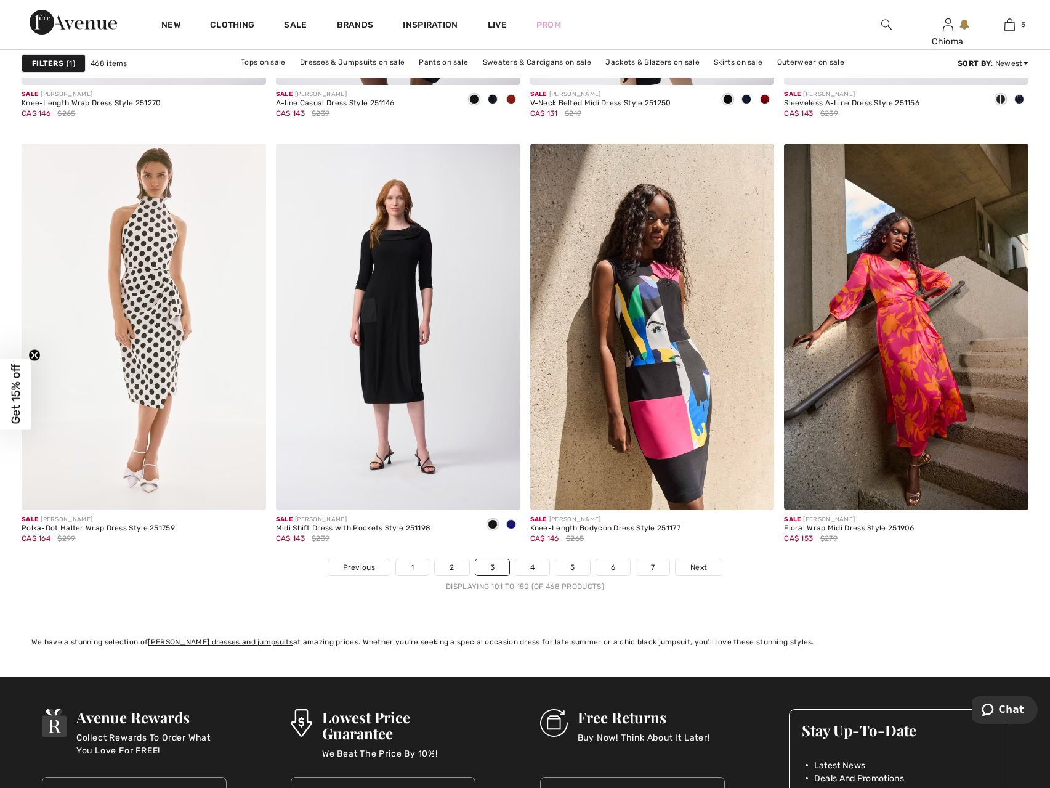
scroll to position [6282, 0]
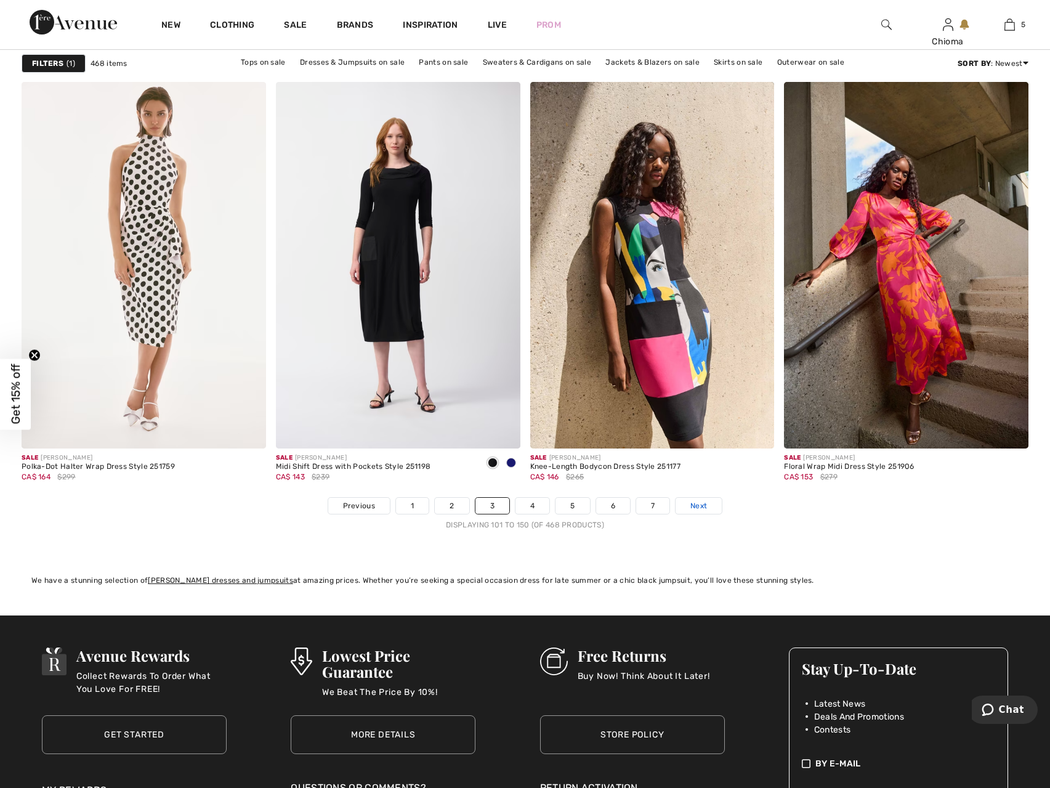
click at [708, 503] on link "Next" at bounding box center [699, 506] width 46 height 16
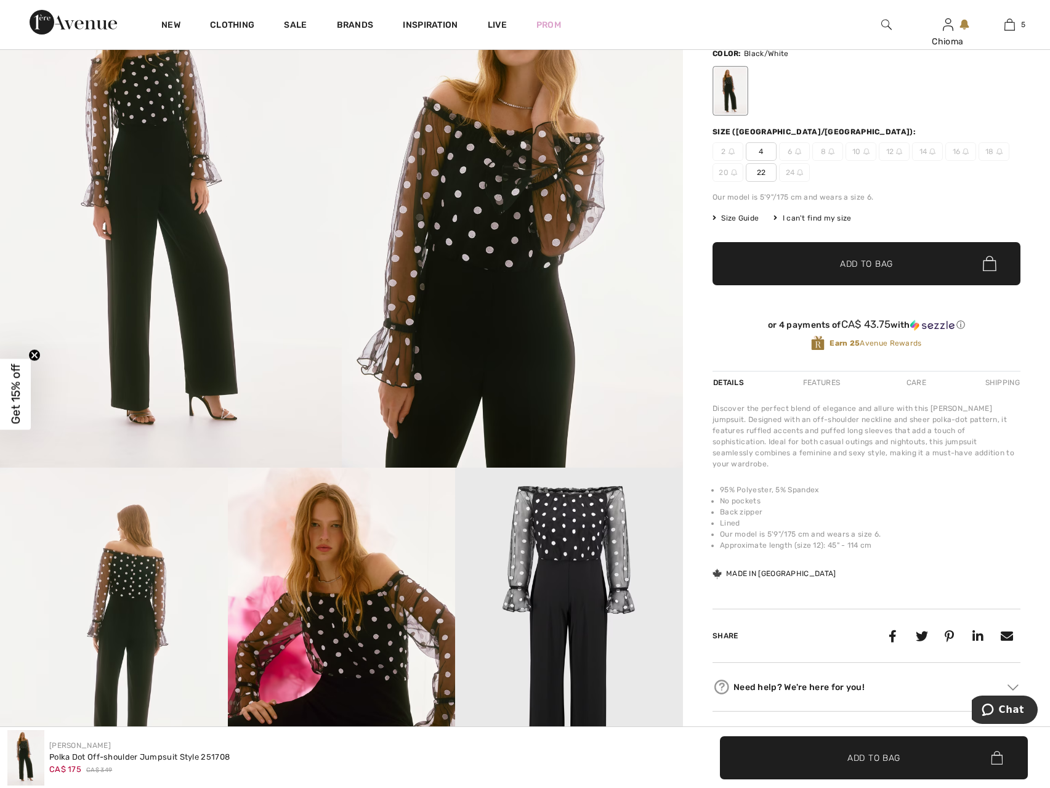
scroll to position [185, 0]
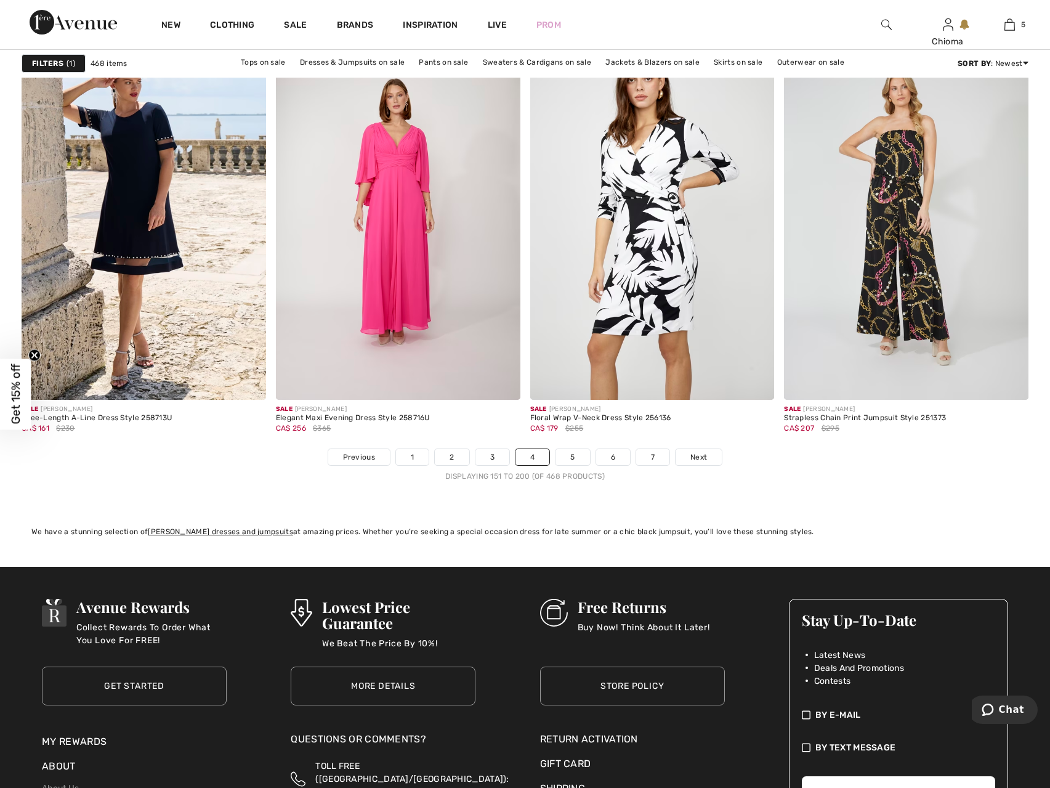
scroll to position [6405, 0]
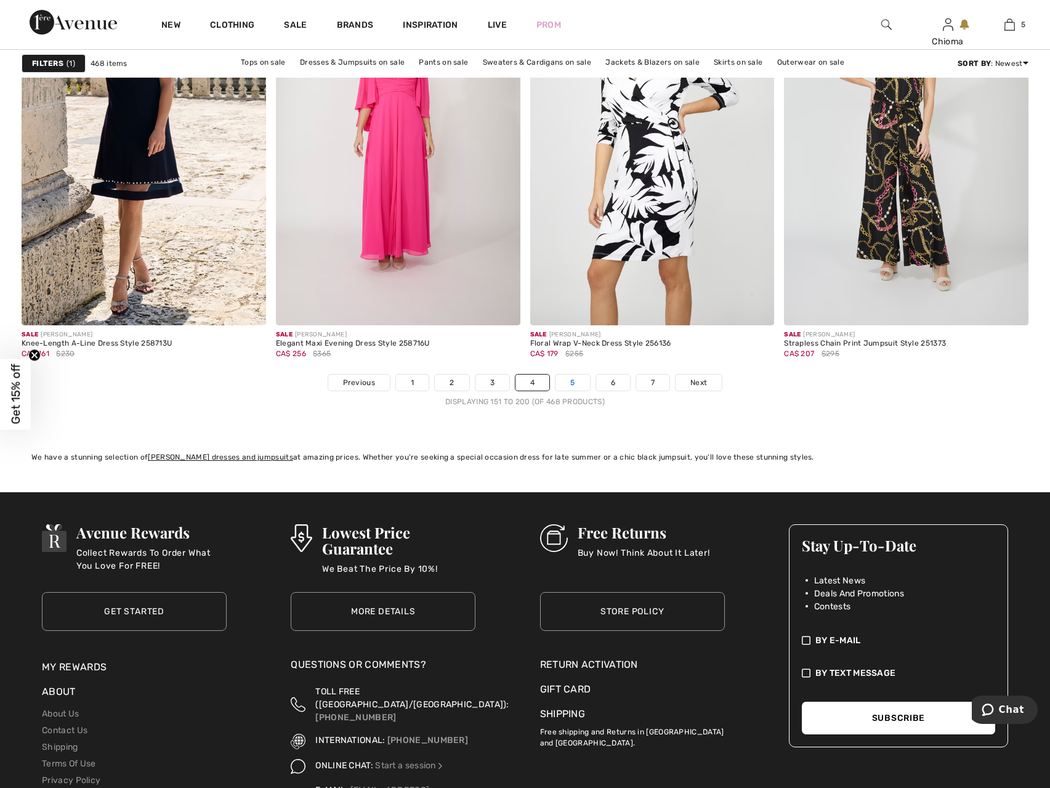
click at [572, 384] on link "5" at bounding box center [573, 382] width 34 height 16
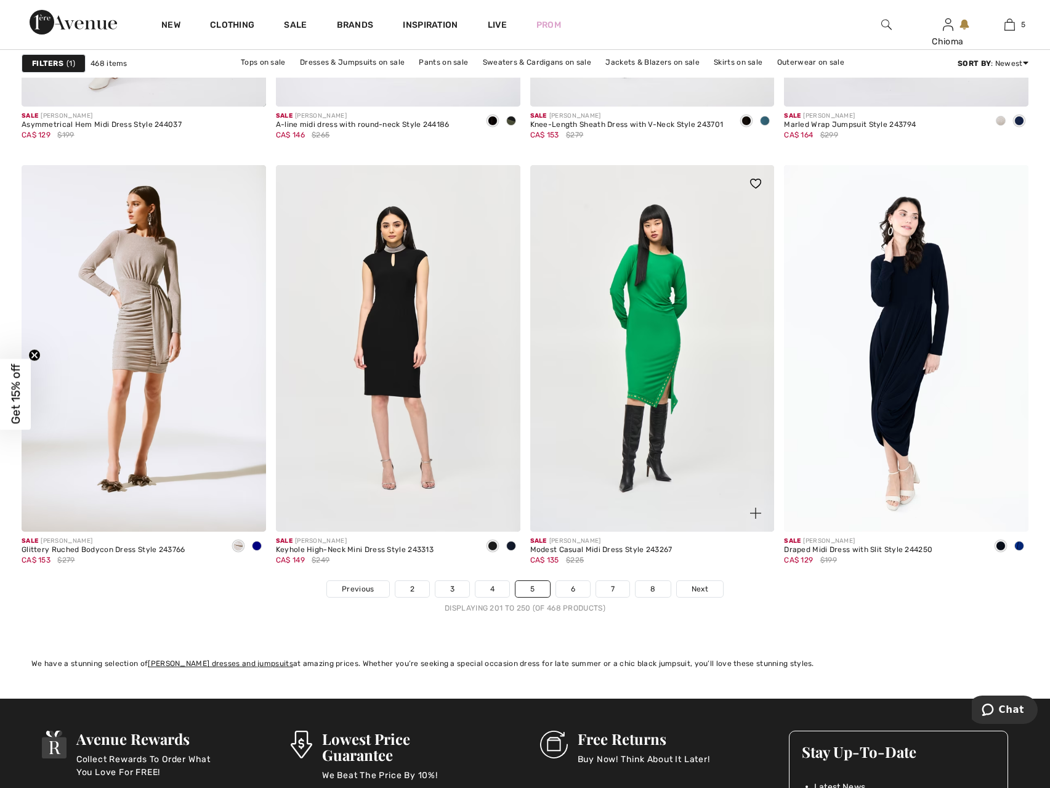
scroll to position [6220, 0]
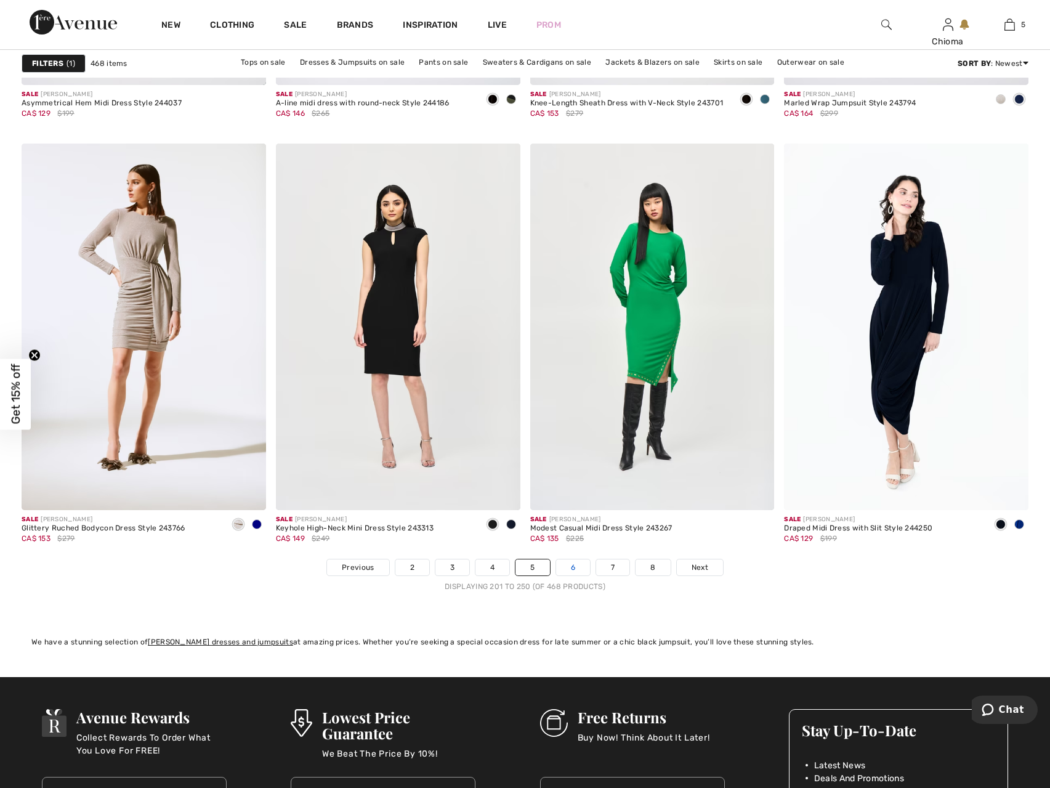
click at [567, 568] on link "6" at bounding box center [573, 567] width 34 height 16
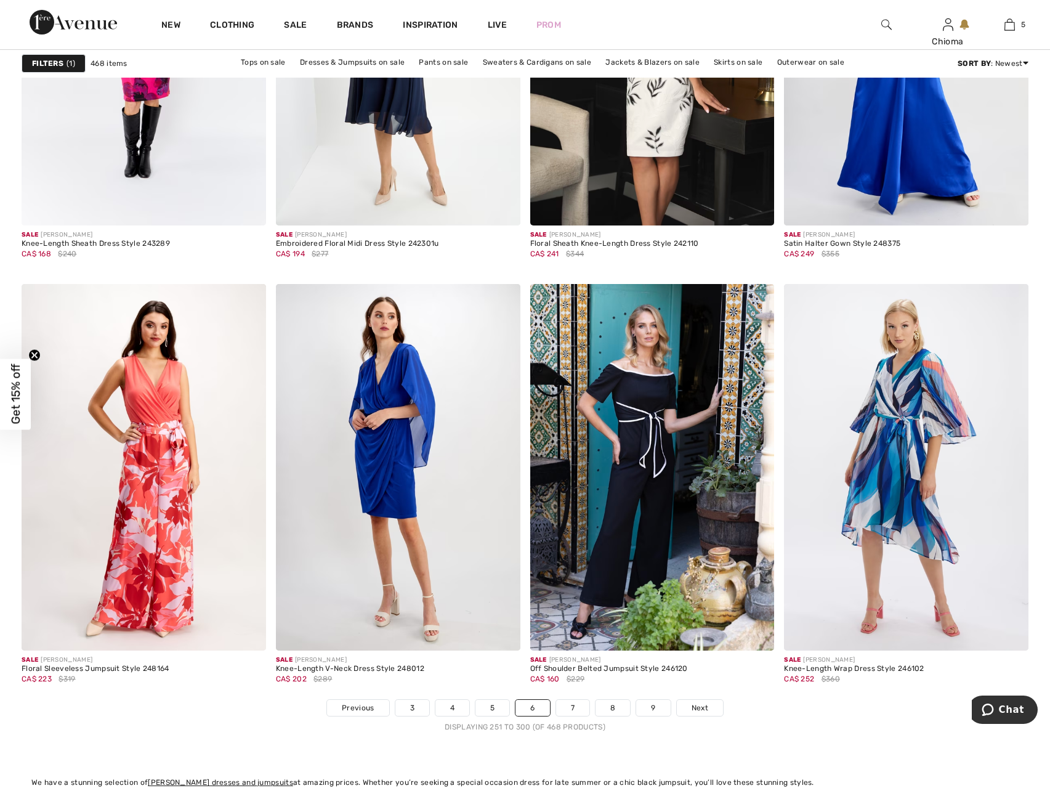
scroll to position [6220, 0]
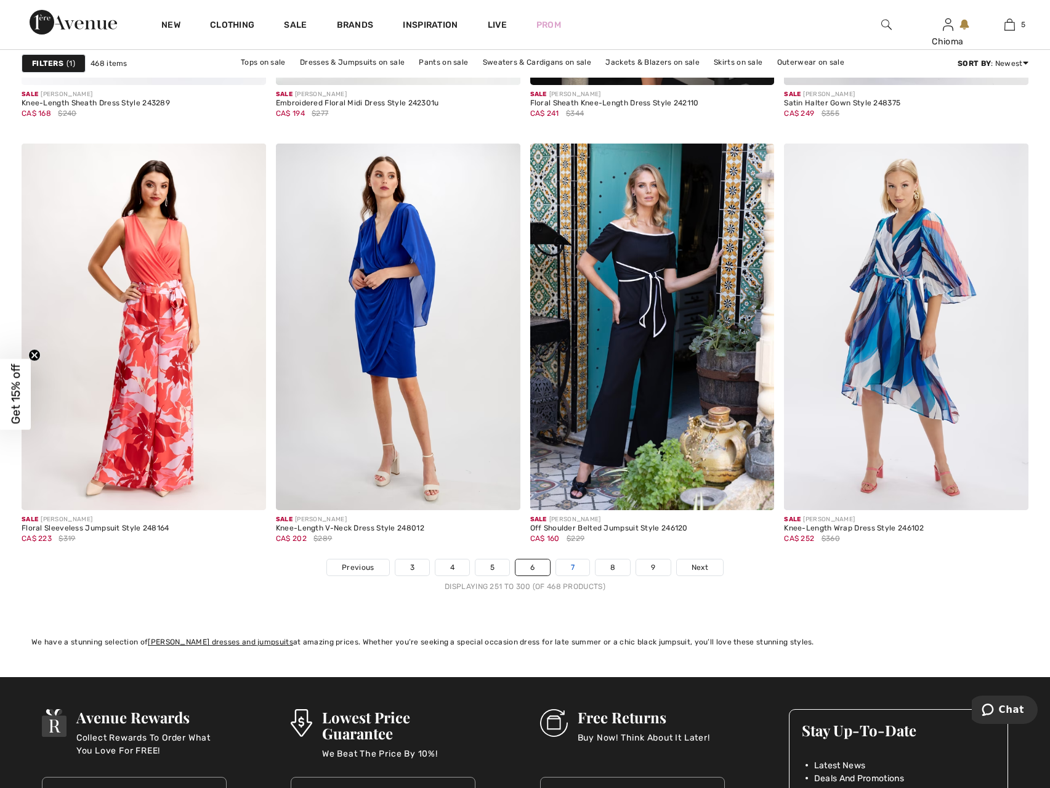
click at [570, 564] on link "7" at bounding box center [572, 567] width 33 height 16
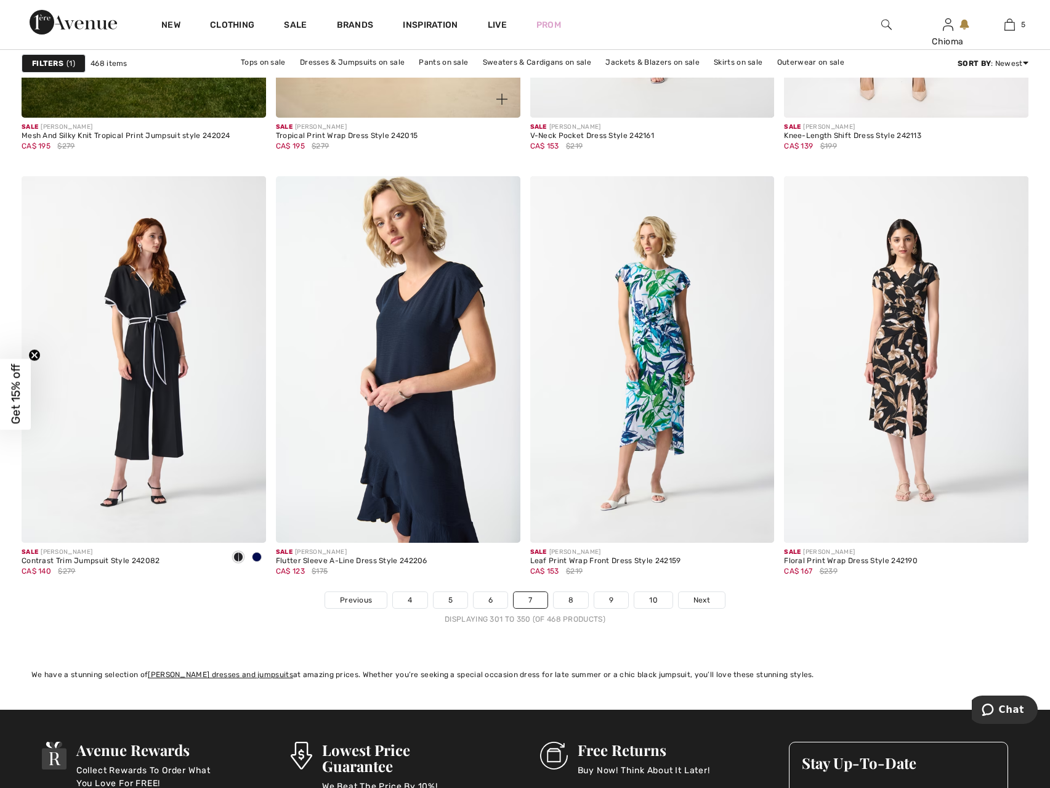
scroll to position [6220, 0]
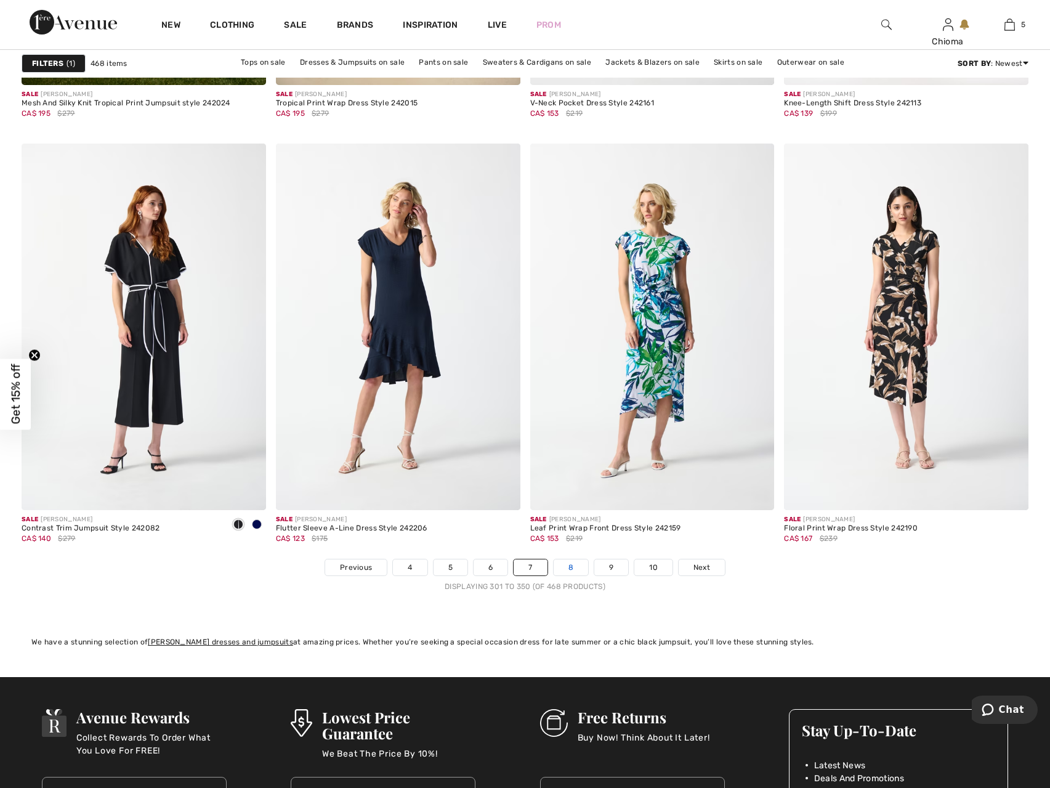
click at [574, 567] on link "8" at bounding box center [571, 567] width 34 height 16
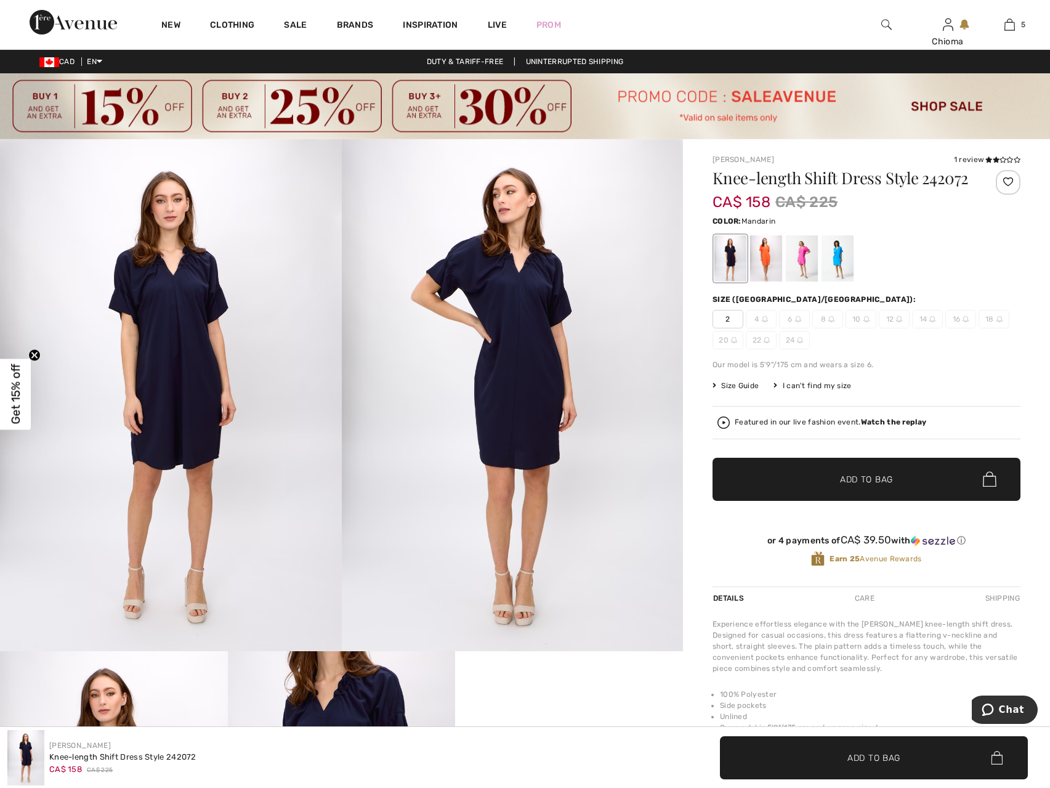
click at [766, 252] on div at bounding box center [766, 258] width 32 height 46
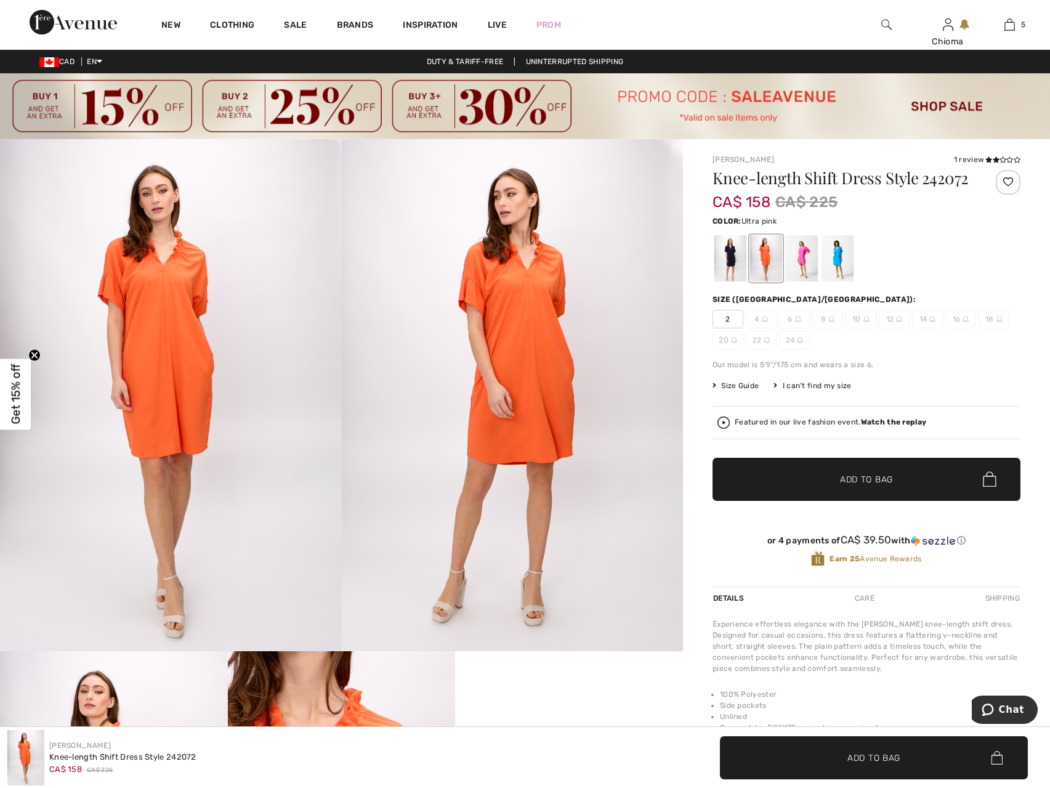
click at [812, 260] on div at bounding box center [802, 258] width 32 height 46
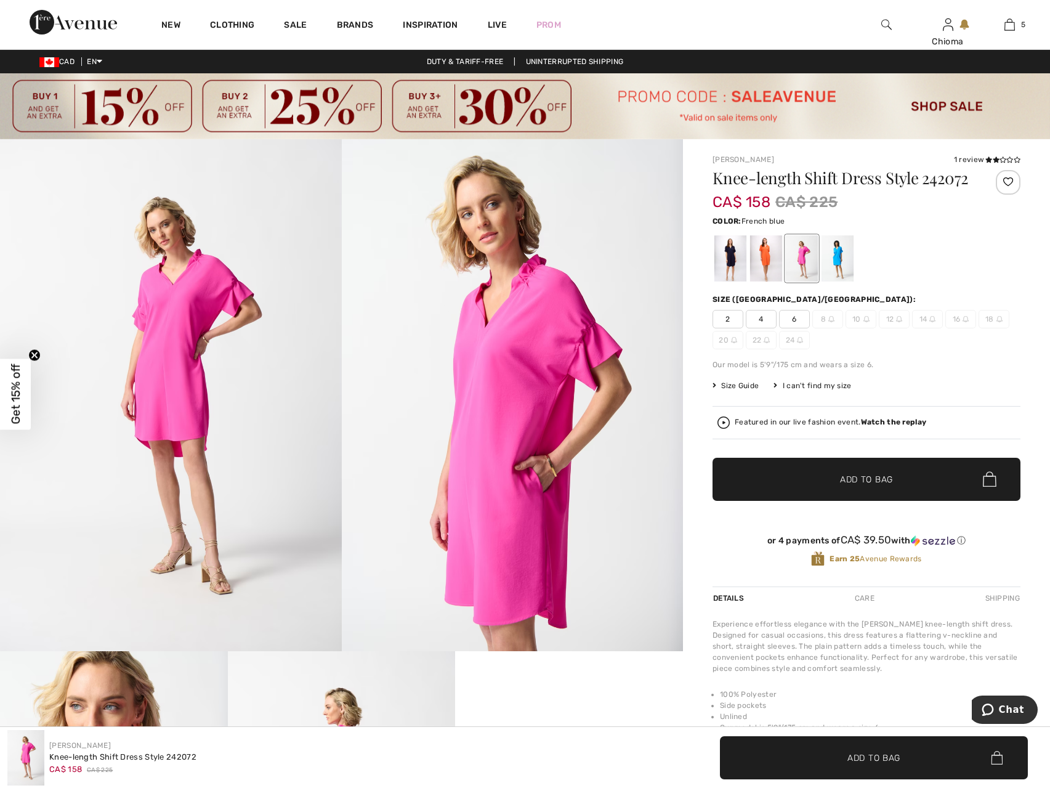
click at [839, 256] on div at bounding box center [838, 258] width 32 height 46
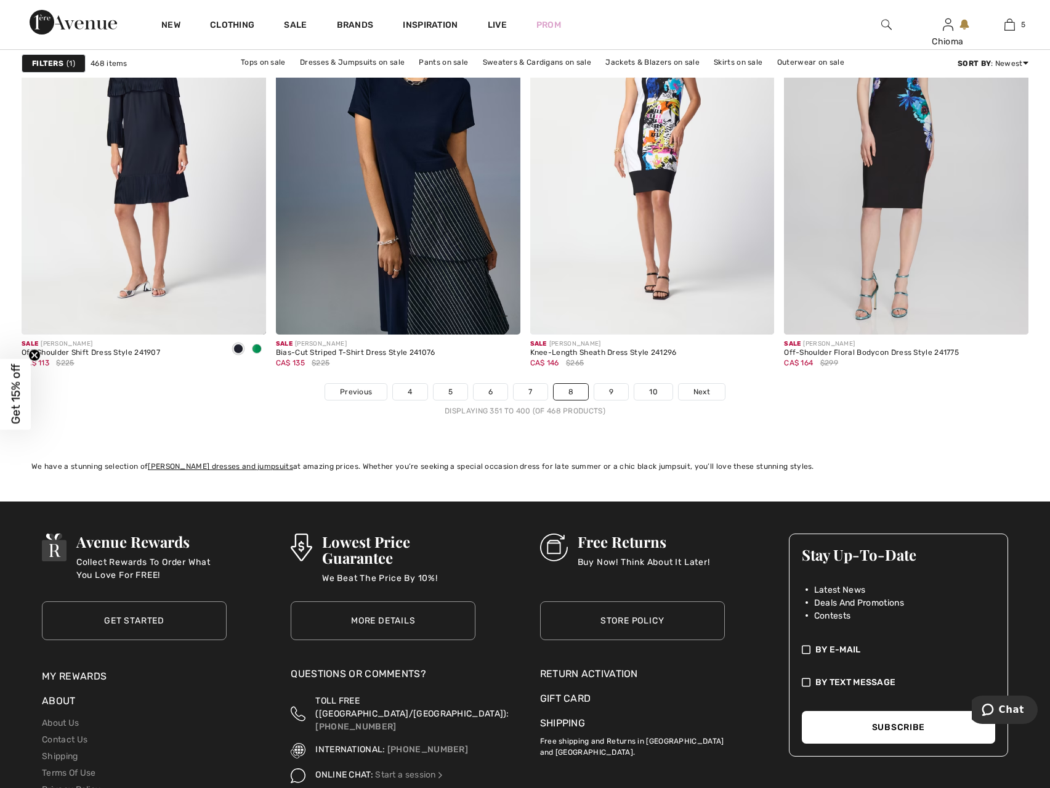
scroll to position [6467, 0]
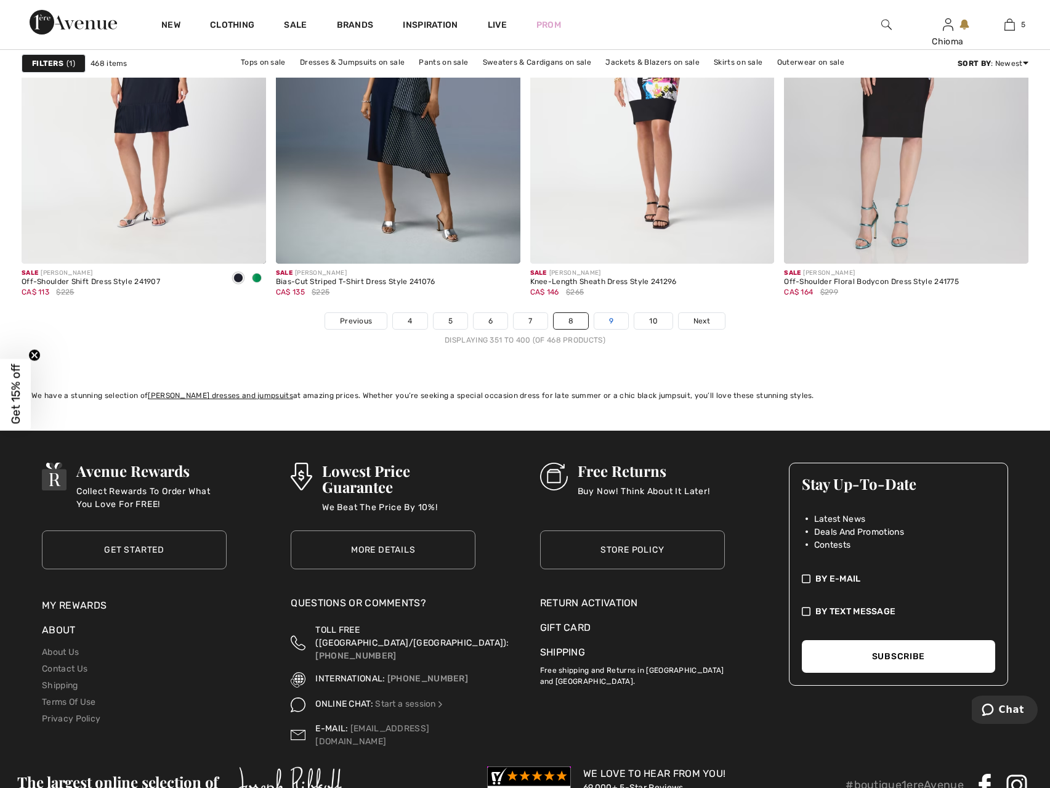
click at [602, 323] on link "9" at bounding box center [611, 321] width 34 height 16
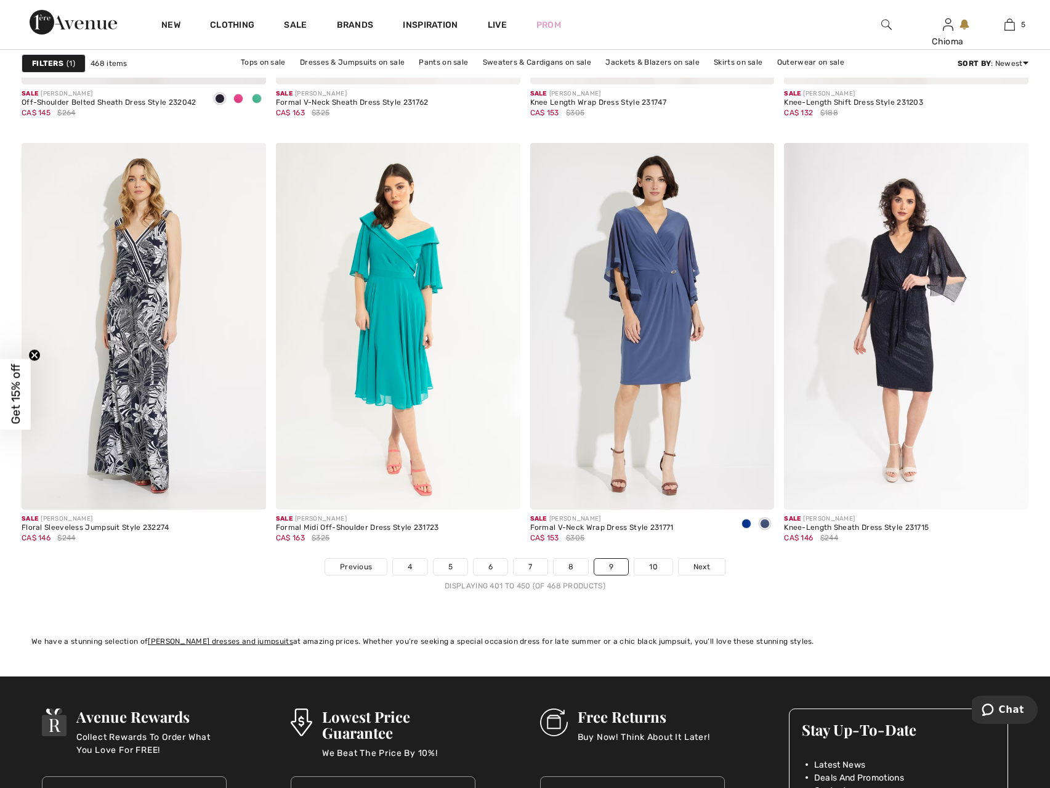
scroll to position [6467, 0]
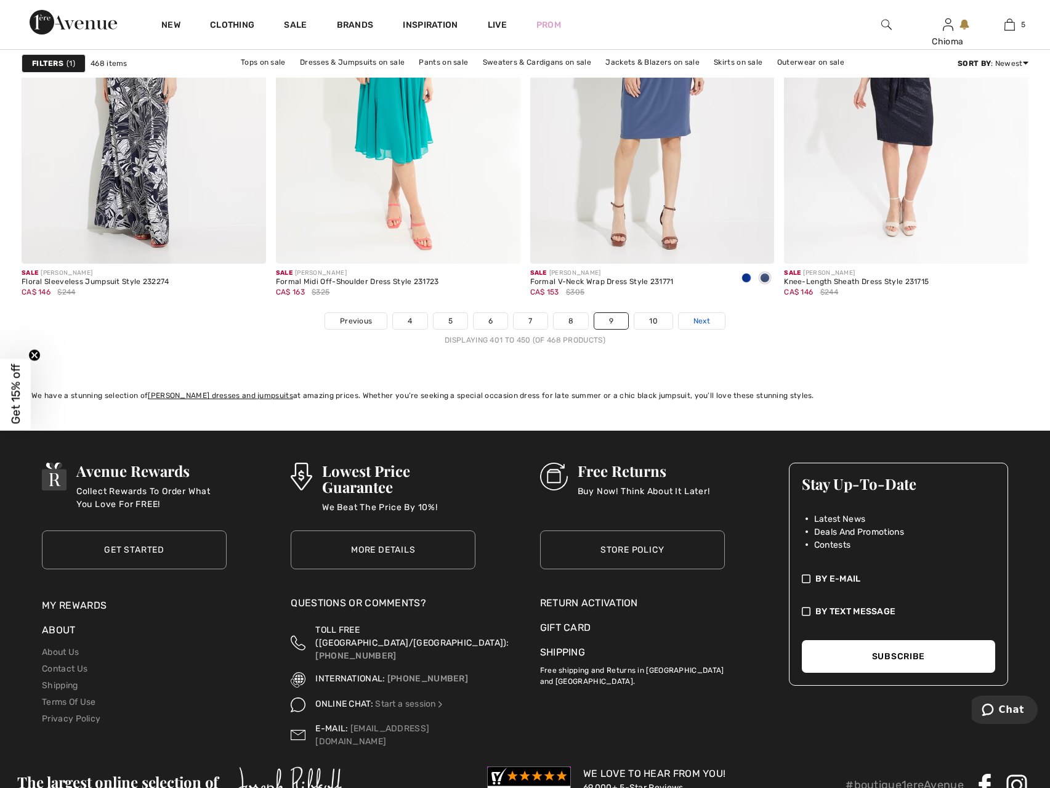
click at [697, 320] on span "Next" at bounding box center [701, 320] width 17 height 11
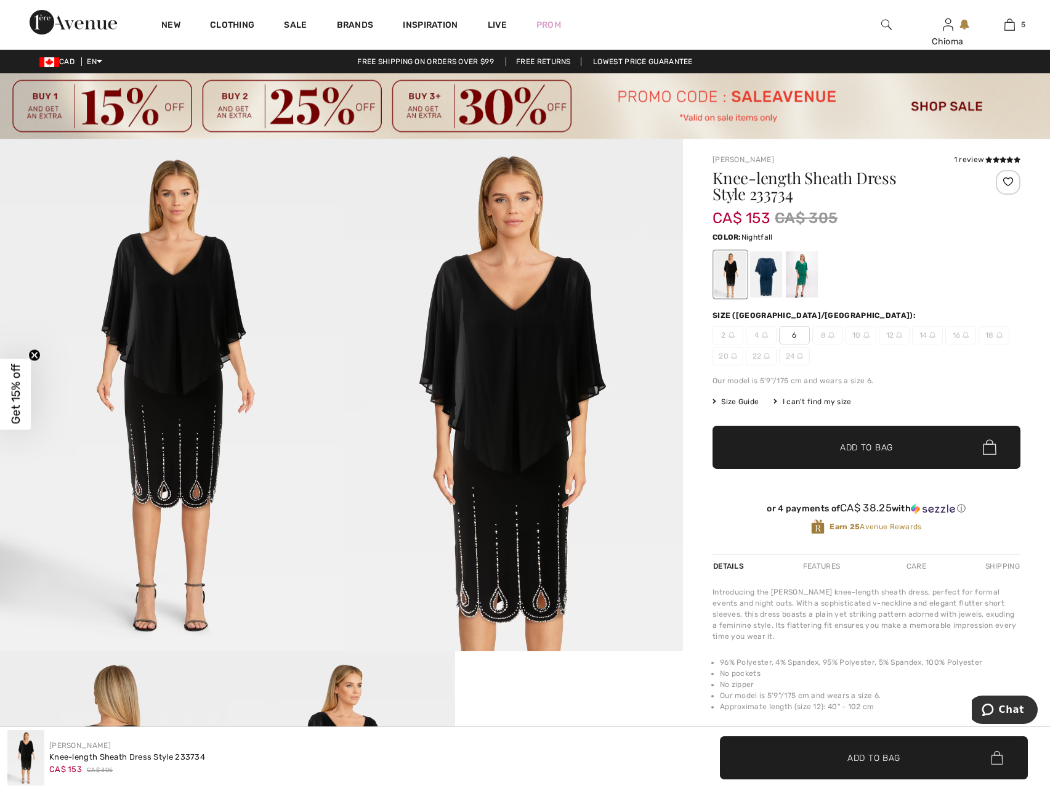
click at [767, 274] on div at bounding box center [766, 274] width 32 height 46
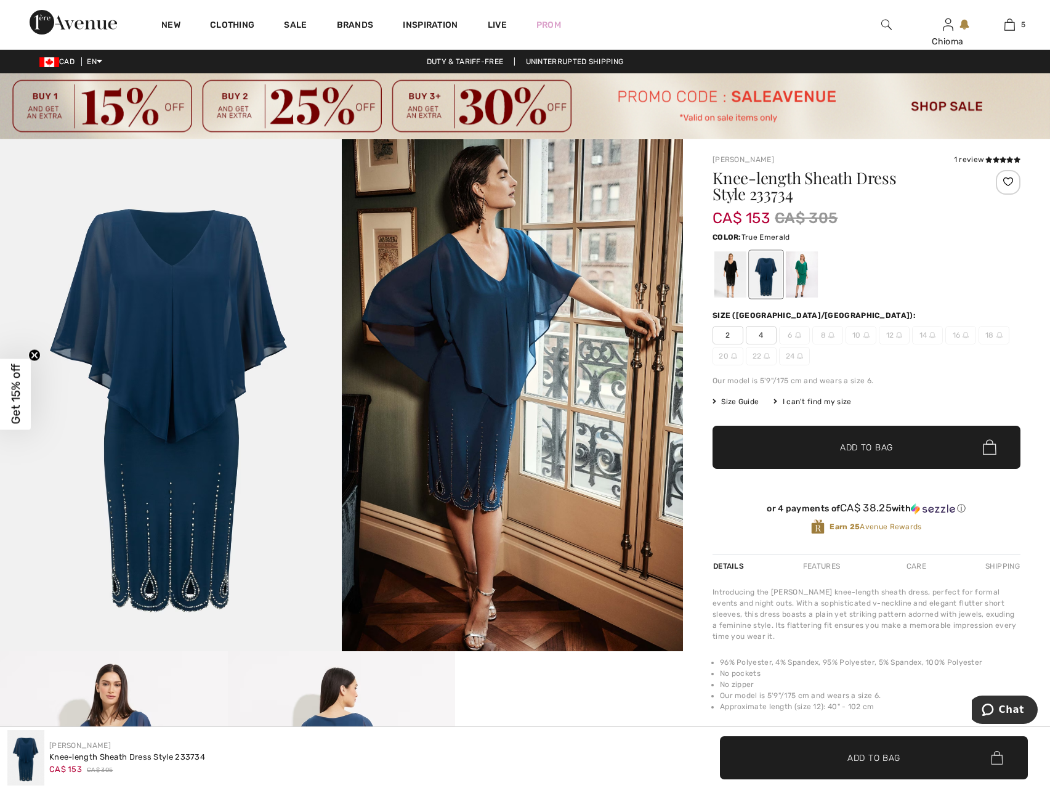
click at [803, 273] on div at bounding box center [802, 274] width 32 height 46
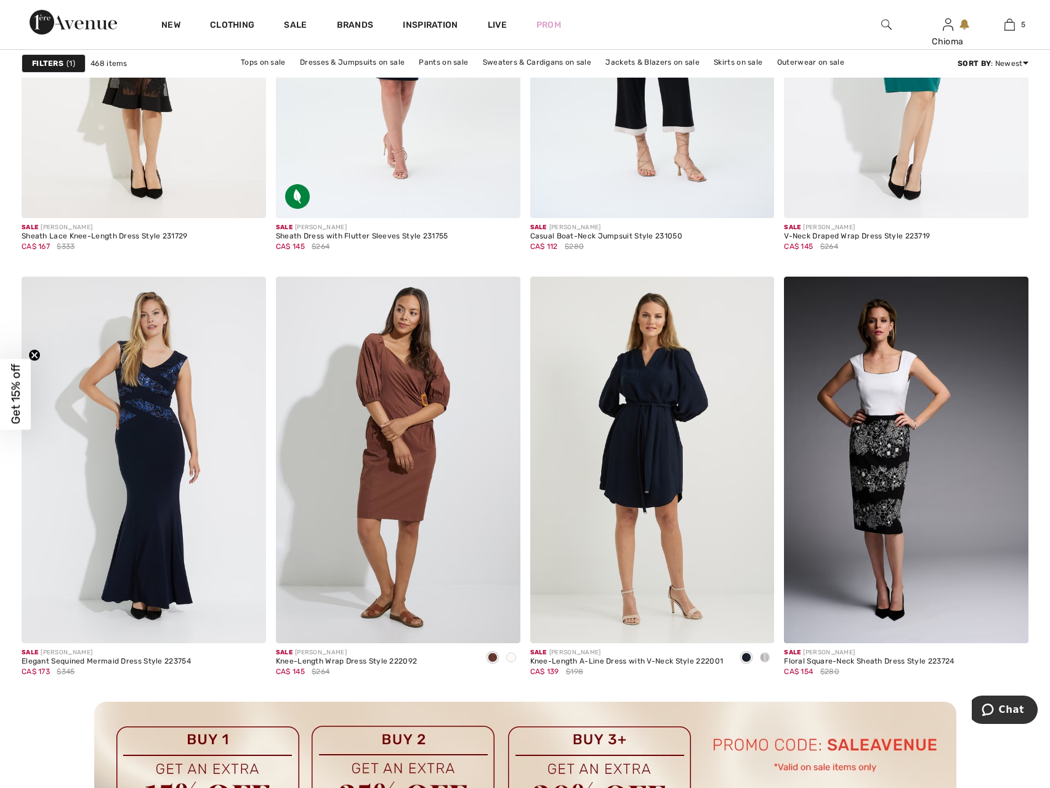
scroll to position [1011, 0]
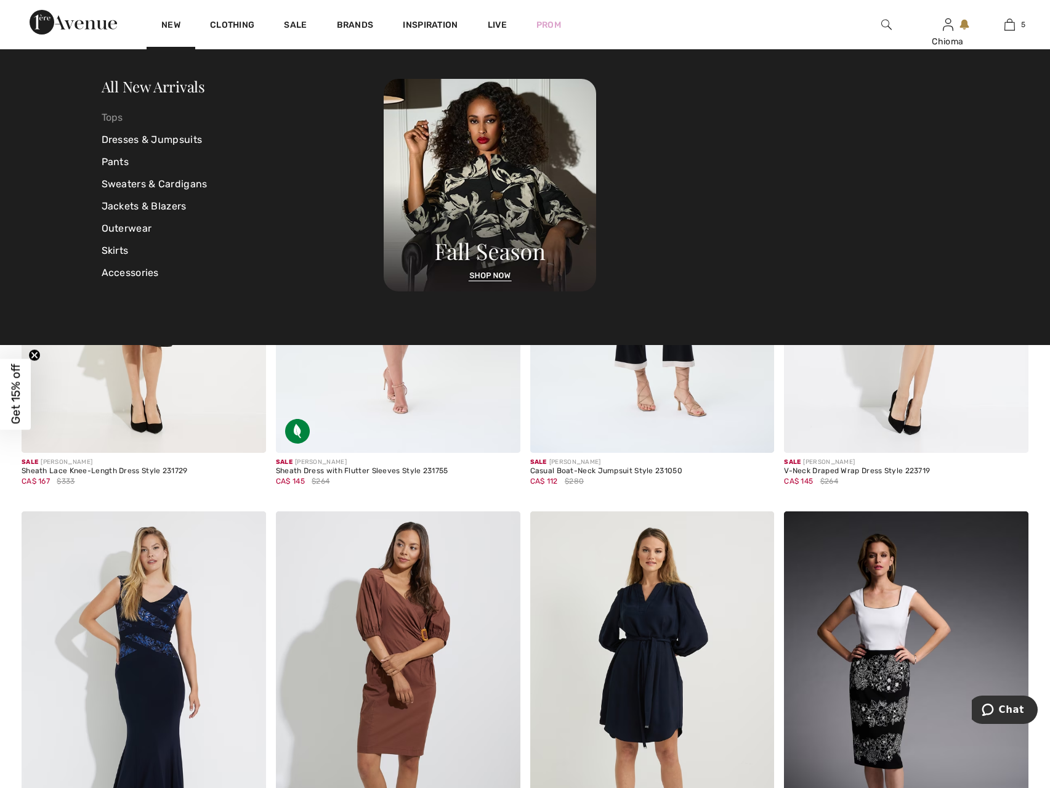
click at [121, 121] on link "Tops" at bounding box center [243, 118] width 283 height 22
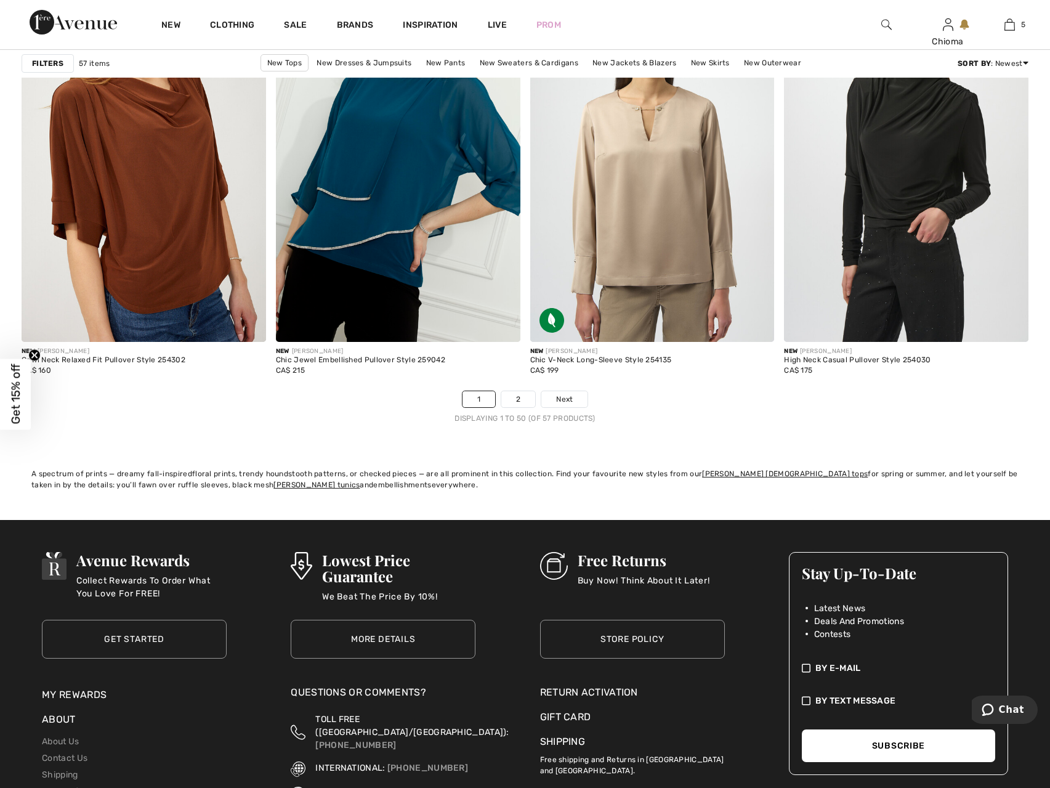
scroll to position [6467, 0]
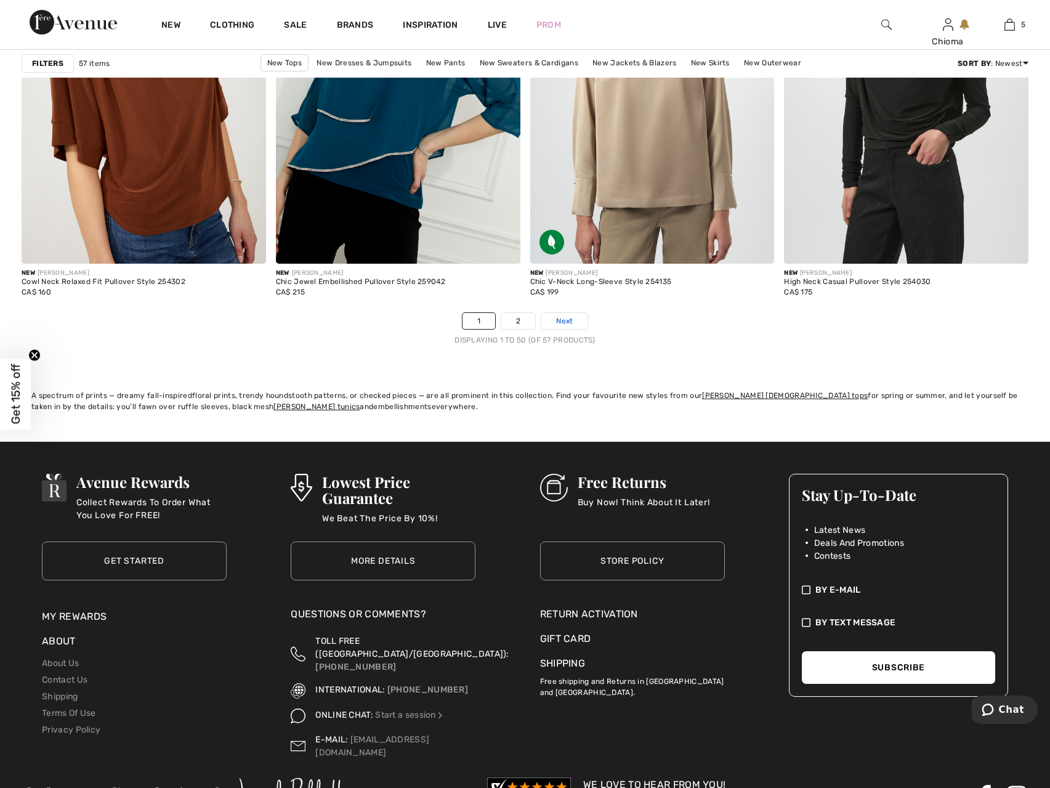
click at [581, 318] on link "Next" at bounding box center [564, 321] width 46 height 16
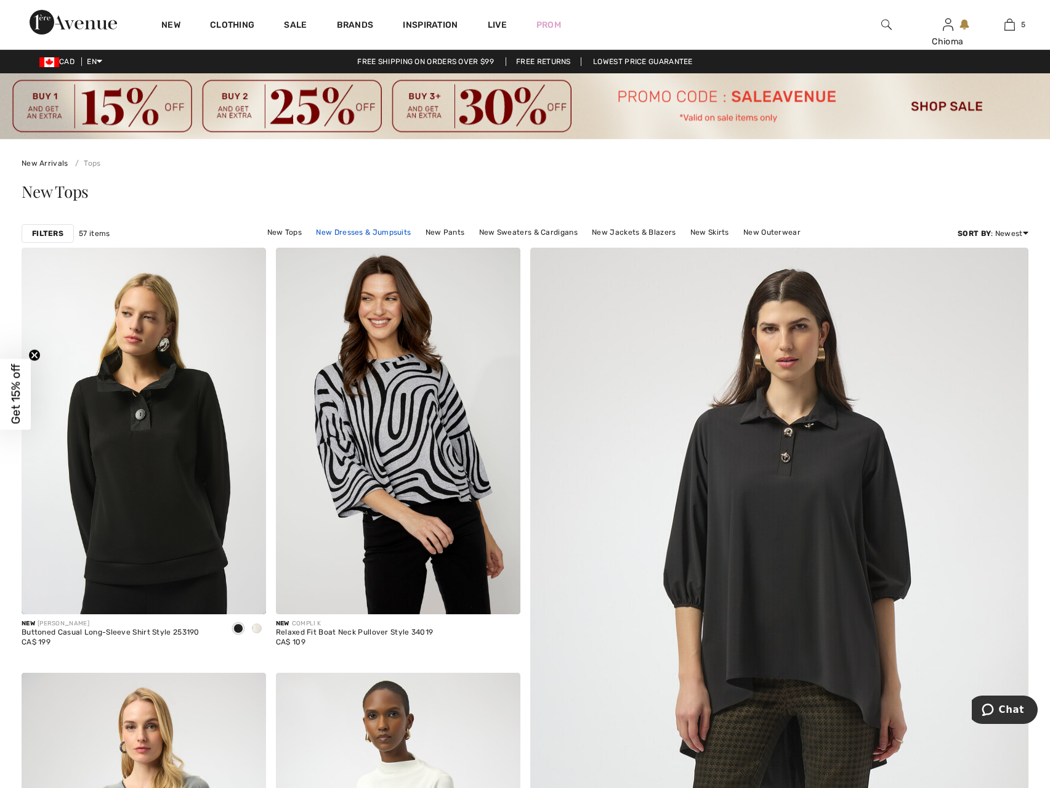
click at [371, 232] on link "New Dresses & Jumpsuits" at bounding box center [363, 232] width 107 height 16
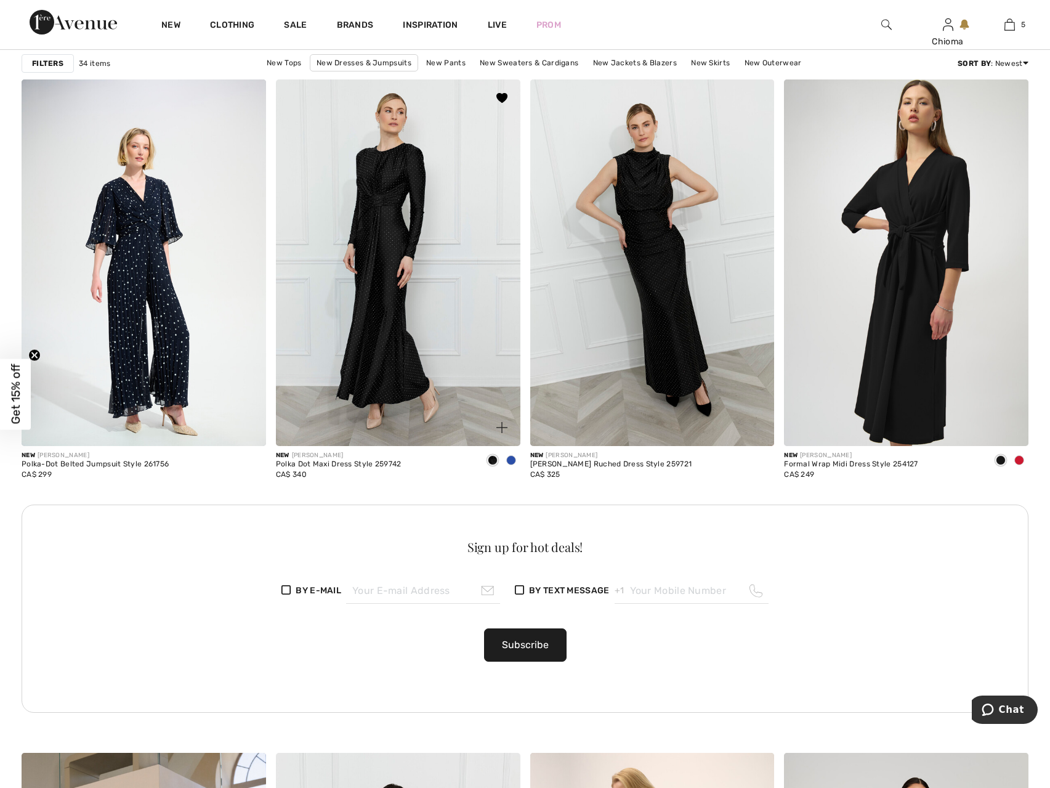
scroll to position [1478, 0]
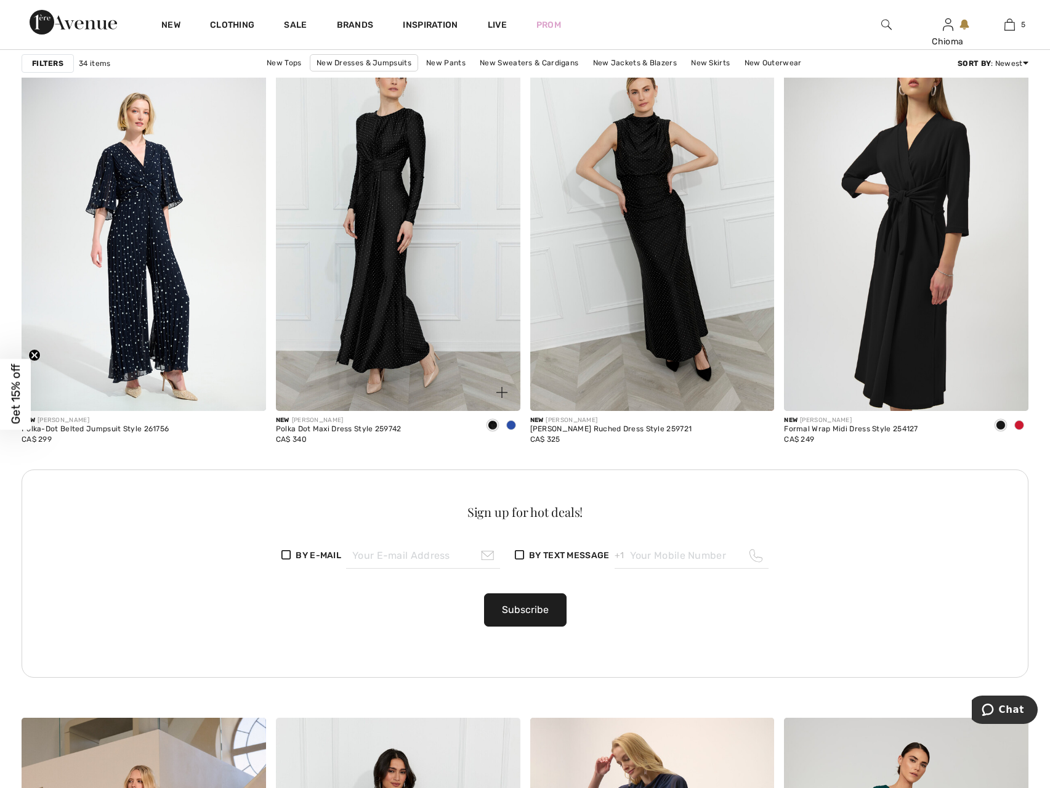
click at [508, 423] on span at bounding box center [511, 425] width 10 height 10
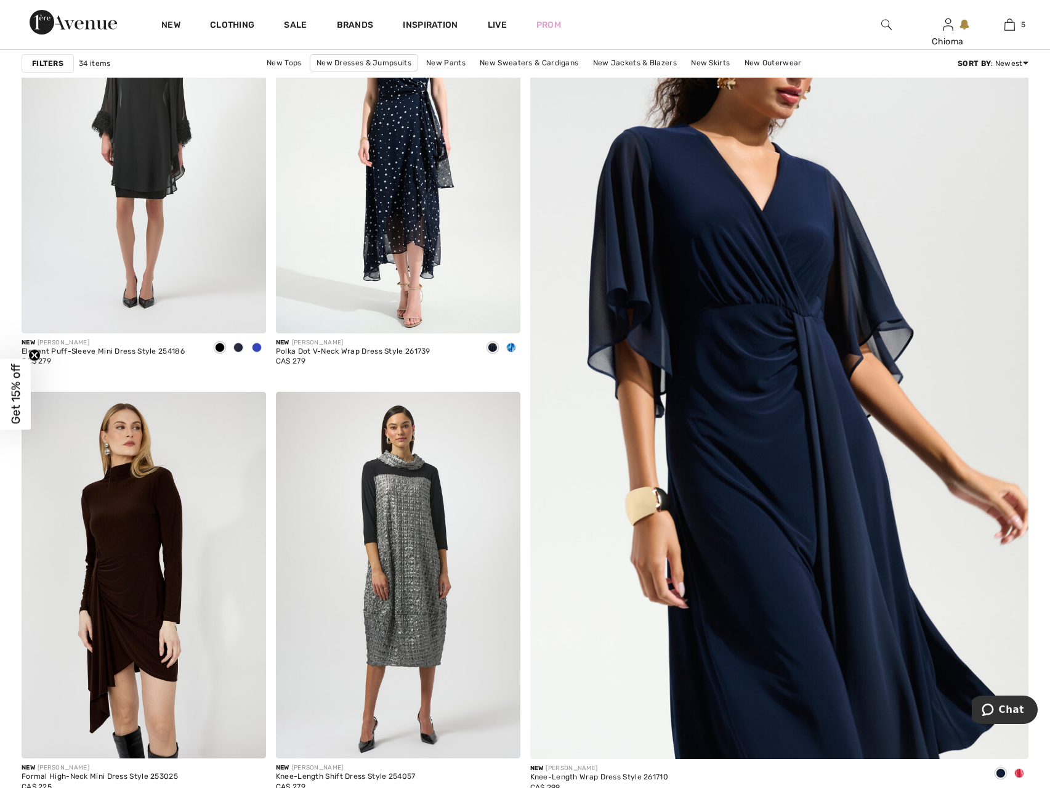
scroll to position [0, 0]
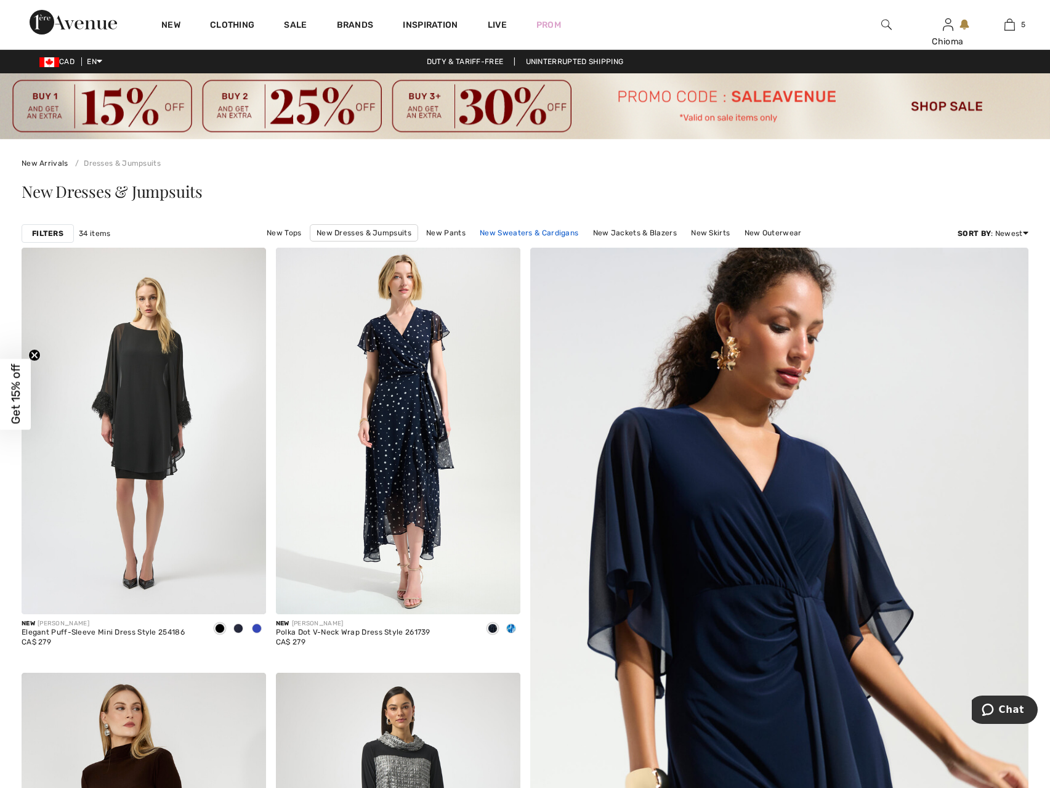
click at [535, 233] on link "New Sweaters & Cardigans" at bounding box center [529, 233] width 111 height 16
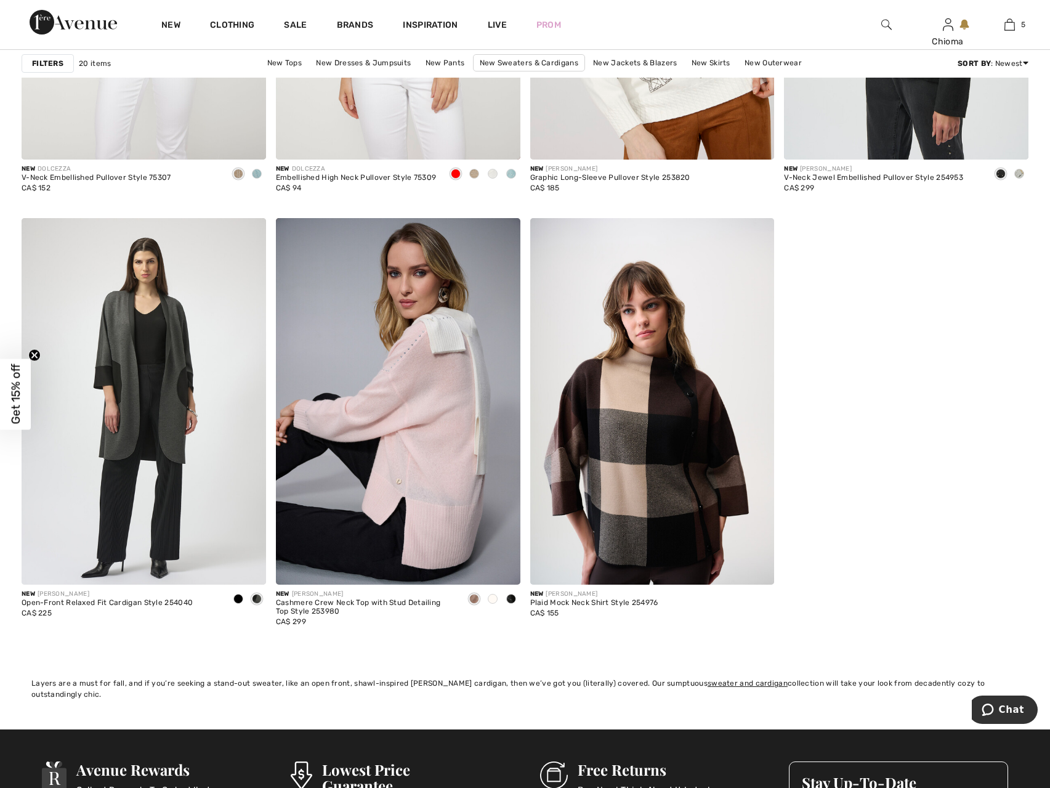
scroll to position [2340, 0]
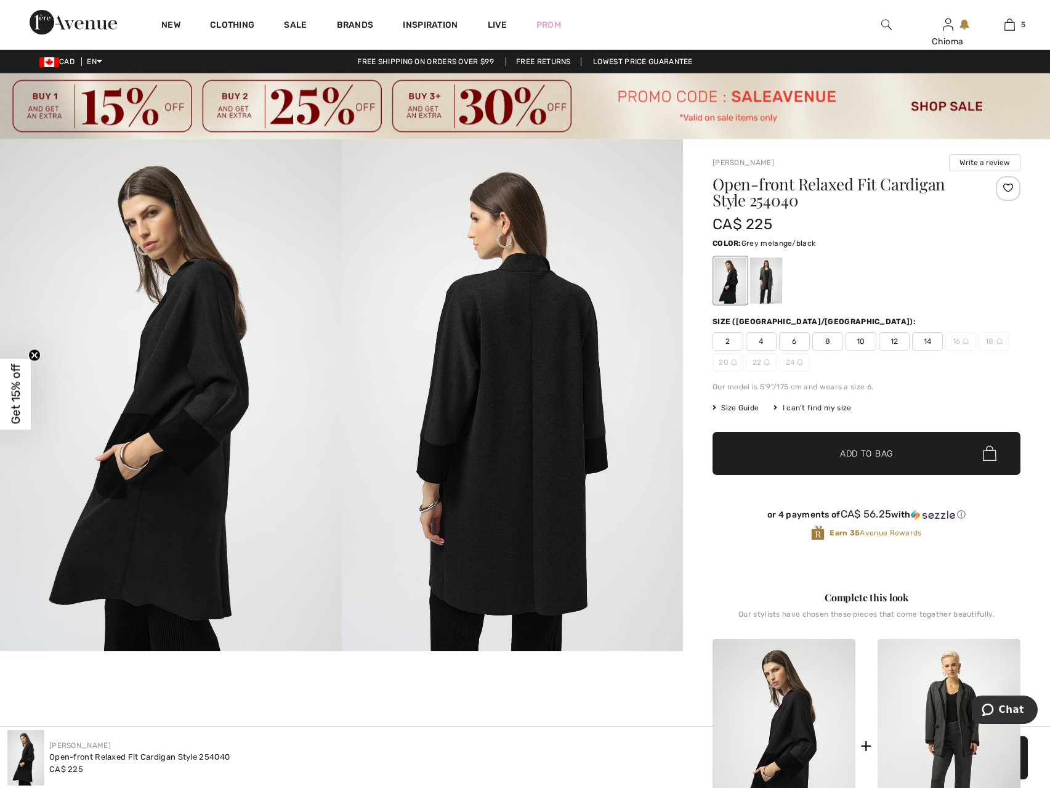
click at [767, 294] on div at bounding box center [766, 280] width 32 height 46
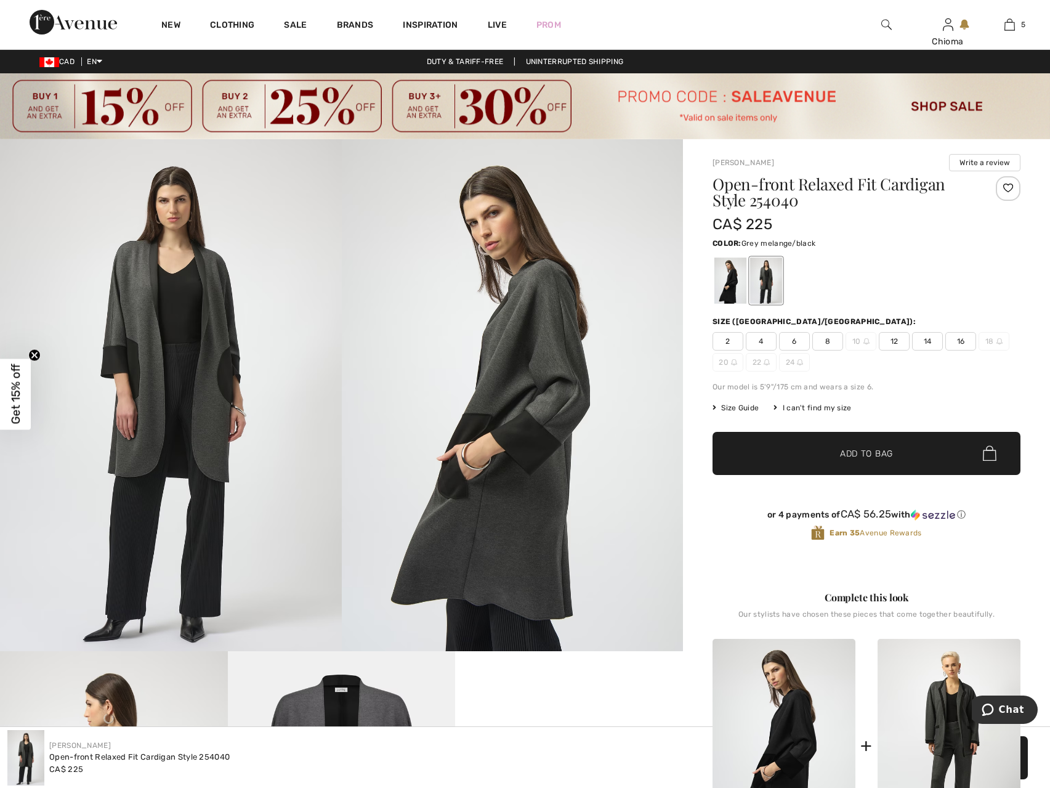
click at [957, 341] on span "16" at bounding box center [960, 341] width 31 height 18
click at [942, 453] on span "✔ Added to Bag Add to Bag" at bounding box center [867, 453] width 308 height 43
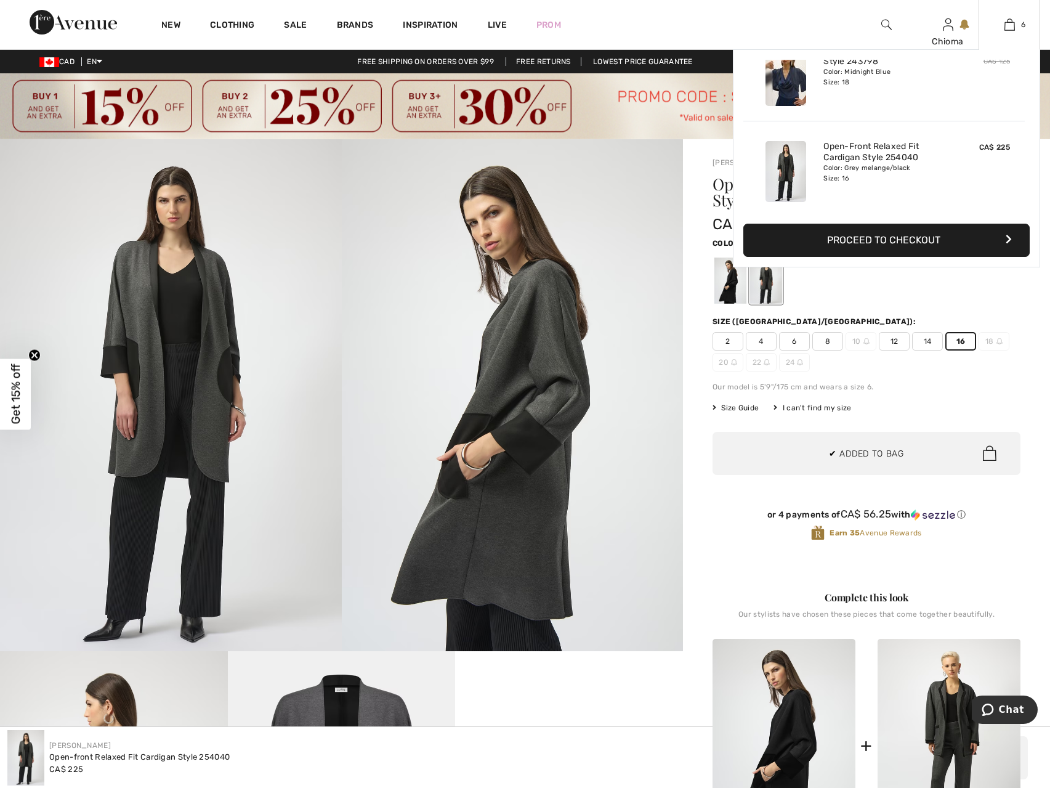
scroll to position [422, 0]
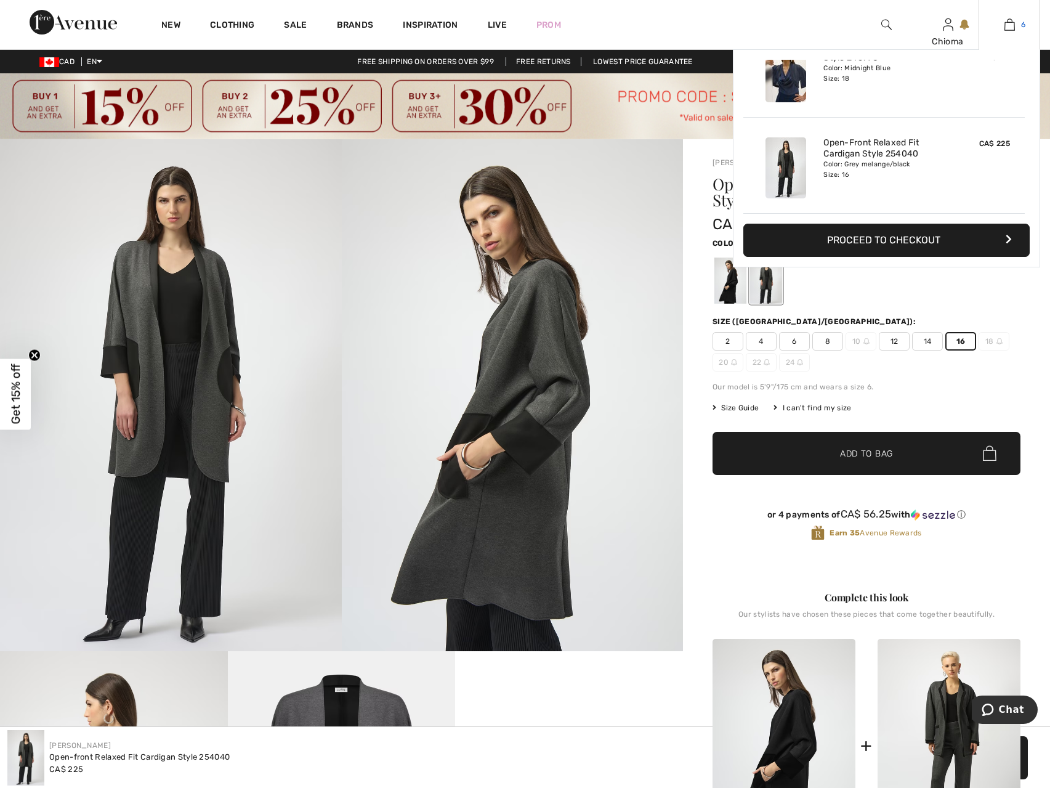
click at [1009, 24] on img at bounding box center [1009, 24] width 10 height 15
click at [878, 238] on button "Proceed to Checkout" at bounding box center [886, 240] width 286 height 33
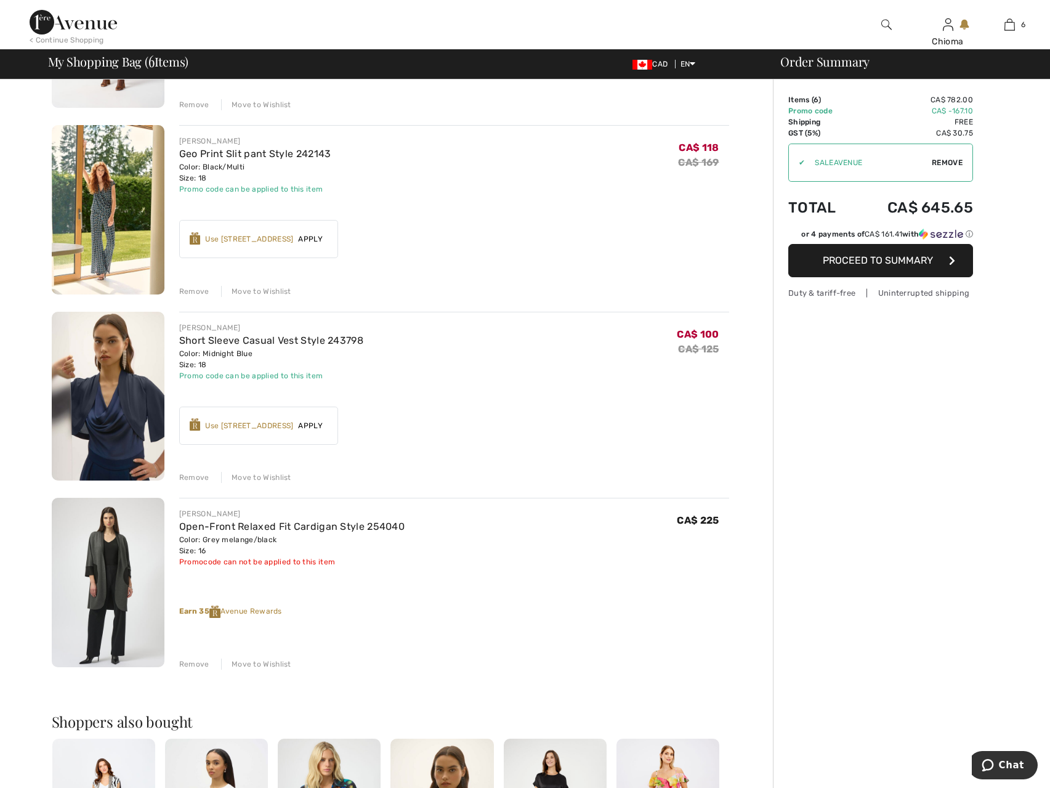
scroll to position [616, 0]
click at [188, 663] on div "Remove" at bounding box center [194, 663] width 30 height 11
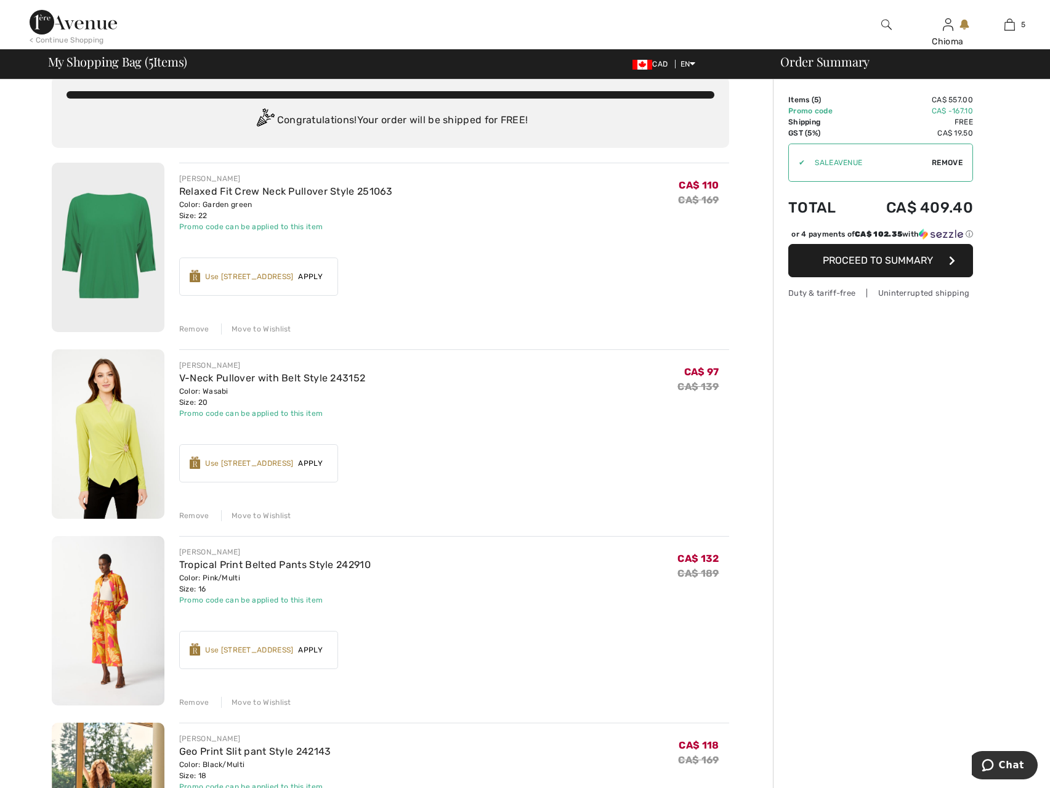
scroll to position [0, 0]
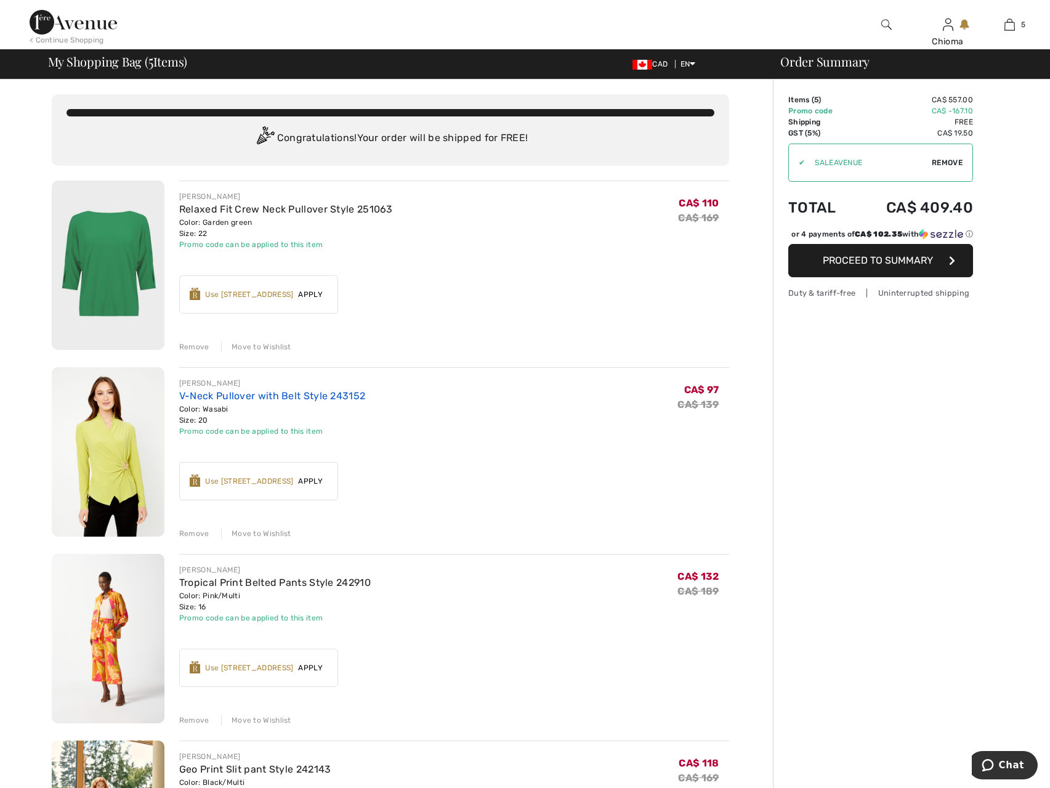
click at [299, 396] on link "V-Neck Pullover with Belt Style 243152" at bounding box center [272, 396] width 186 height 12
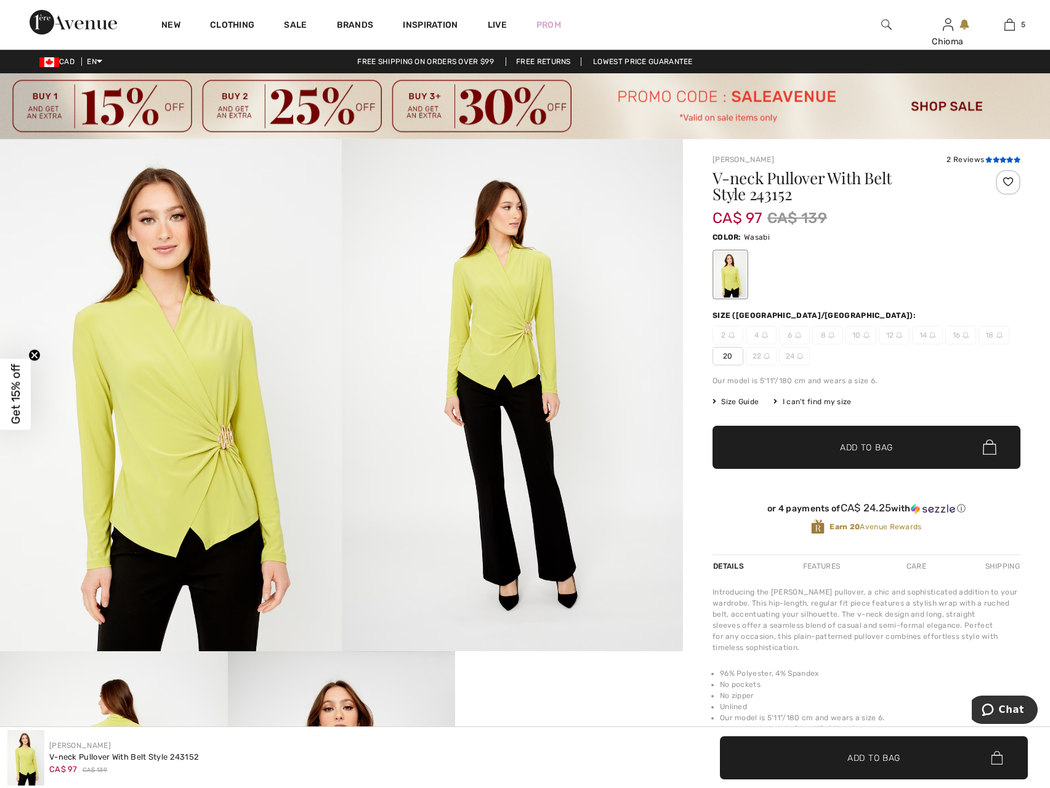
click at [998, 160] on icon at bounding box center [996, 159] width 7 height 6
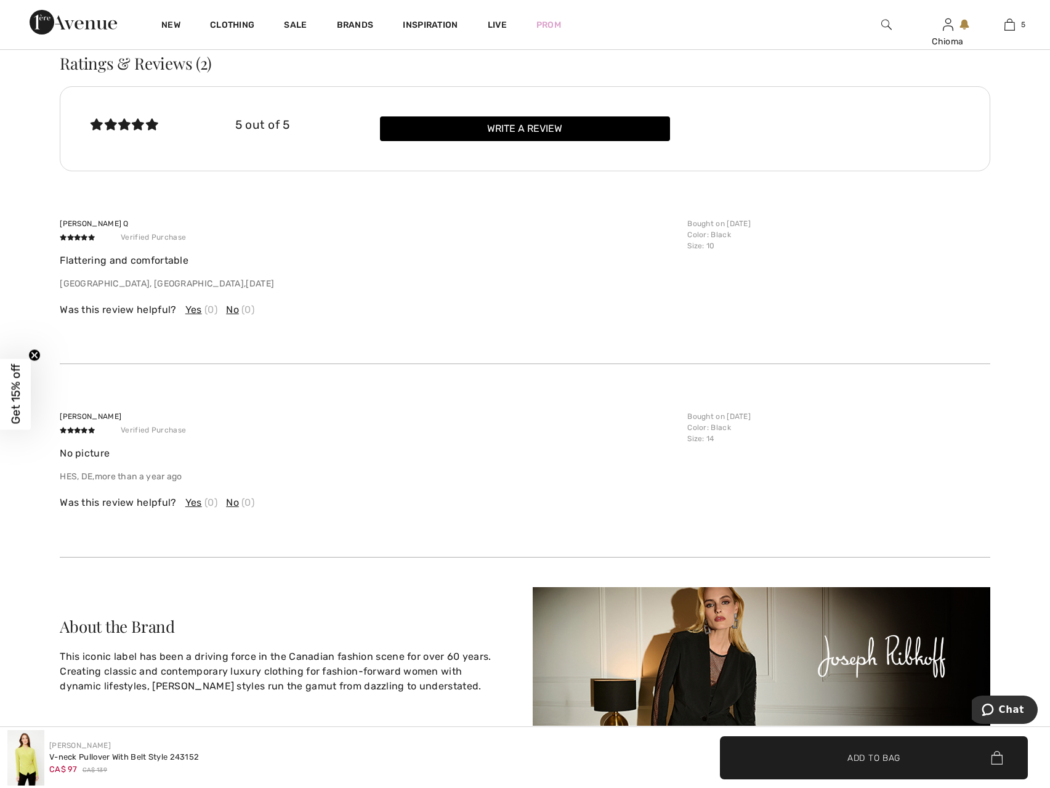
scroll to position [1834, 0]
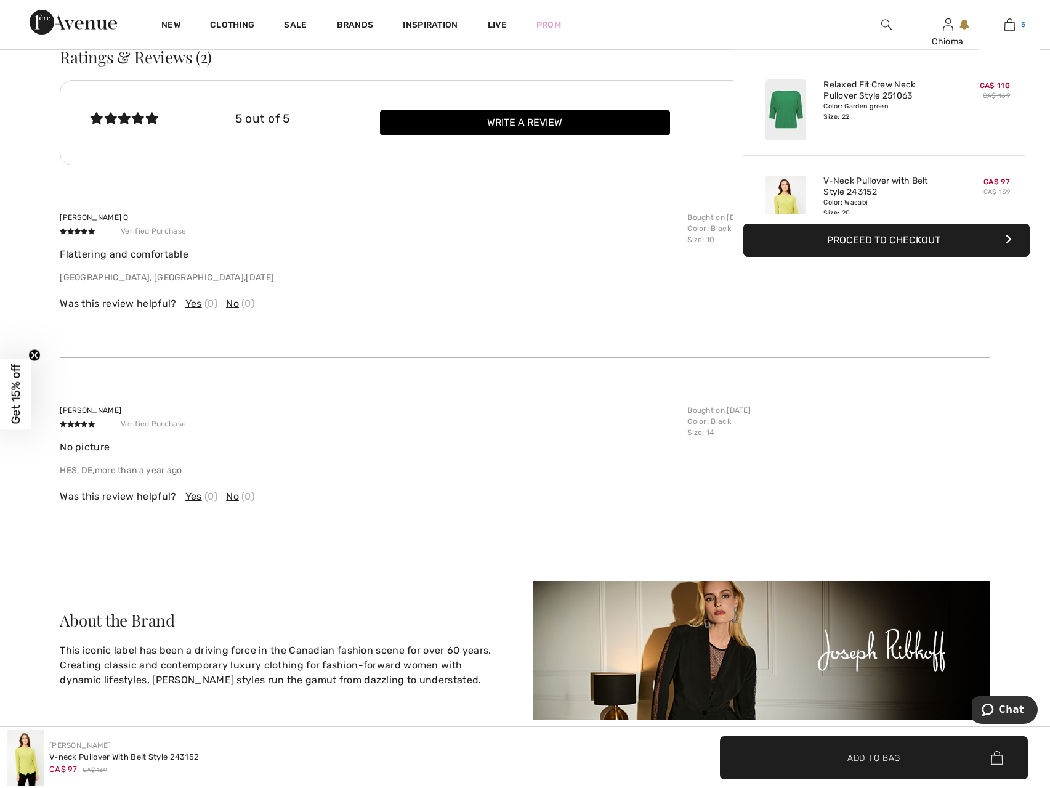
click at [1012, 26] on img at bounding box center [1009, 24] width 10 height 15
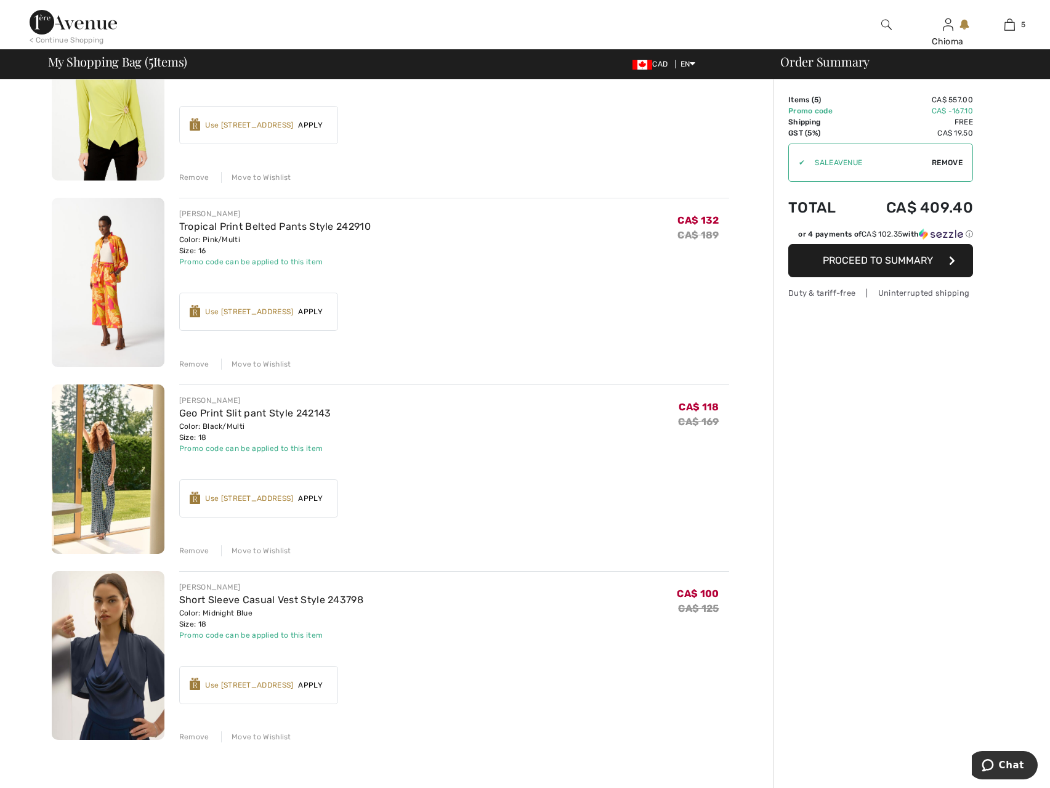
scroll to position [370, 0]
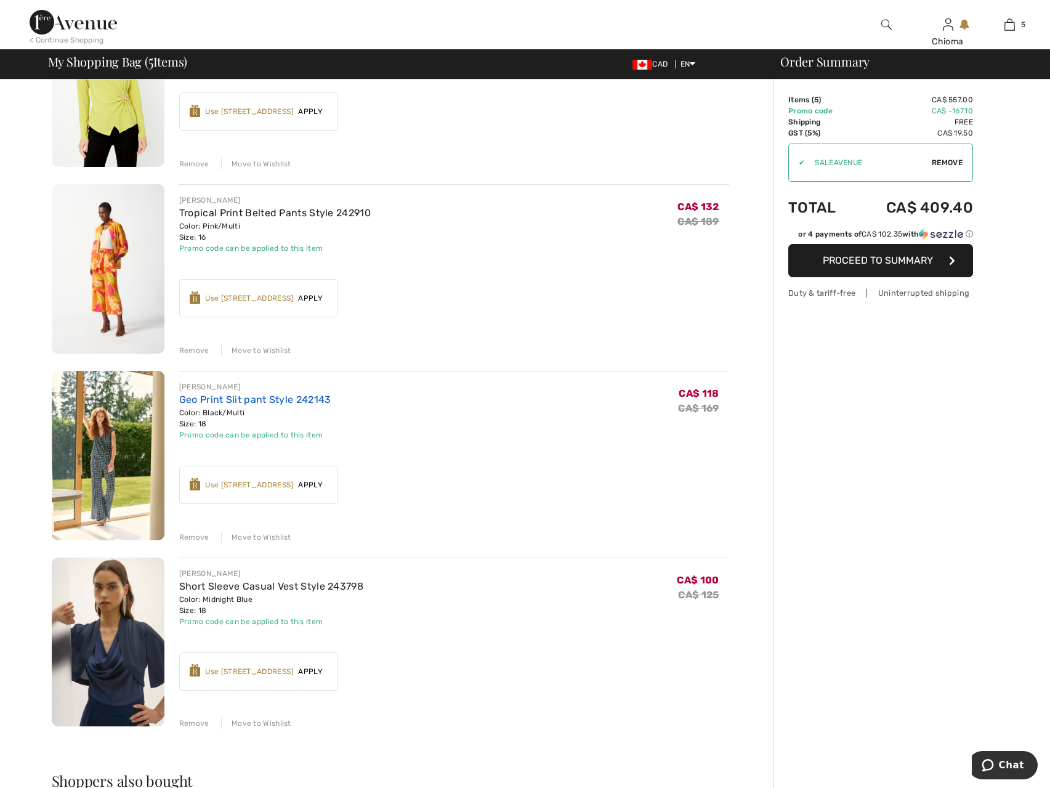
click at [301, 401] on link "Geo Print Slit pant Style 242143" at bounding box center [255, 400] width 152 height 12
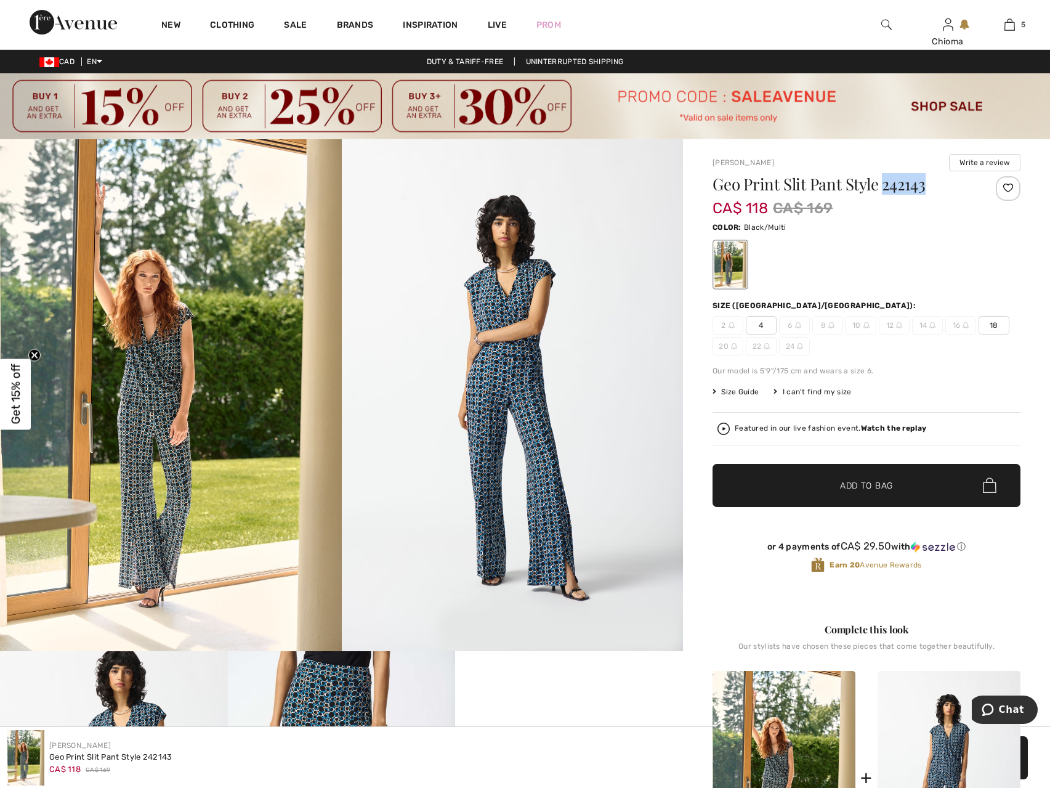
drag, startPoint x: 884, startPoint y: 186, endPoint x: 938, endPoint y: 182, distance: 53.8
click at [938, 182] on h1 "Geo Print Slit Pant Style 242143" at bounding box center [841, 184] width 257 height 16
copy h1 "242143"
drag, startPoint x: 709, startPoint y: 158, endPoint x: 923, endPoint y: 187, distance: 215.7
click at [932, 187] on div "Joseph Ribkoff Write a review Geo Print Slit Pant Style 242143 CA$ 118 CA$ 169 …" at bounding box center [866, 744] width 367 height 1210
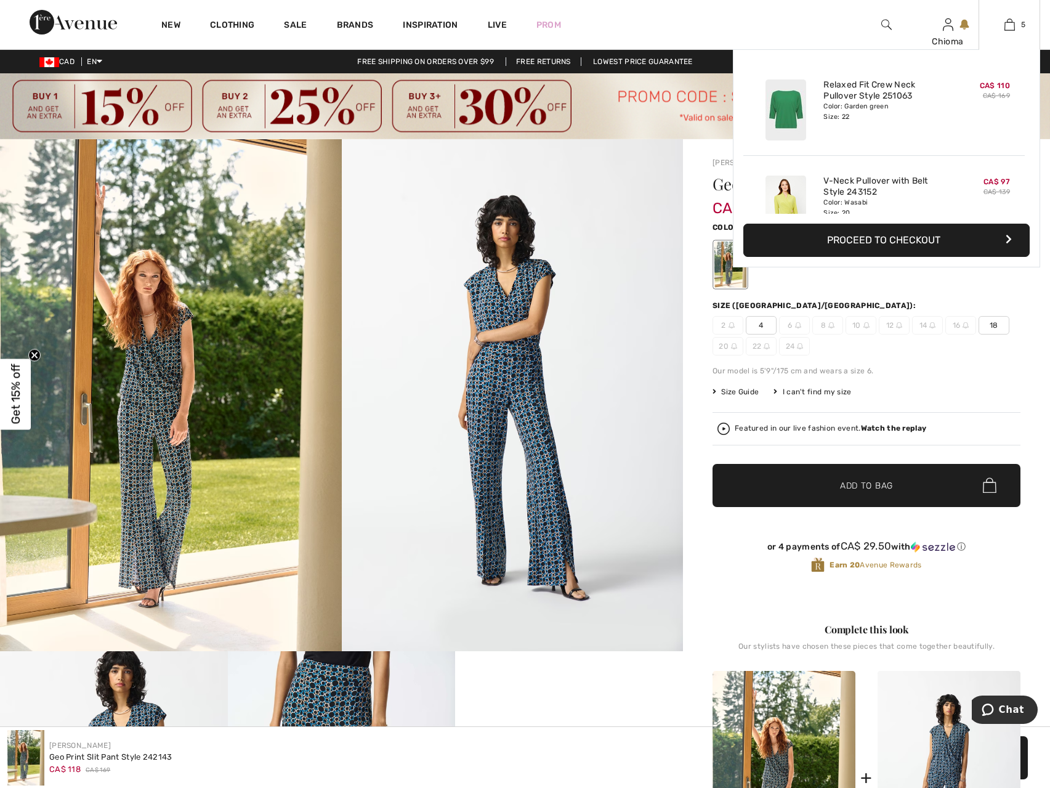
click at [935, 243] on button "Proceed to Checkout" at bounding box center [886, 240] width 286 height 33
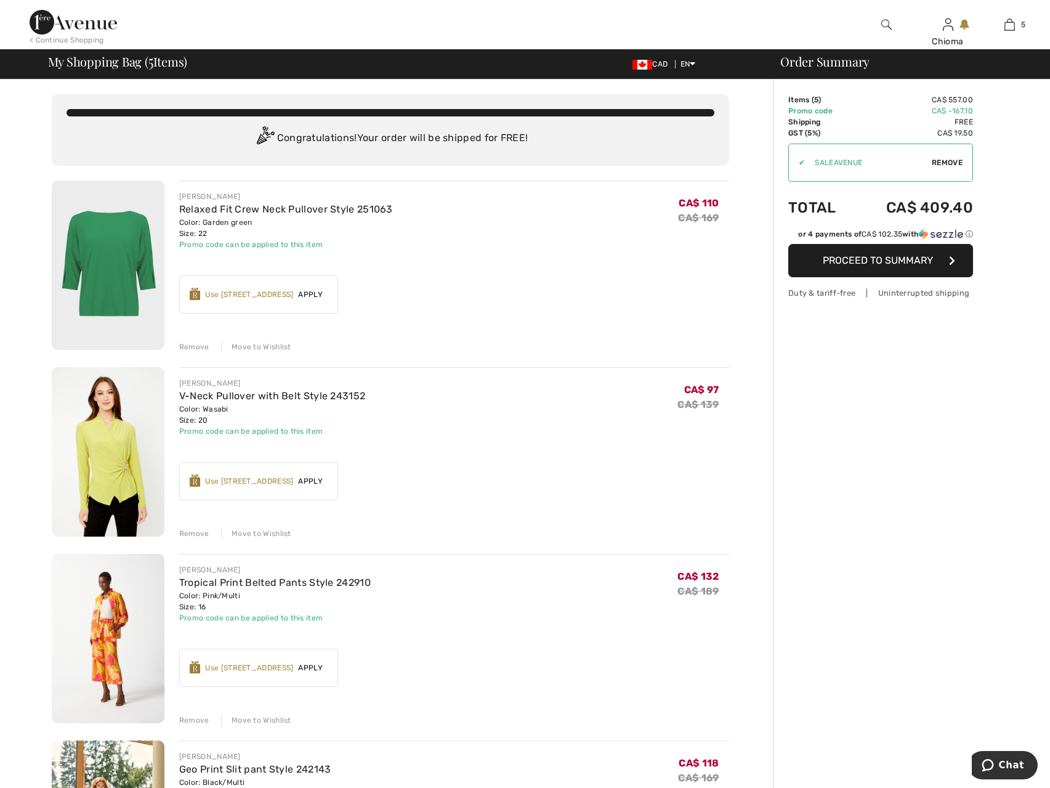
click at [931, 257] on span "Proceed to Summary" at bounding box center [878, 260] width 110 height 12
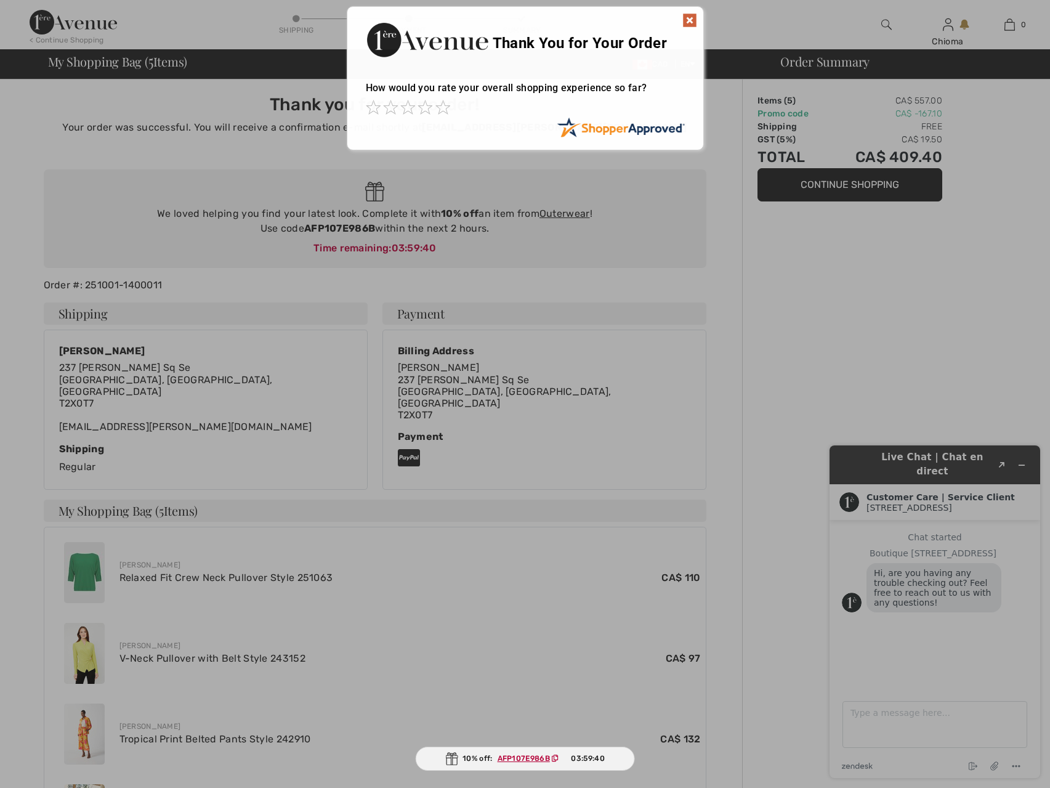
click at [305, 229] on div at bounding box center [525, 394] width 1050 height 788
click at [689, 17] on img at bounding box center [689, 20] width 15 height 15
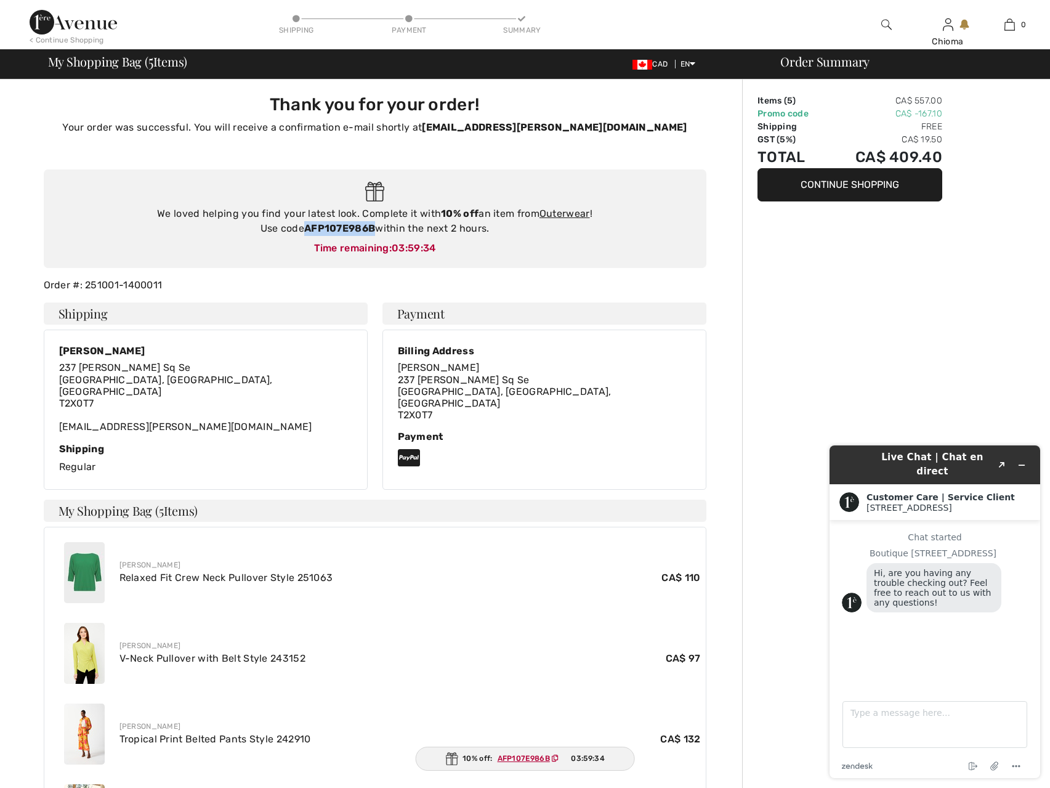
drag, startPoint x: 305, startPoint y: 228, endPoint x: 375, endPoint y: 228, distance: 69.6
click at [375, 228] on strong "AFP107E986B" at bounding box center [339, 228] width 71 height 12
copy strong "AFP107E986B"
click at [790, 189] on button "Continue Shopping" at bounding box center [850, 184] width 185 height 33
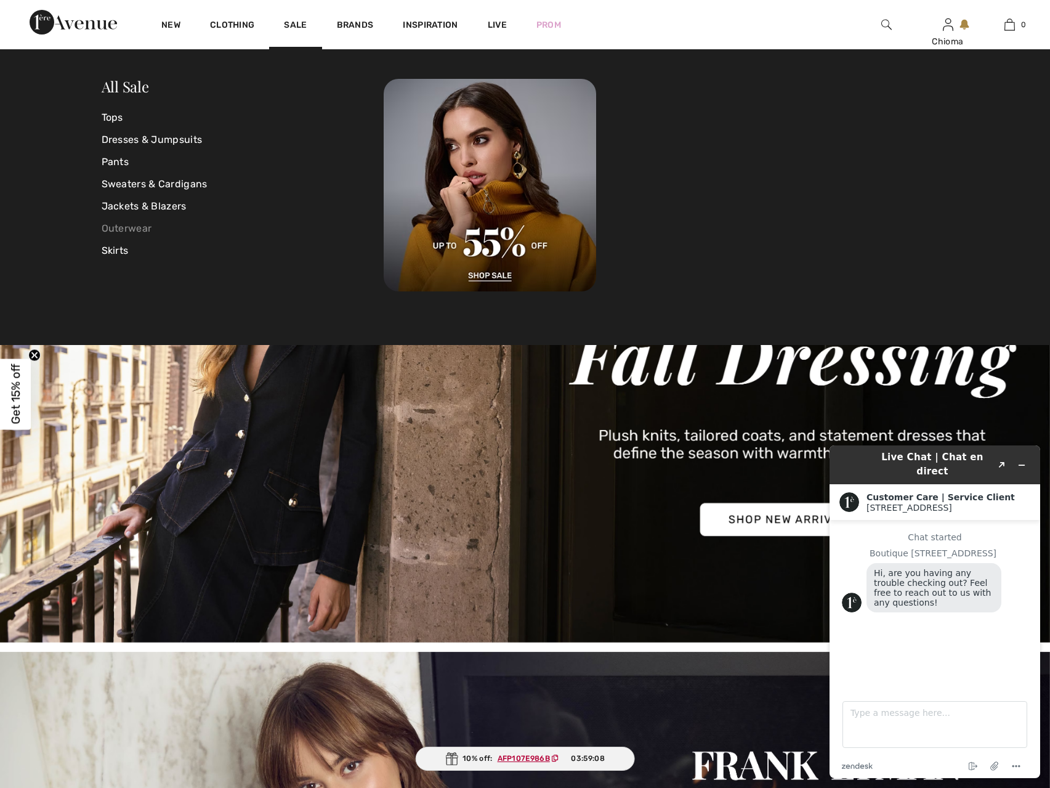
click at [134, 225] on link "Outerwear" at bounding box center [243, 228] width 283 height 22
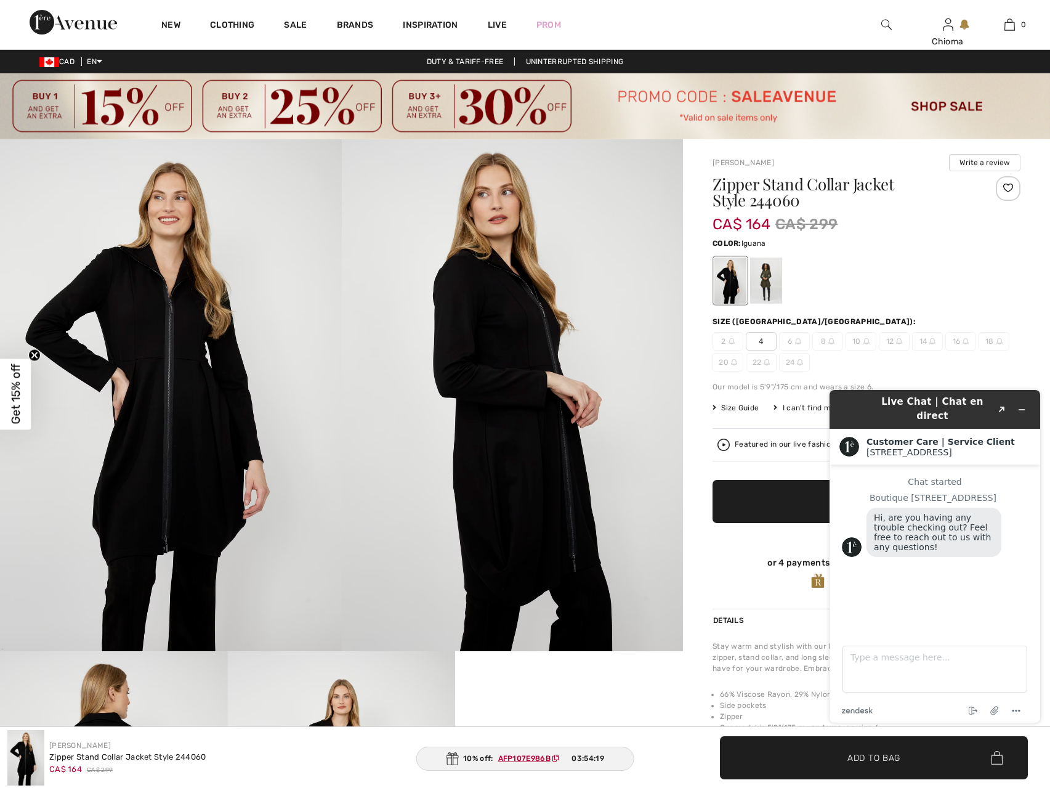
click at [758, 273] on div at bounding box center [766, 280] width 32 height 46
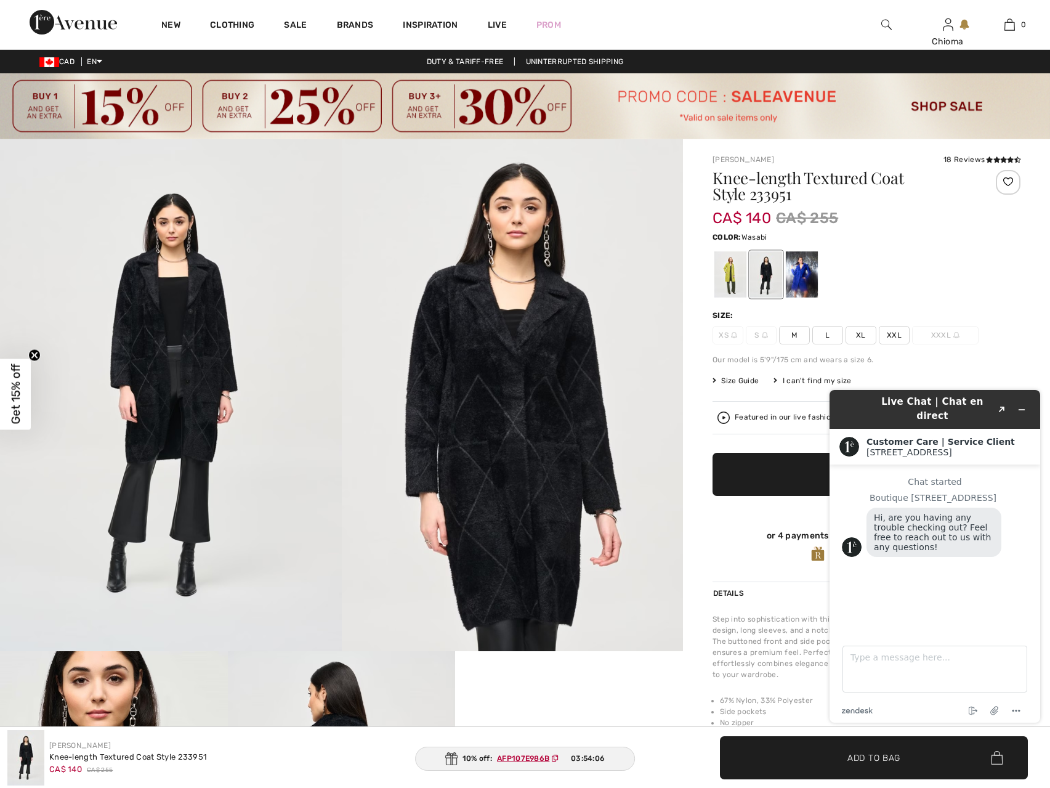
click at [737, 282] on div at bounding box center [730, 274] width 32 height 46
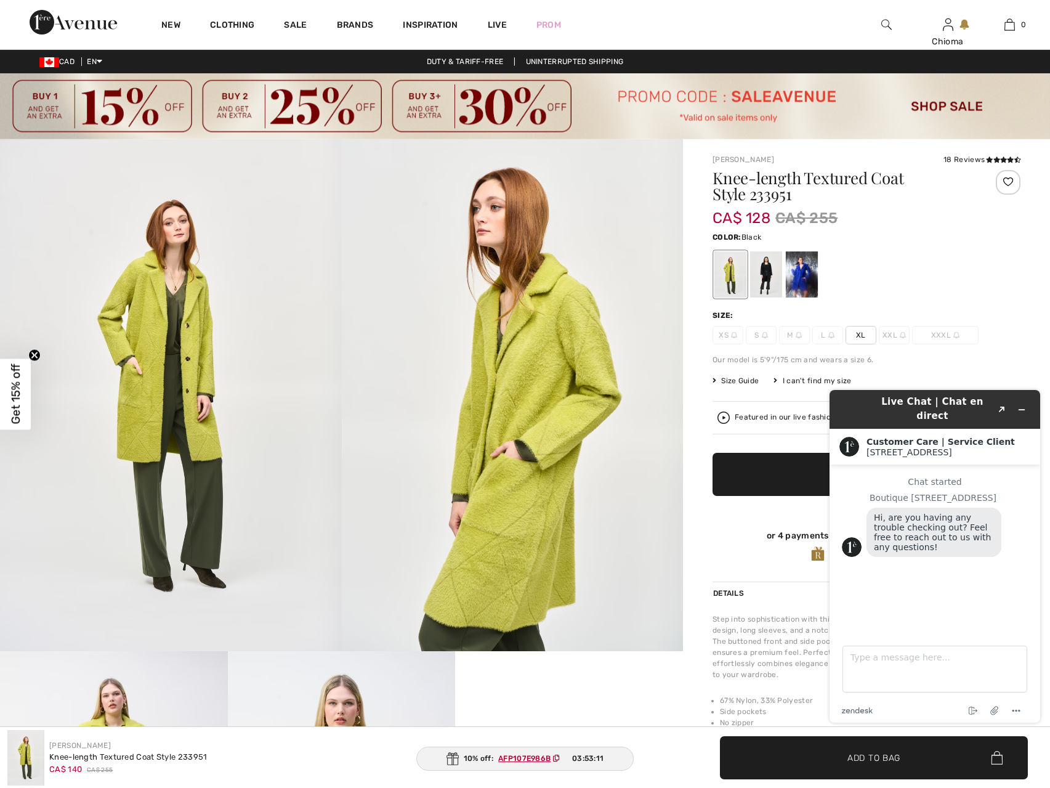
click at [764, 276] on div at bounding box center [766, 274] width 32 height 46
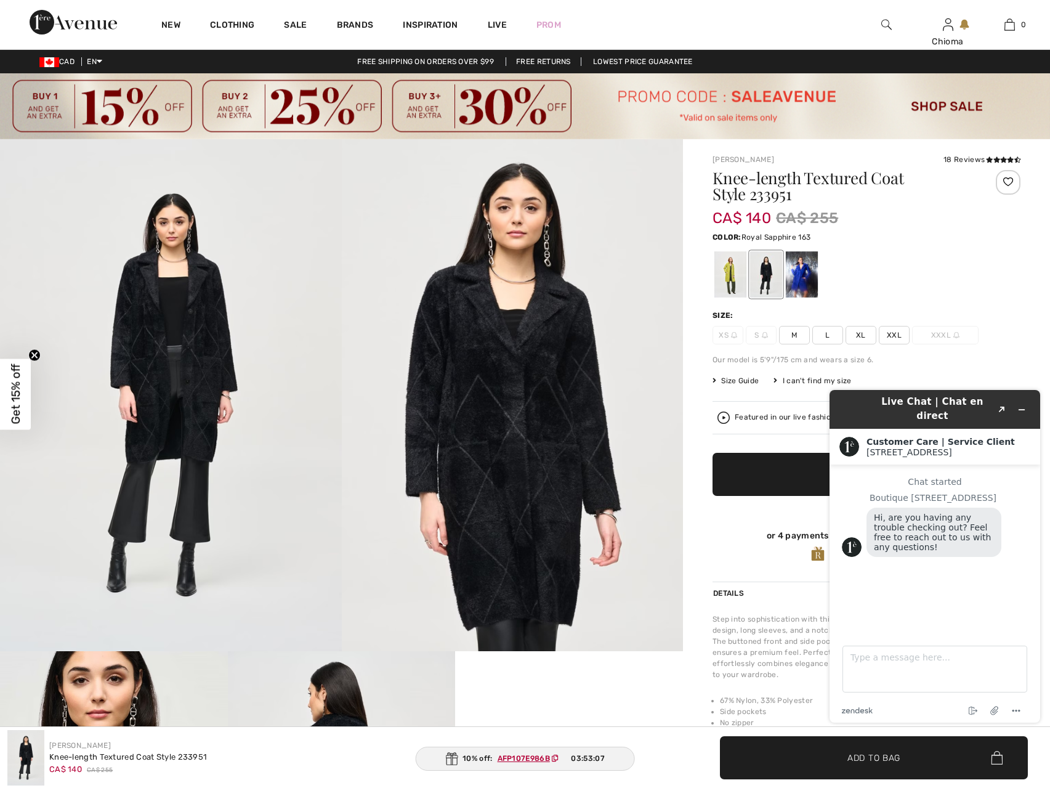
click at [796, 280] on div at bounding box center [802, 274] width 32 height 46
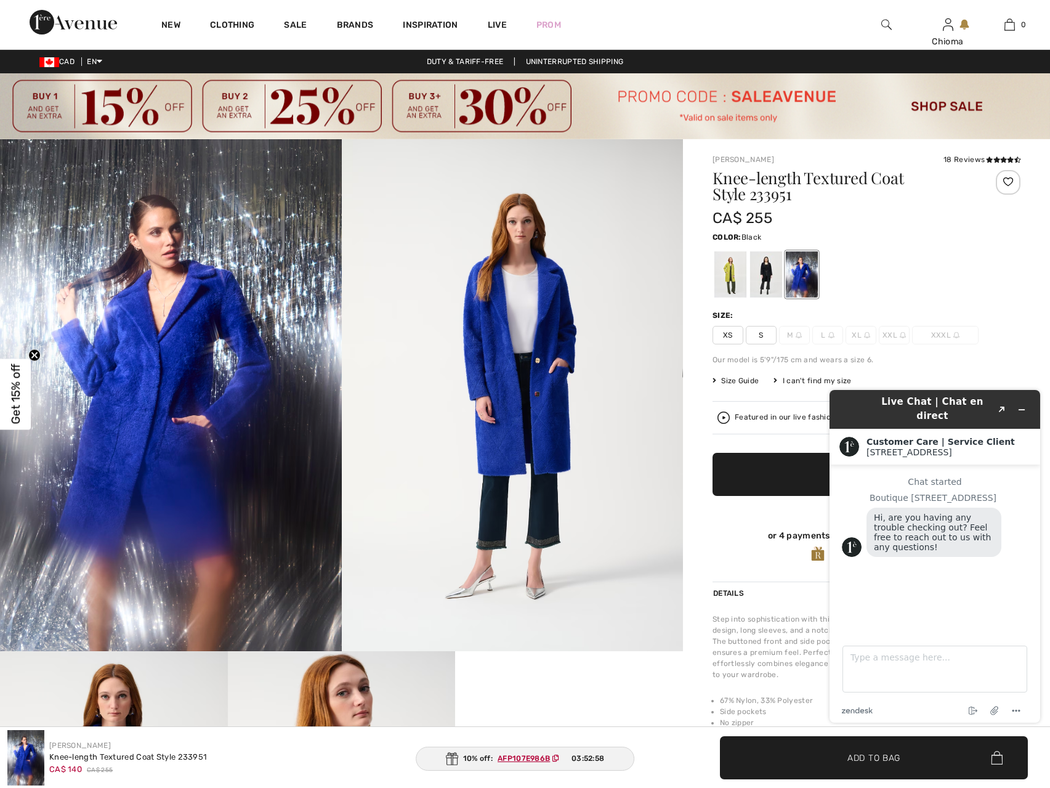
click at [765, 280] on div at bounding box center [766, 274] width 32 height 46
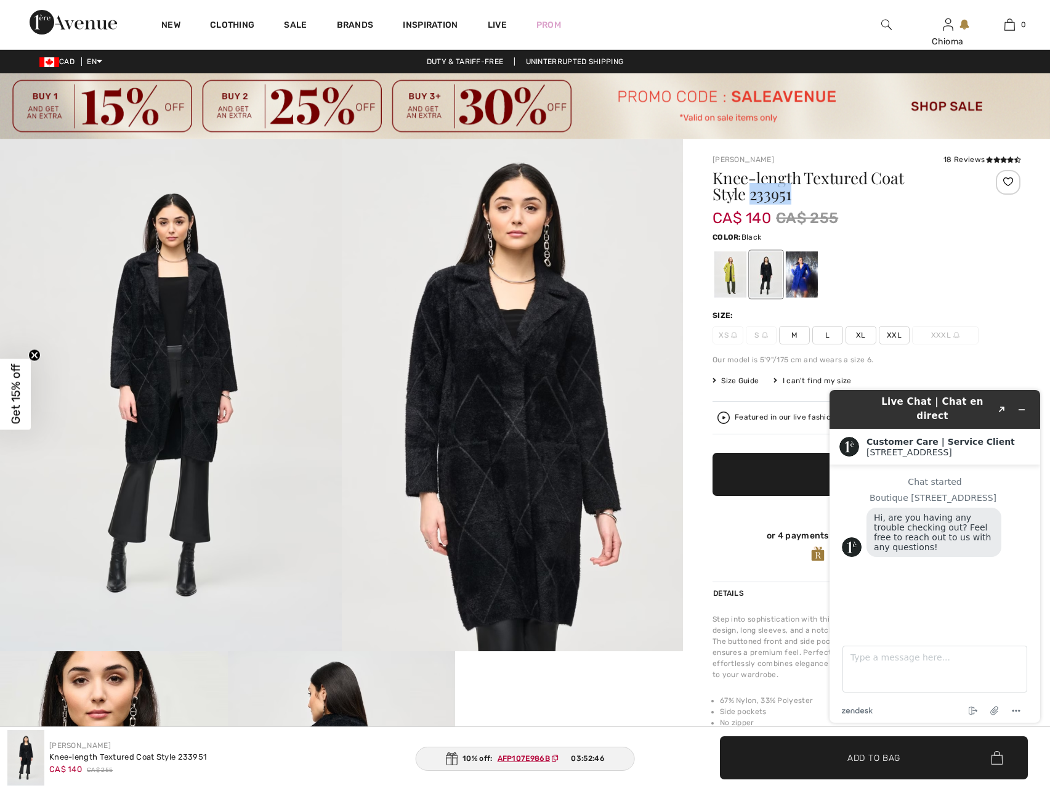
drag, startPoint x: 751, startPoint y: 195, endPoint x: 790, endPoint y: 196, distance: 38.8
click at [790, 196] on h1 "Knee-length Textured Coat Style 233951" at bounding box center [841, 186] width 257 height 32
copy h1 "233951"
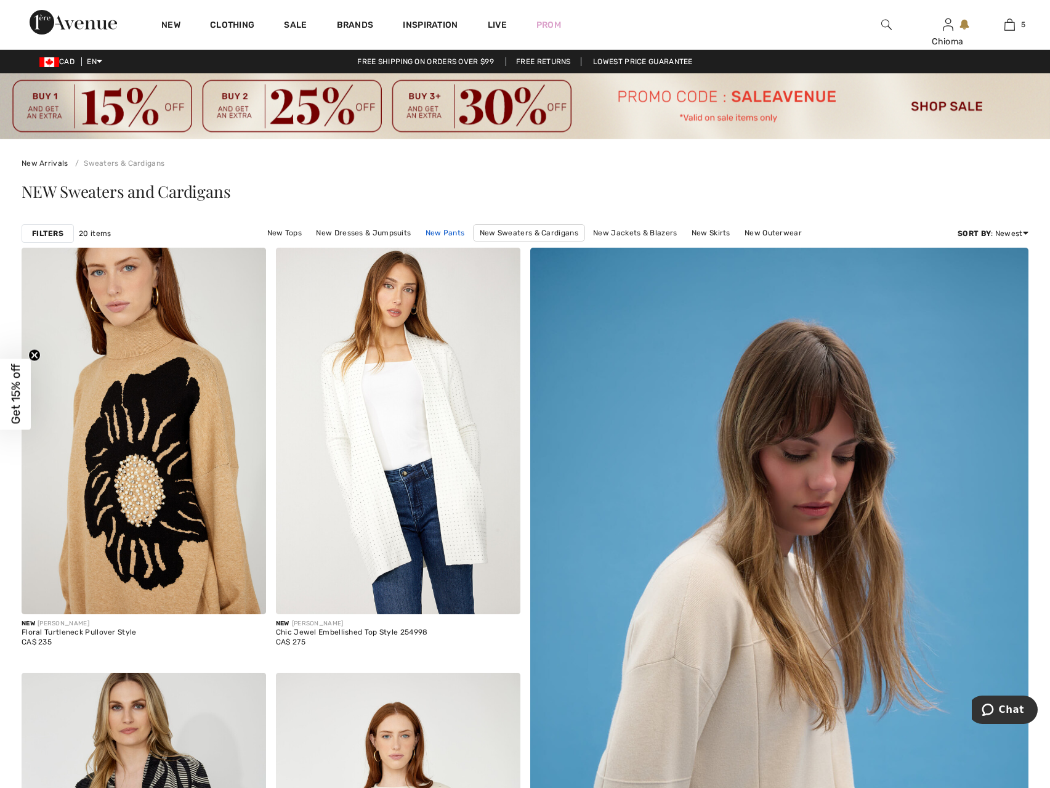
click at [453, 230] on link "New Pants" at bounding box center [445, 233] width 52 height 16
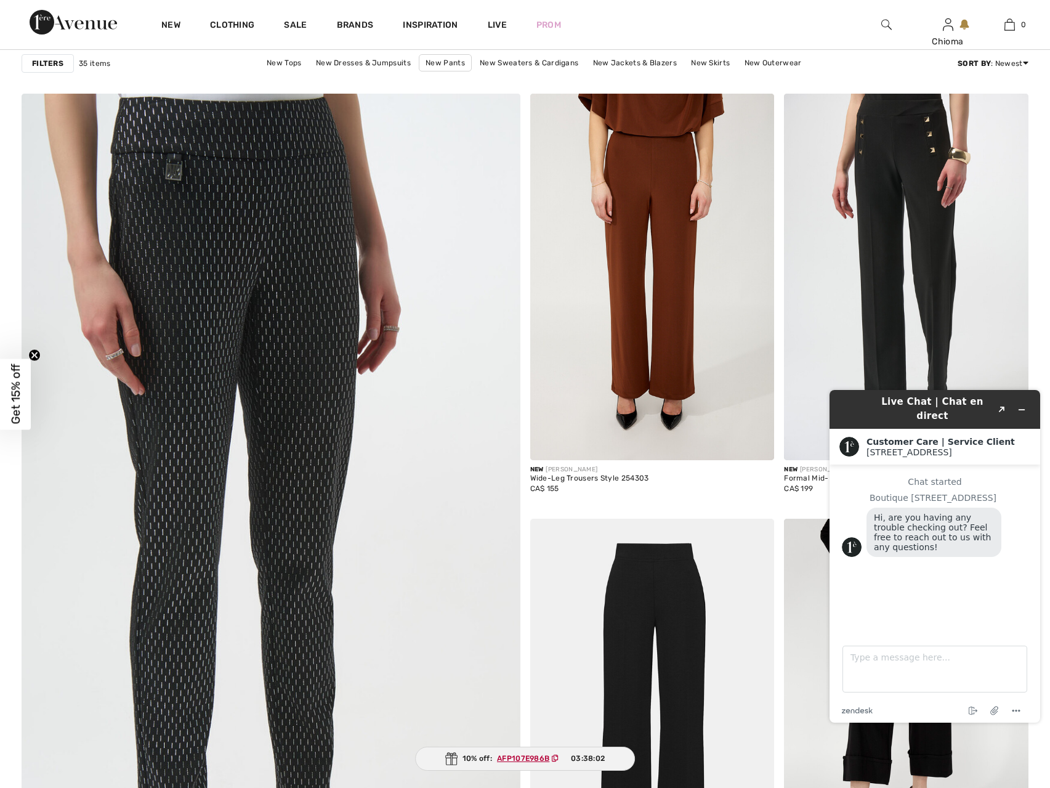
scroll to position [3387, 0]
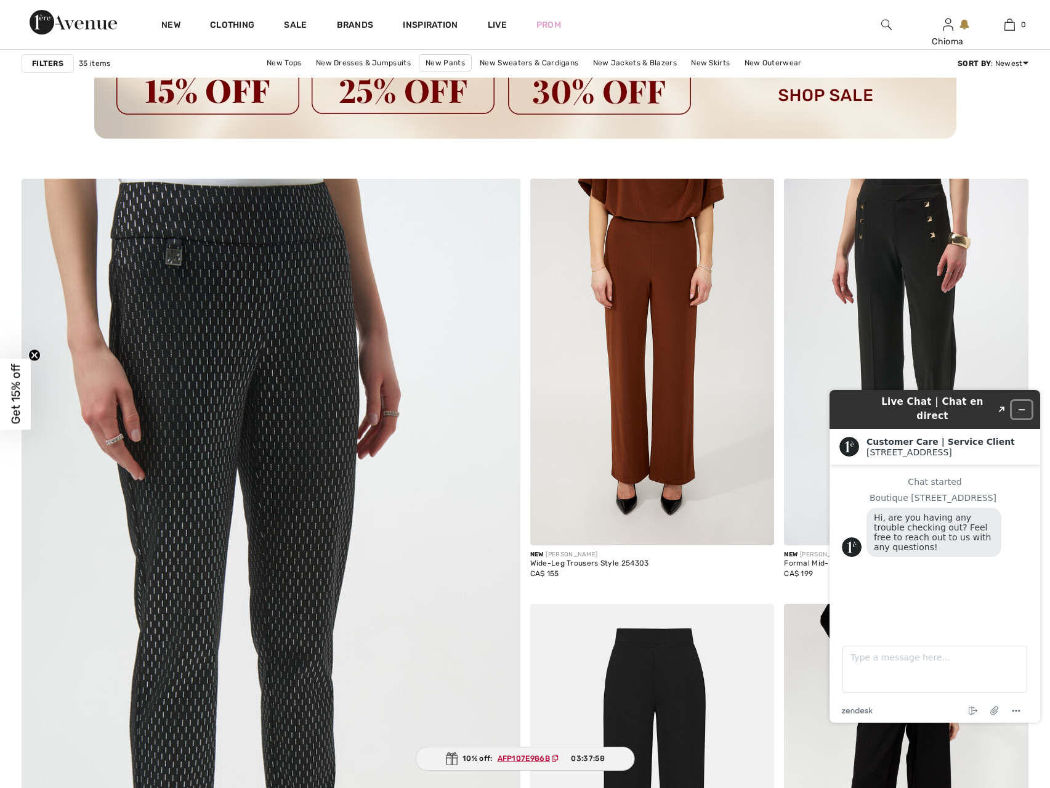
click at [1022, 405] on icon "Minimize widget" at bounding box center [1021, 409] width 9 height 9
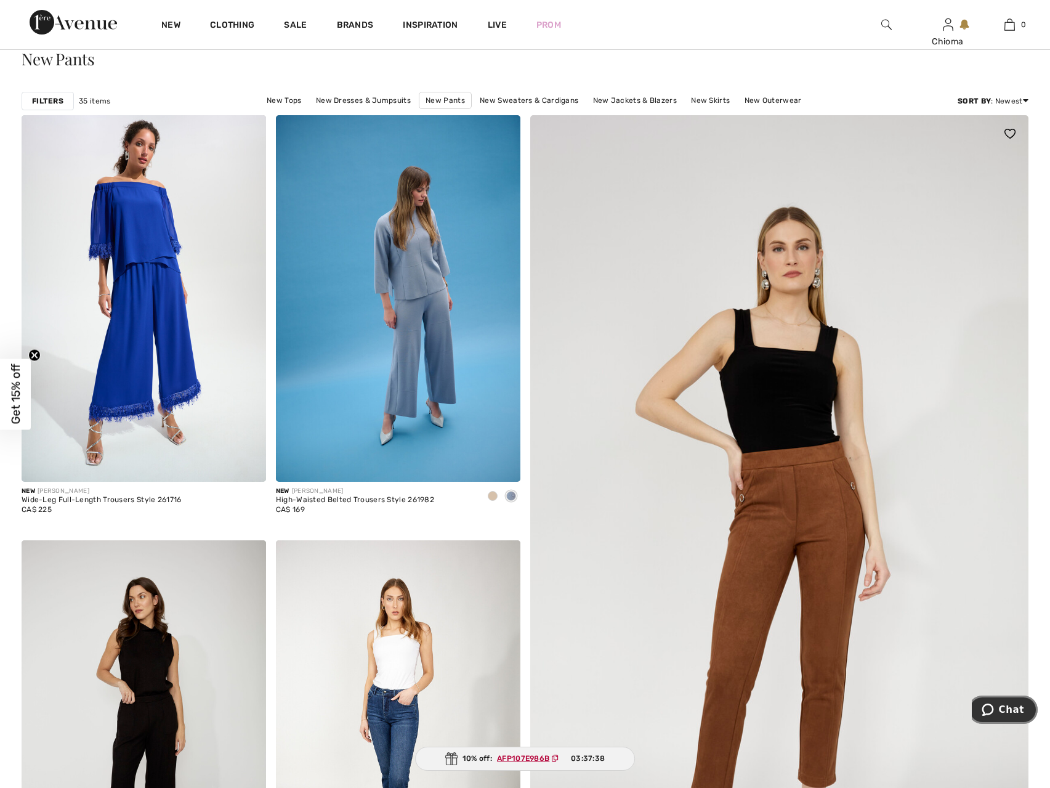
scroll to position [0, 0]
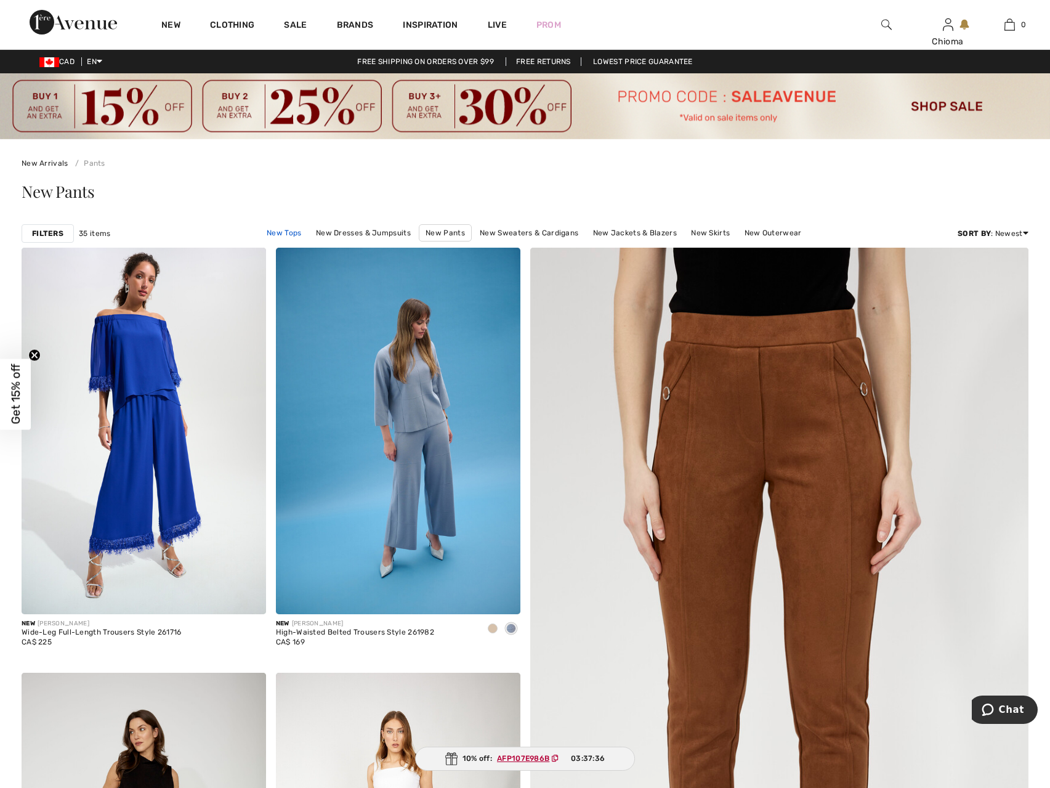
click at [275, 234] on link "New Tops" at bounding box center [284, 233] width 47 height 16
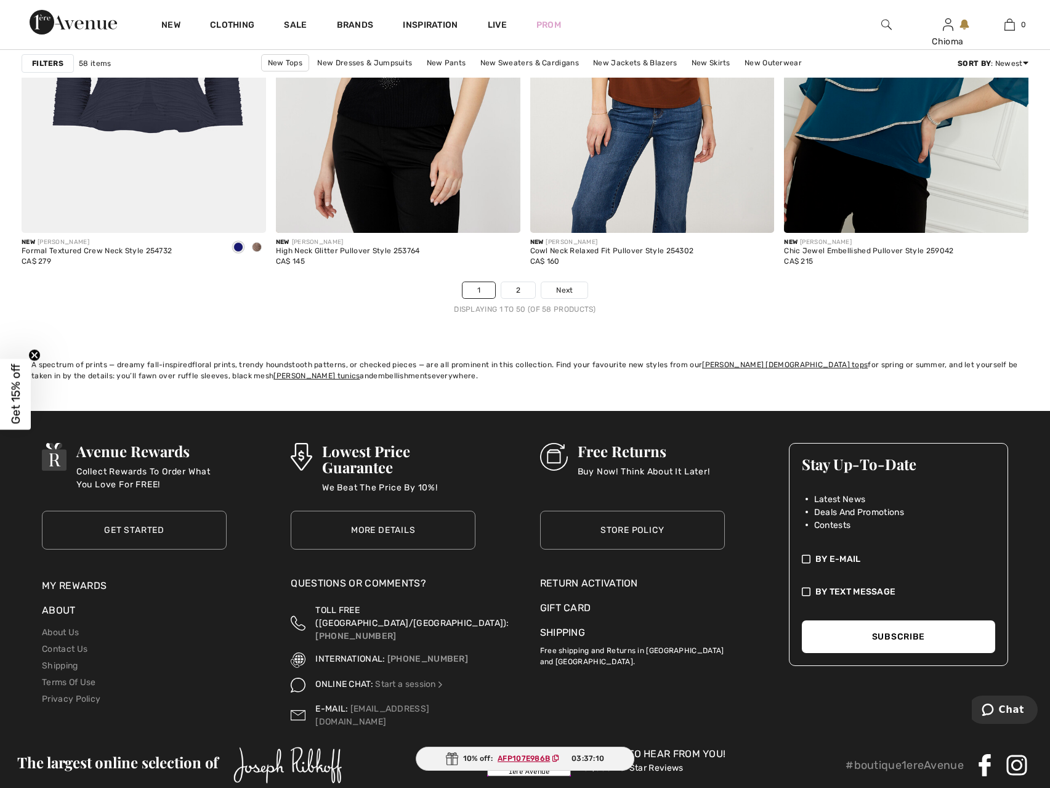
scroll to position [6528, 0]
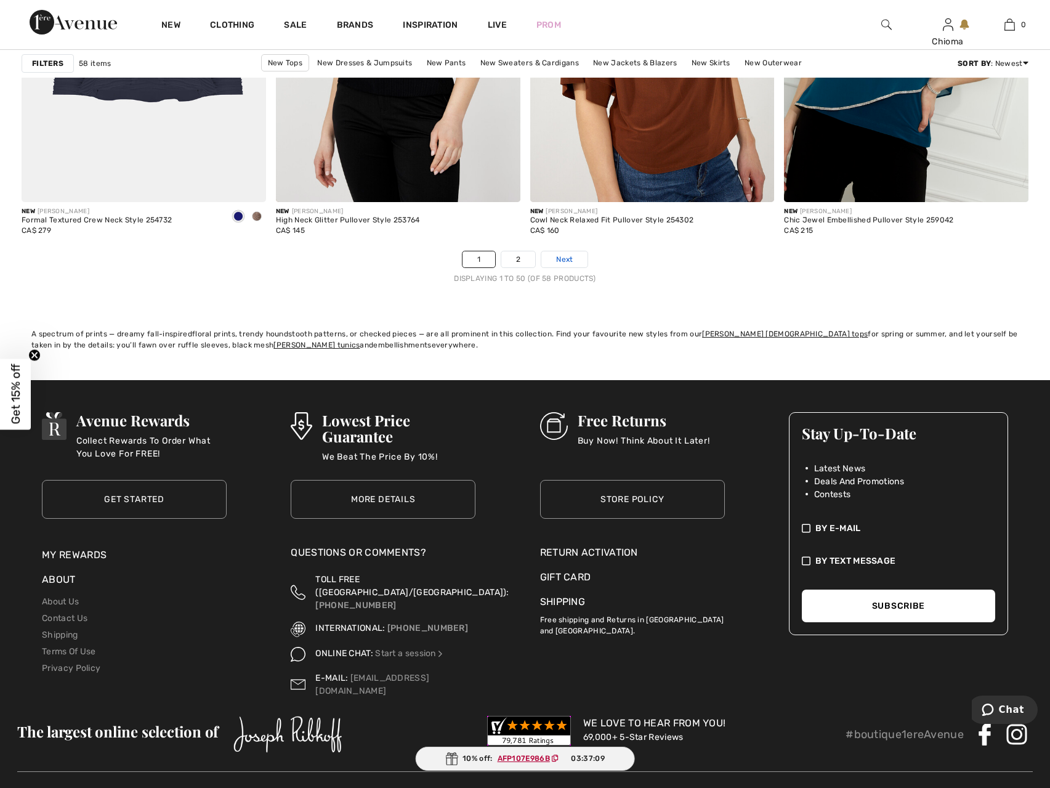
click at [565, 259] on span "Next" at bounding box center [564, 259] width 17 height 11
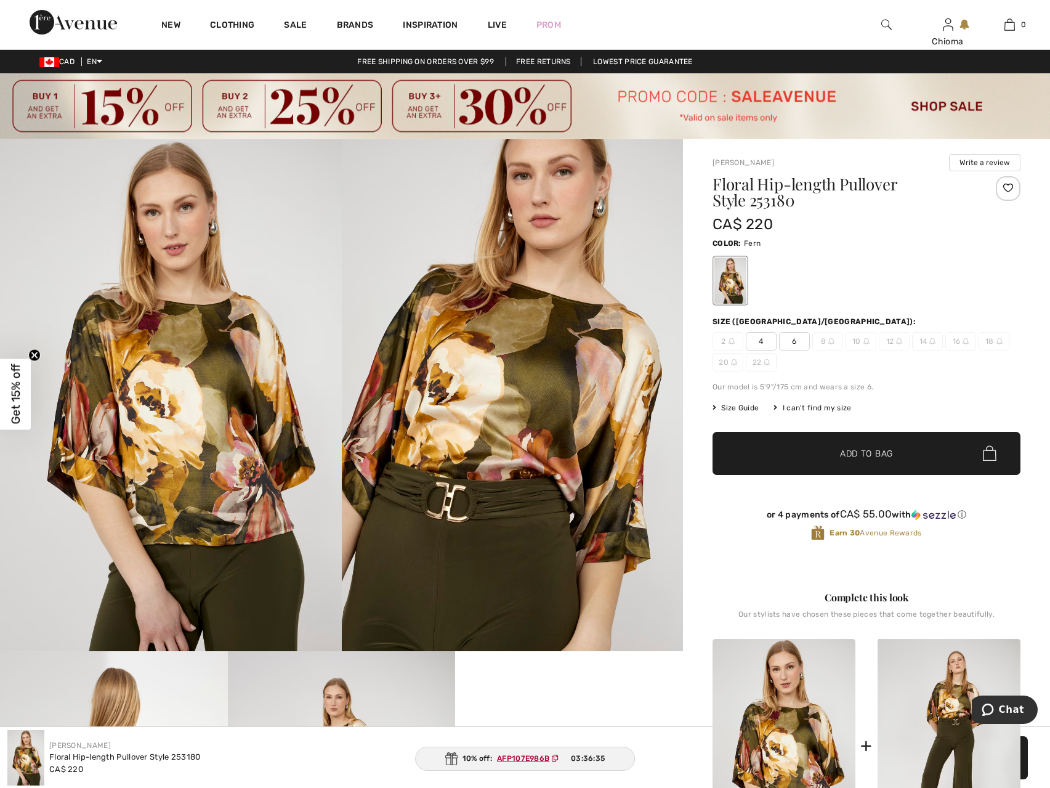
click at [754, 363] on span "22" at bounding box center [761, 362] width 31 height 18
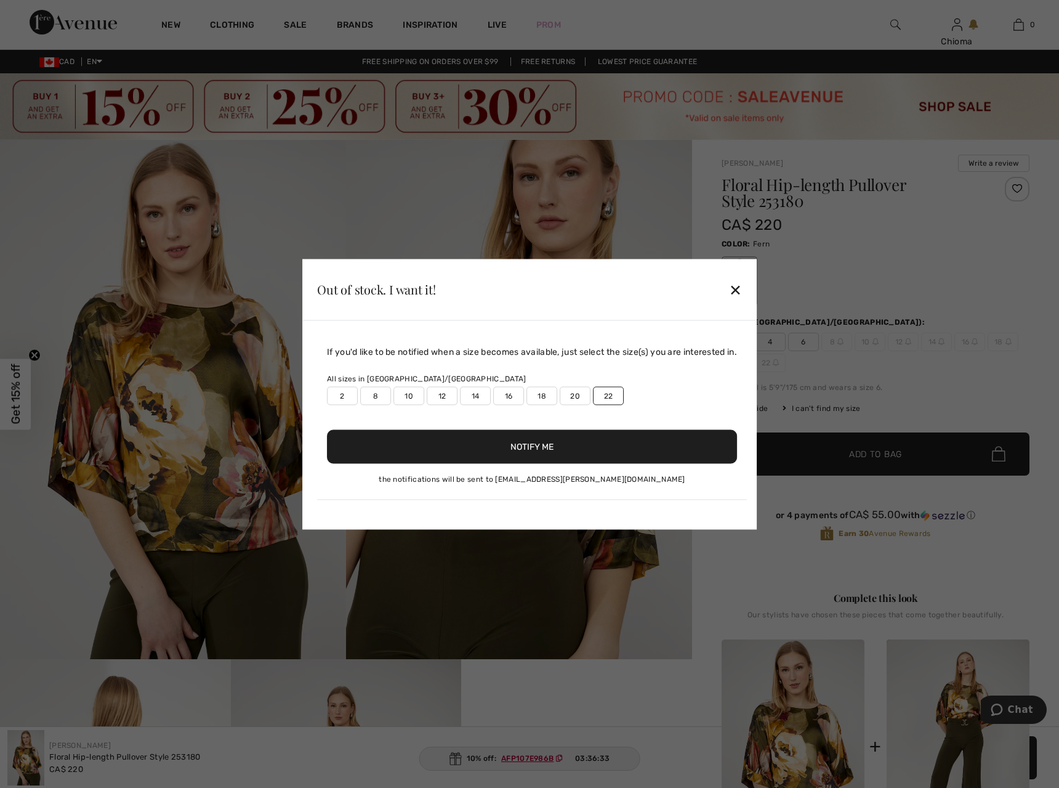
click at [1010, 190] on div at bounding box center [529, 394] width 1059 height 788
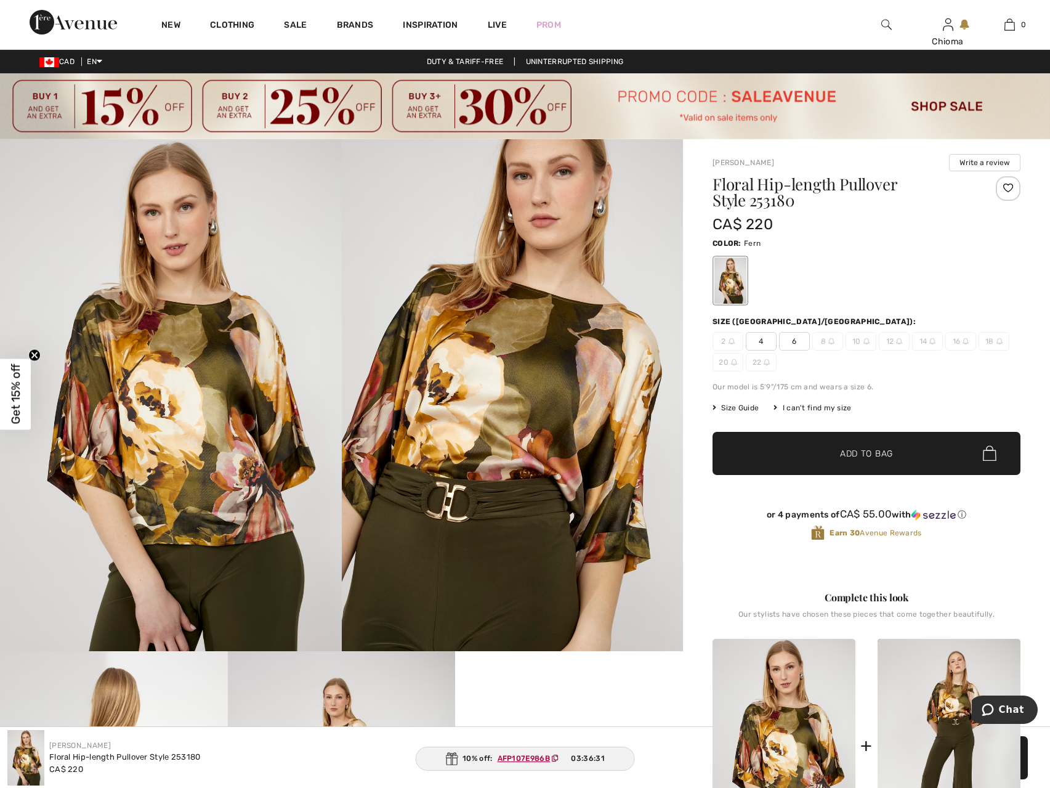
click at [1009, 185] on div at bounding box center [1008, 188] width 25 height 25
drag, startPoint x: 749, startPoint y: 204, endPoint x: 794, endPoint y: 203, distance: 45.6
click at [794, 203] on h1 "Floral Hip-length Pullover Style 253180" at bounding box center [841, 192] width 257 height 32
copy h1 "253180"
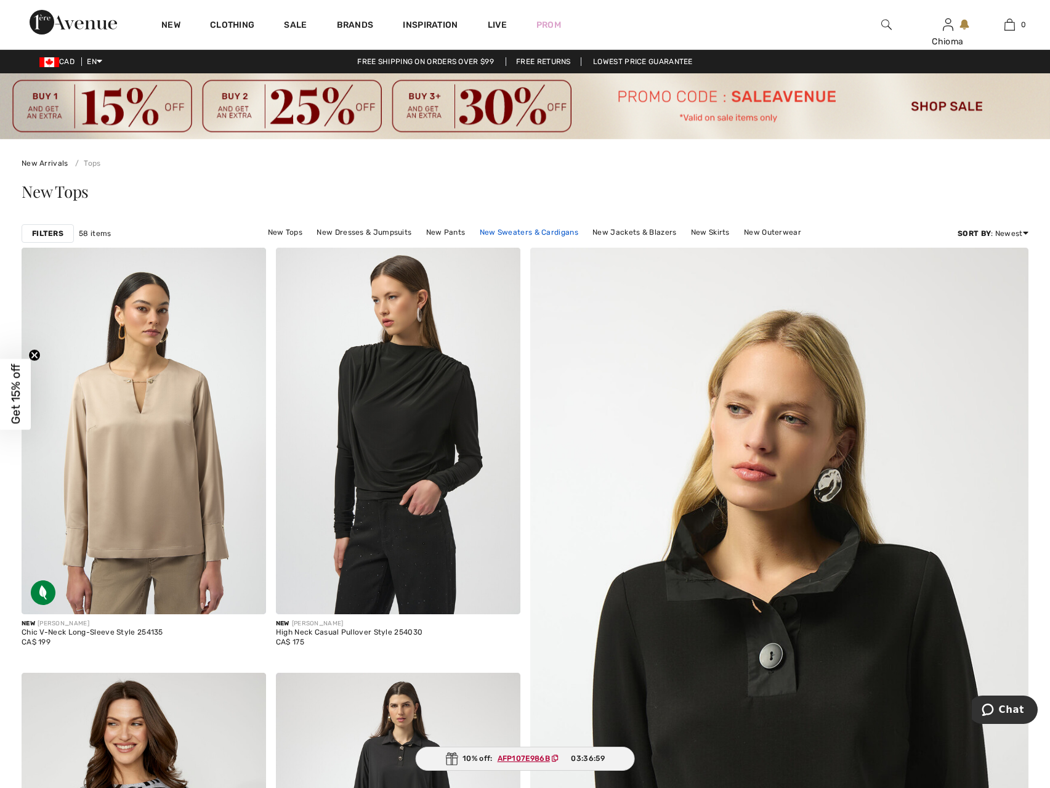
click at [555, 235] on link "New Sweaters & Cardigans" at bounding box center [529, 232] width 111 height 16
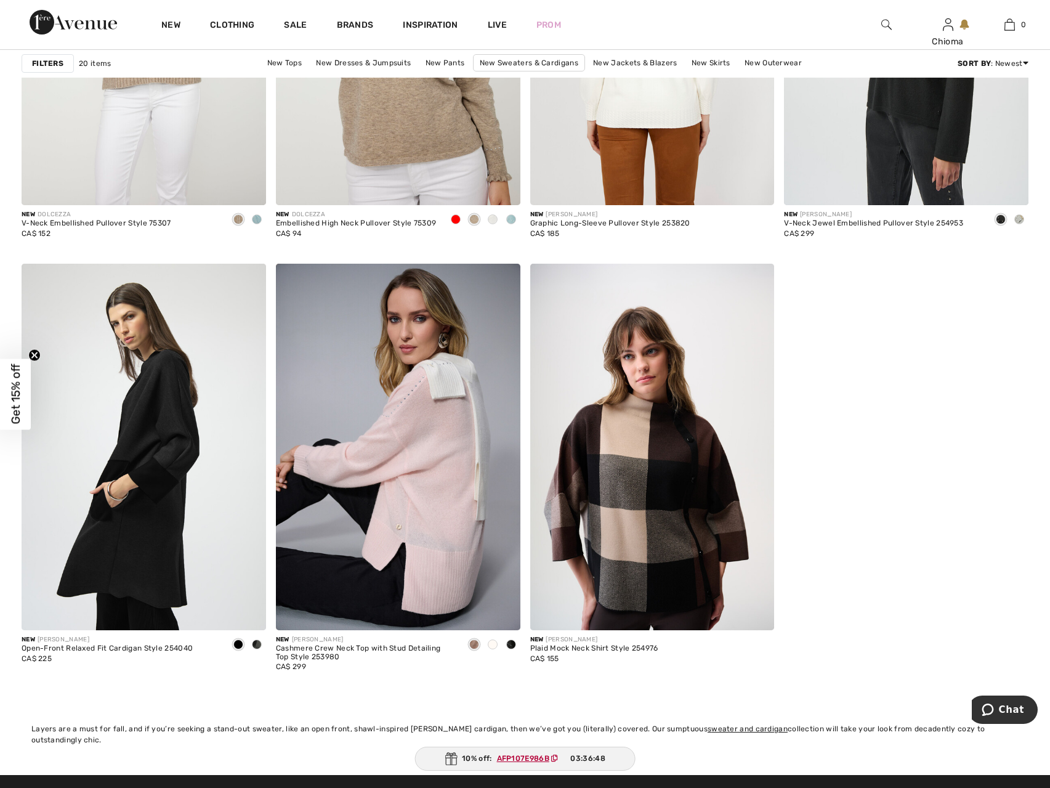
scroll to position [2525, 0]
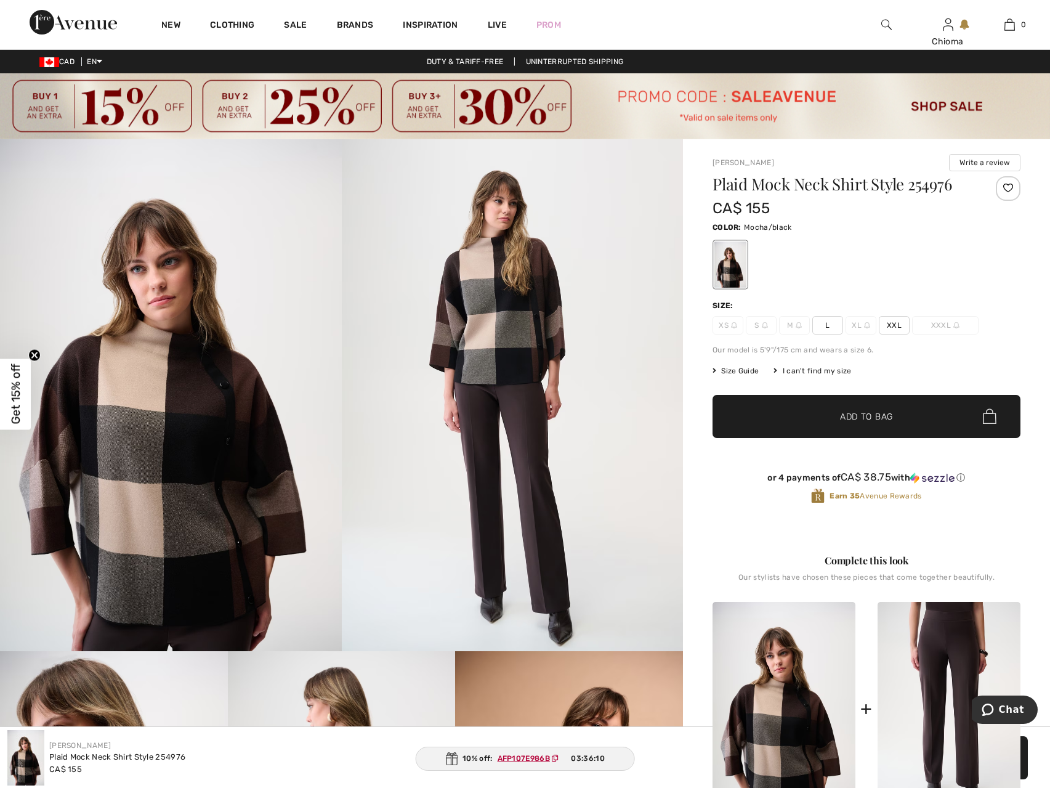
click at [940, 644] on img at bounding box center [949, 709] width 143 height 215
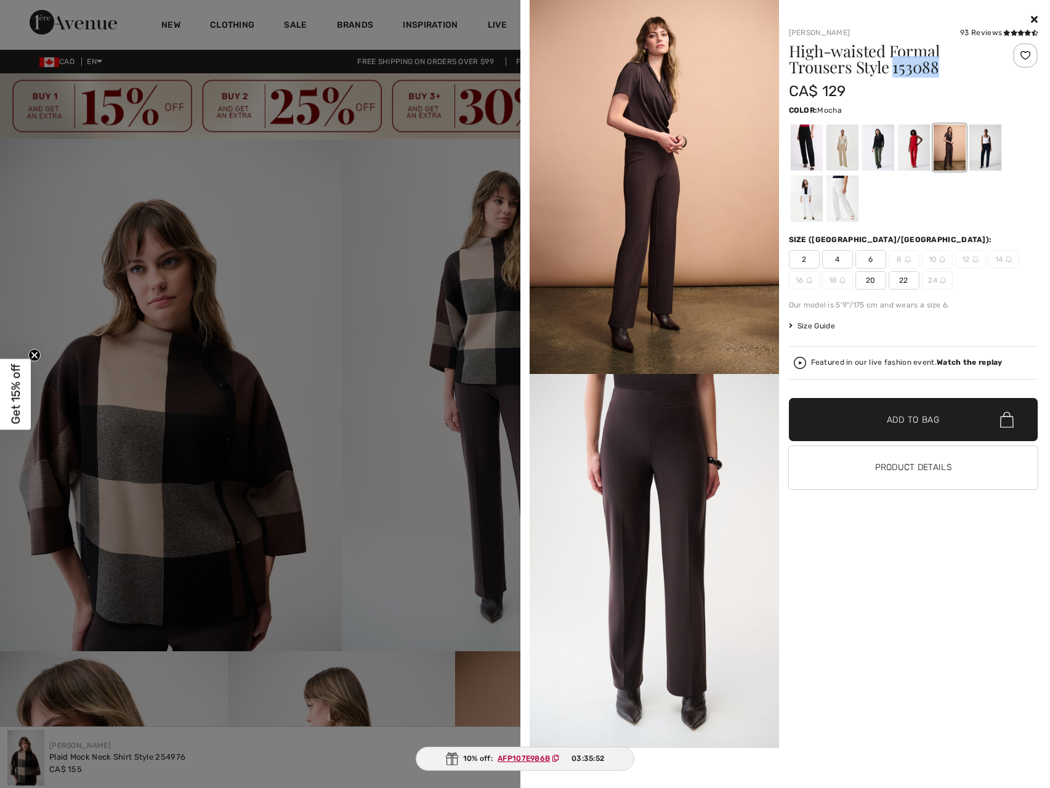
drag, startPoint x: 894, startPoint y: 71, endPoint x: 935, endPoint y: 71, distance: 41.3
click at [935, 71] on h1 "High-waisted Formal Trousers Style 153088" at bounding box center [893, 59] width 208 height 32
copy h1 "153088"
